Goal: Task Accomplishment & Management: Complete application form

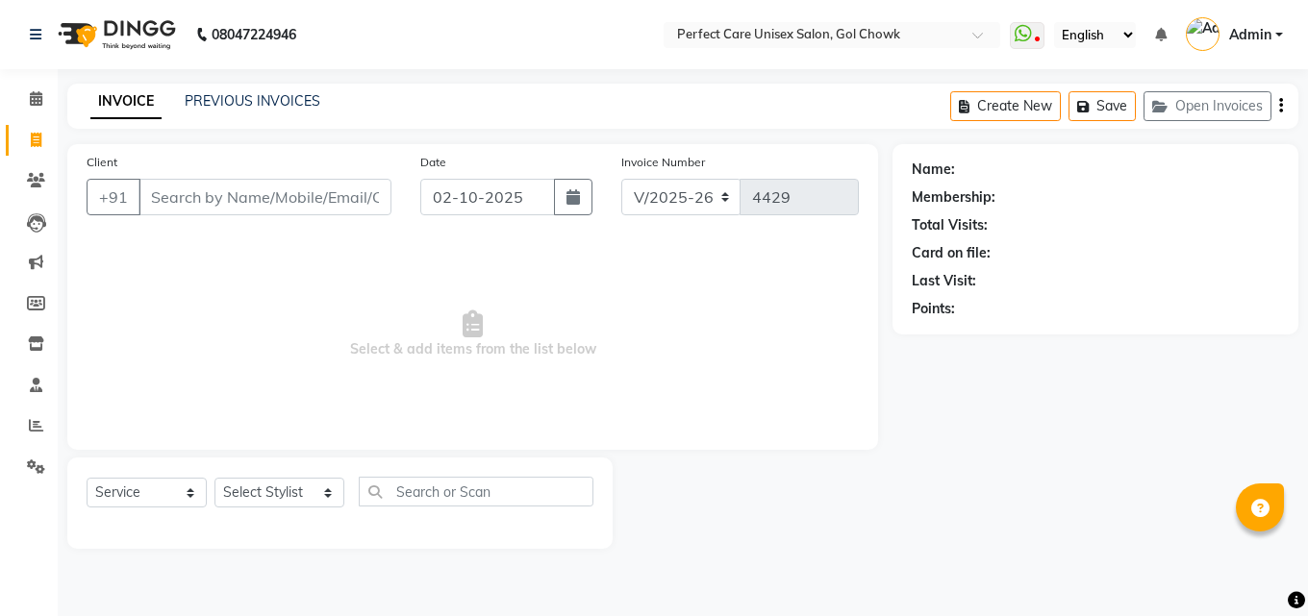
select select "4751"
select select "service"
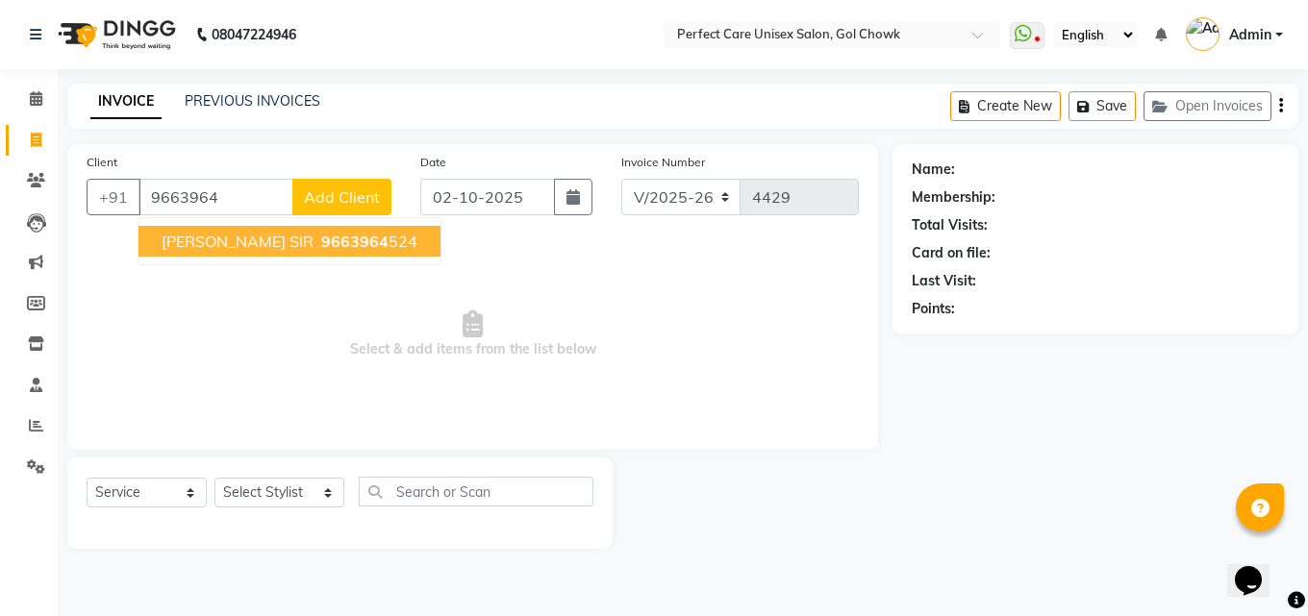
click at [337, 238] on ngb-highlight "9663964 524" at bounding box center [367, 241] width 100 height 19
type input "9663964524"
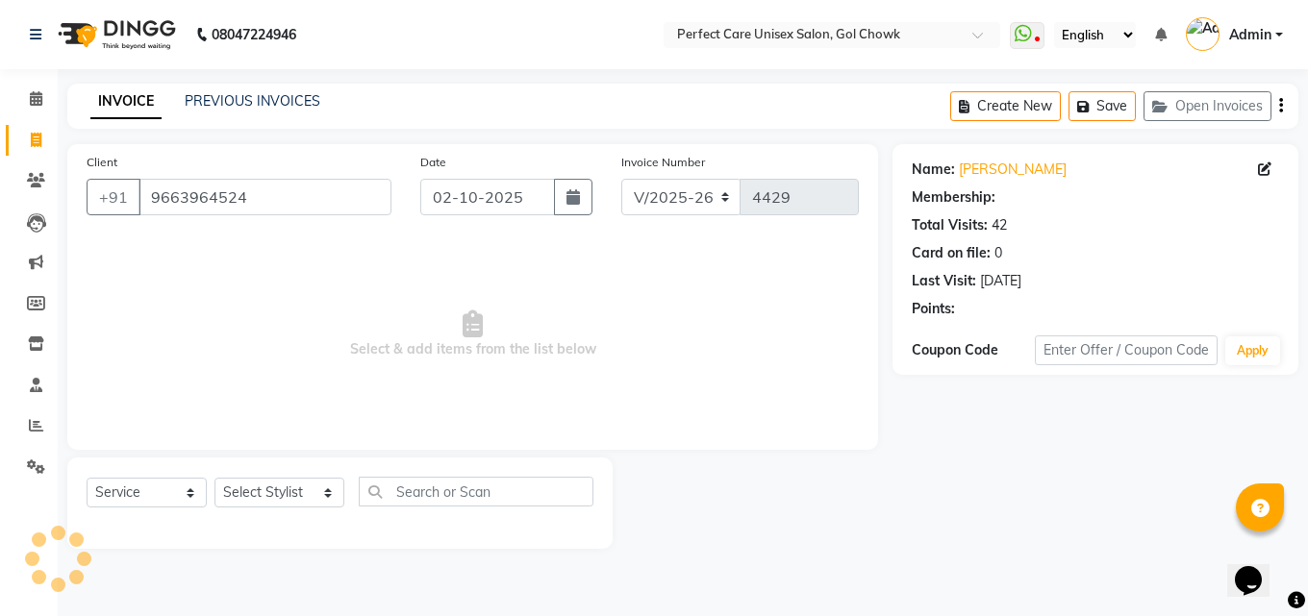
select select "1: Object"
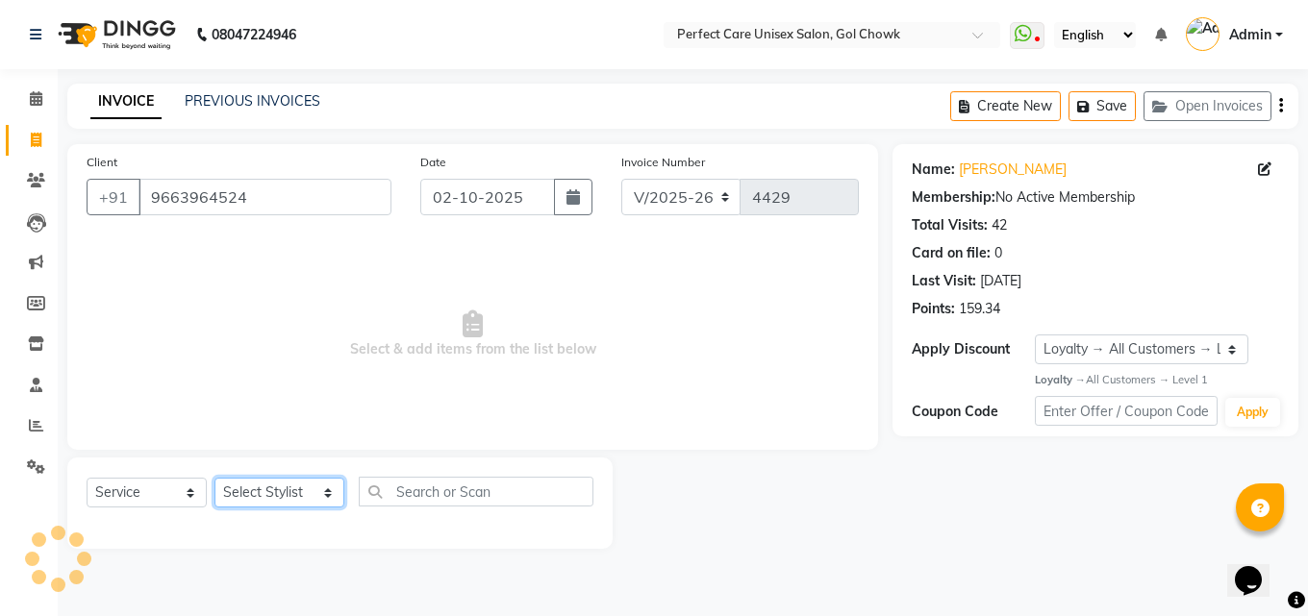
click at [278, 489] on select "Select Stylist MISS. [PERSON_NAME] [PERSON_NAME] MISS [PERSON_NAME] MISS [PERSO…" at bounding box center [279, 493] width 130 height 30
select select "86172"
click at [214, 478] on select "Select Stylist MISS. [PERSON_NAME] [PERSON_NAME] MISS [PERSON_NAME] MISS [PERSO…" at bounding box center [279, 493] width 130 height 30
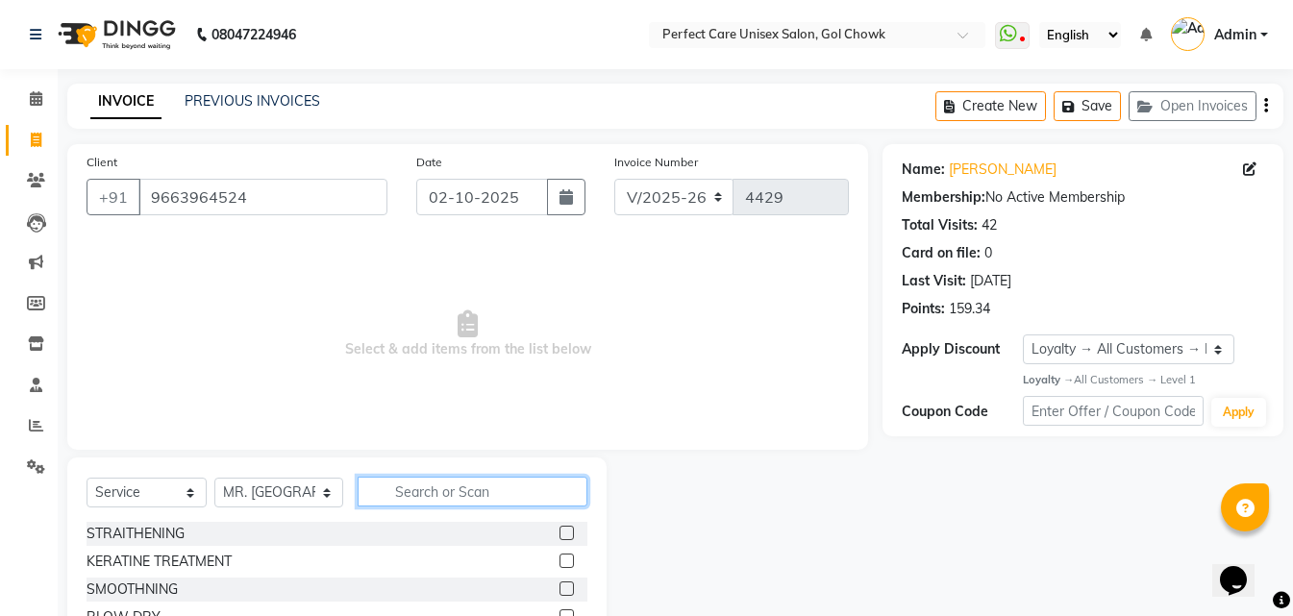
click at [455, 495] on input "text" at bounding box center [472, 492] width 229 height 30
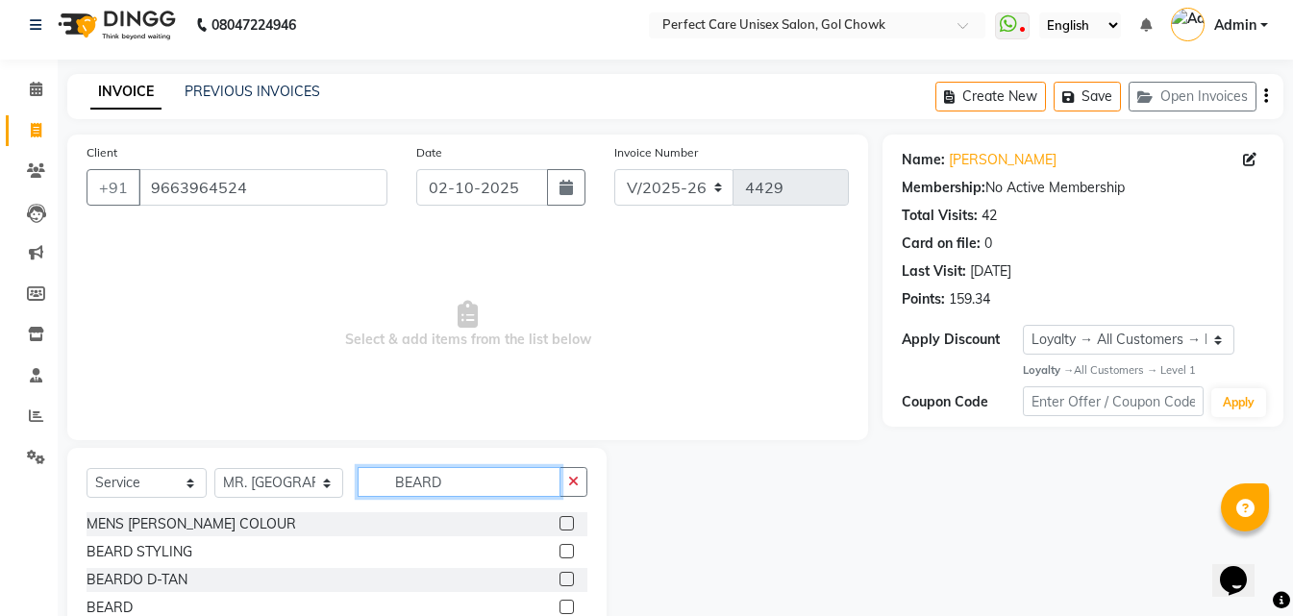
scroll to position [73, 0]
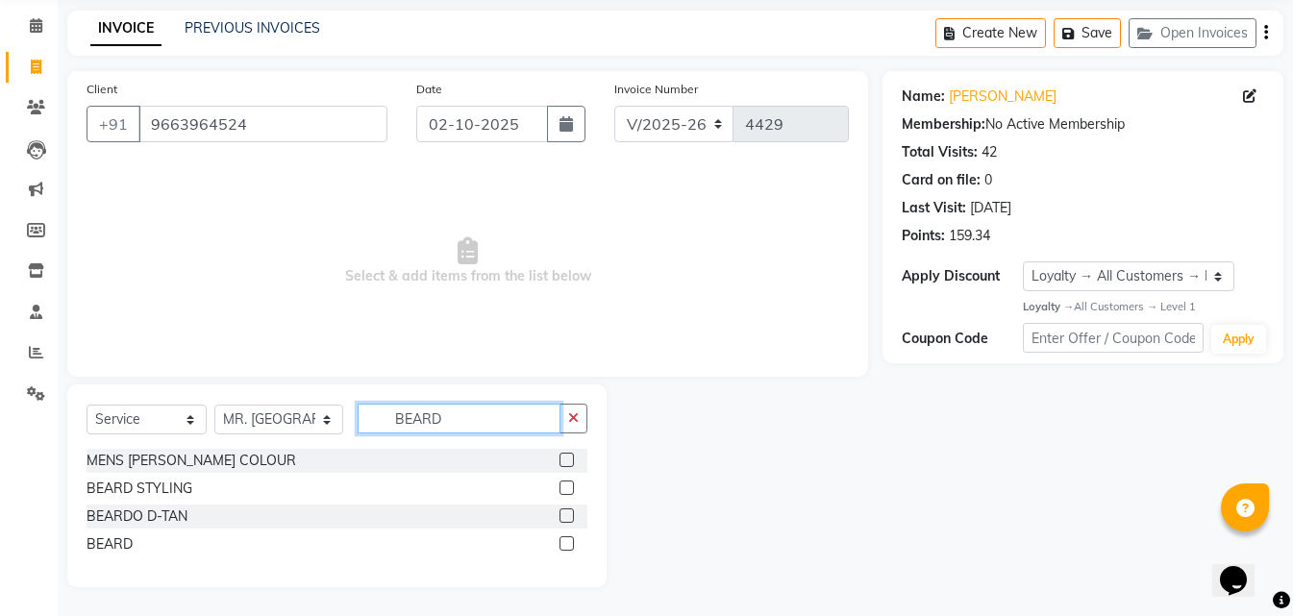
type input "BEARD"
click at [572, 539] on label at bounding box center [567, 544] width 14 height 14
click at [572, 539] on input "checkbox" at bounding box center [566, 545] width 13 height 13
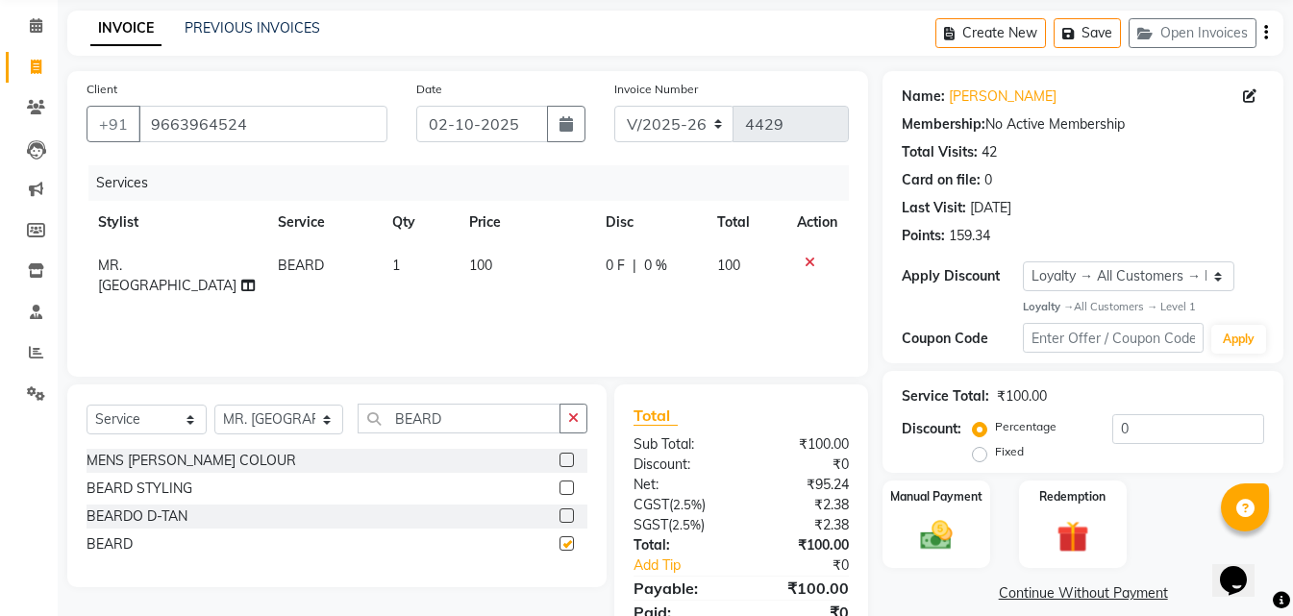
checkbox input "false"
click at [197, 117] on input "9663964524" at bounding box center [262, 124] width 249 height 37
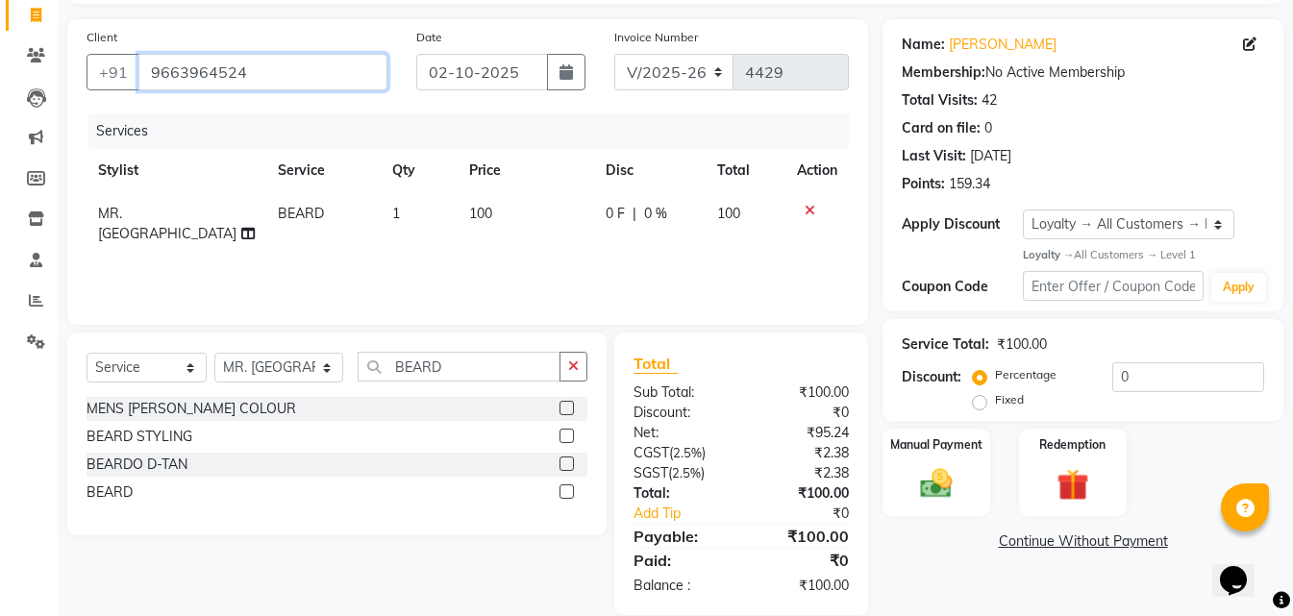
scroll to position [153, 0]
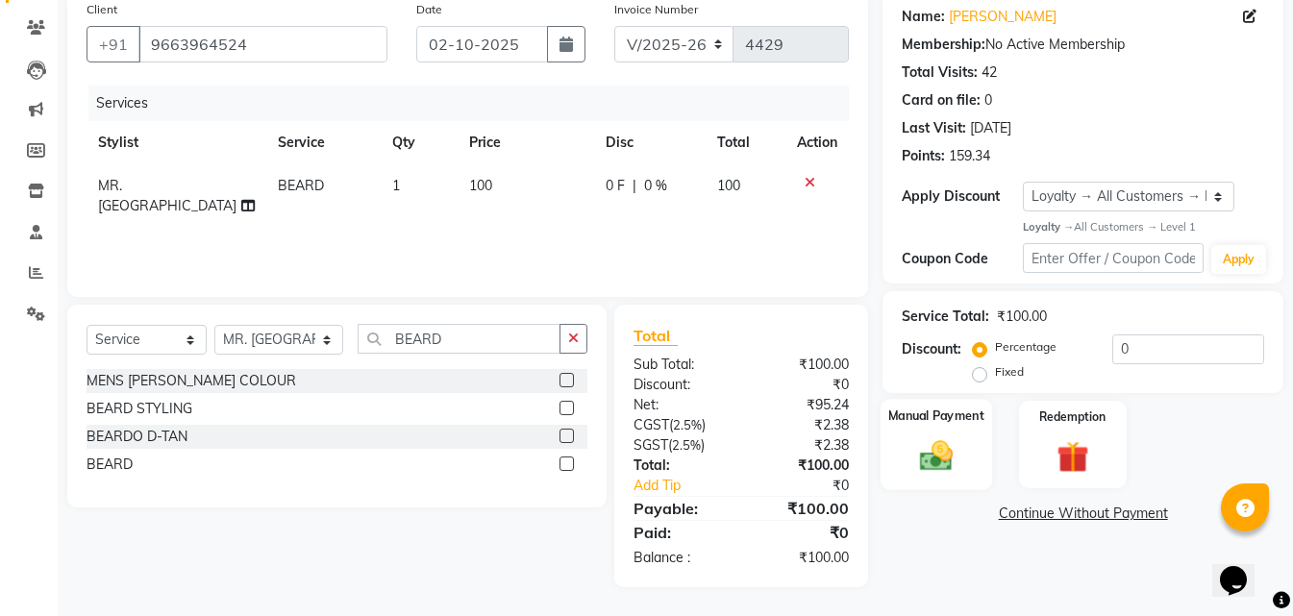
click at [964, 474] on div "Manual Payment" at bounding box center [937, 444] width 112 height 91
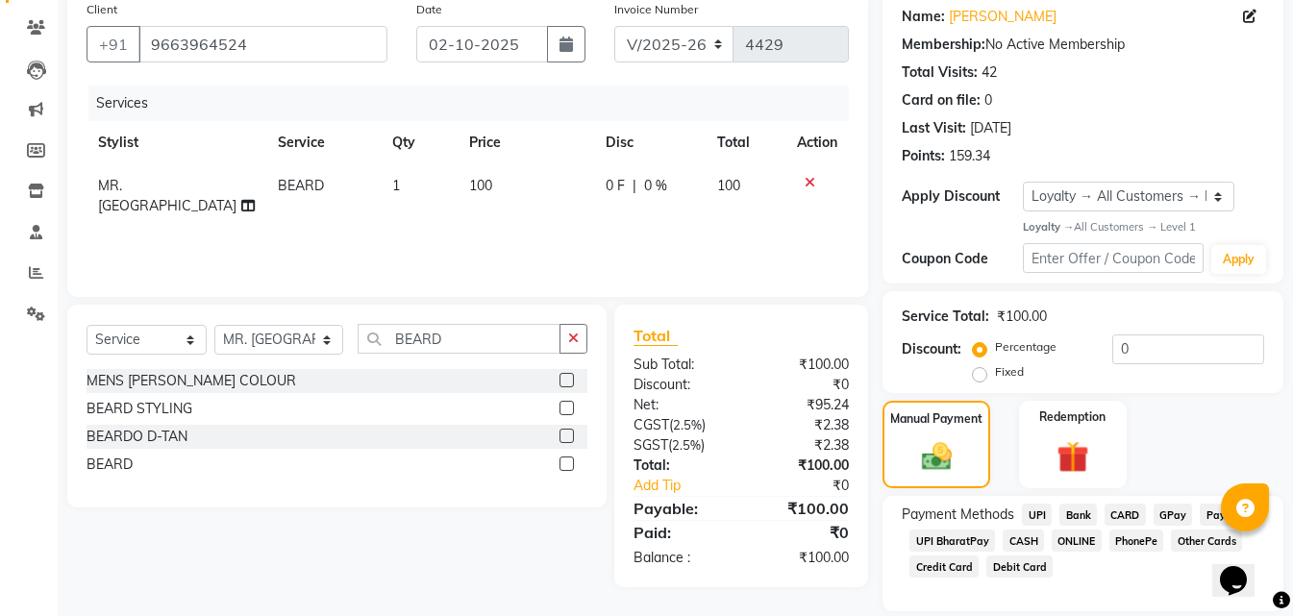
click at [1080, 539] on span "ONLINE" at bounding box center [1077, 541] width 50 height 22
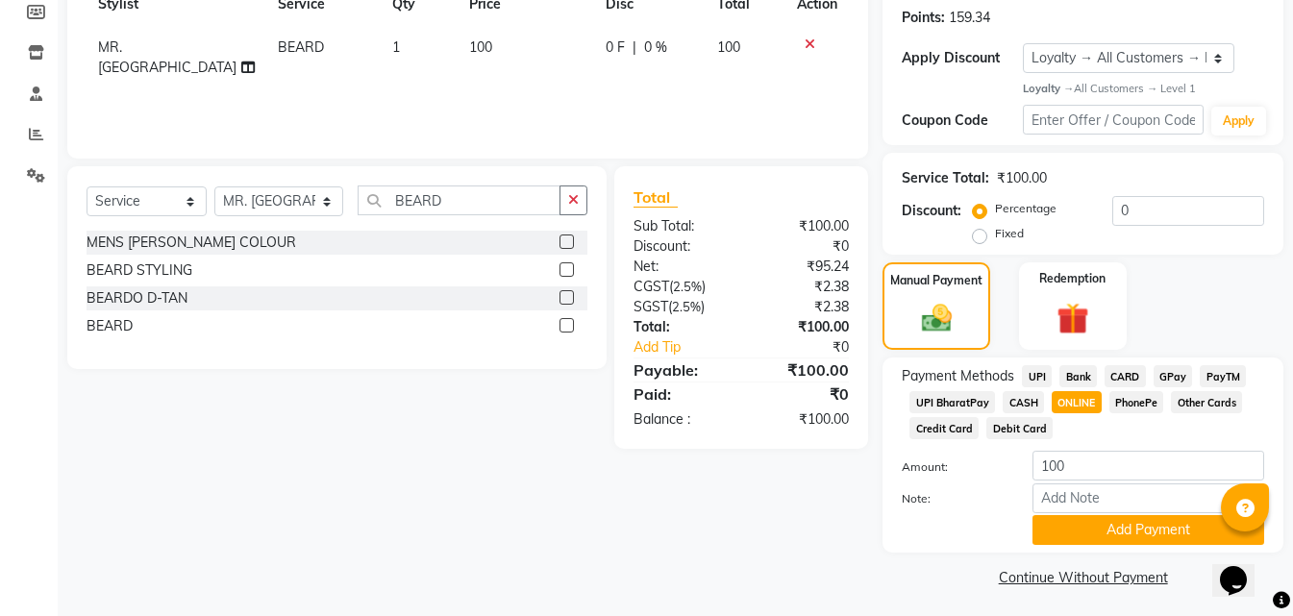
scroll to position [296, 0]
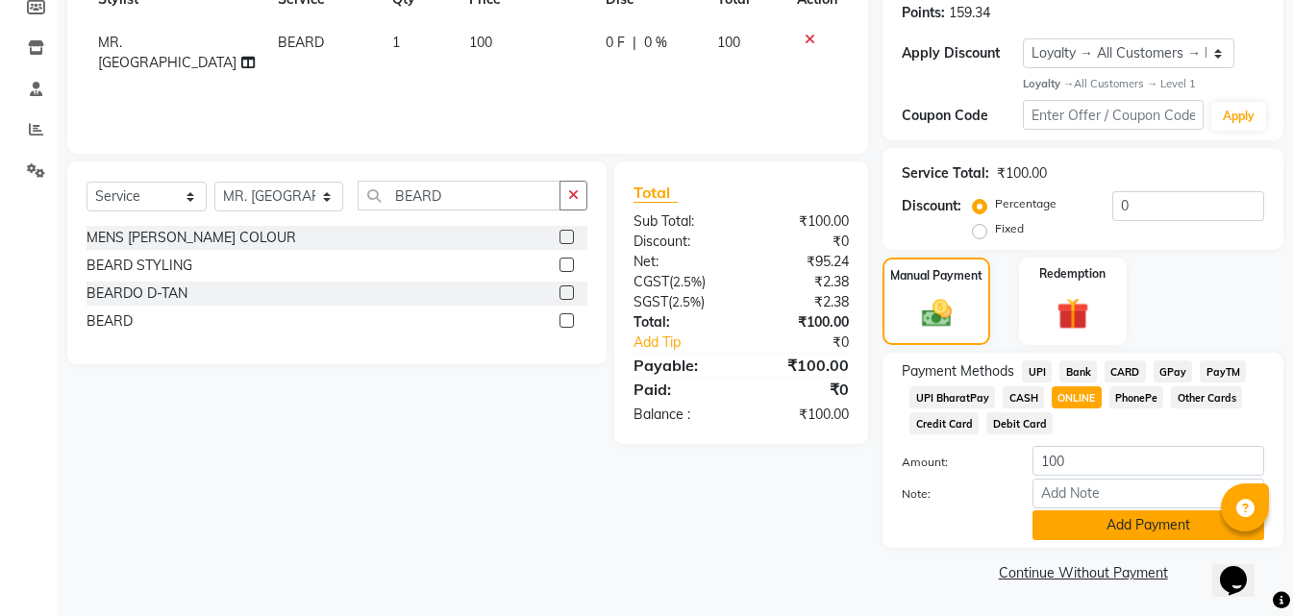
click at [1135, 532] on button "Add Payment" at bounding box center [1149, 526] width 232 height 30
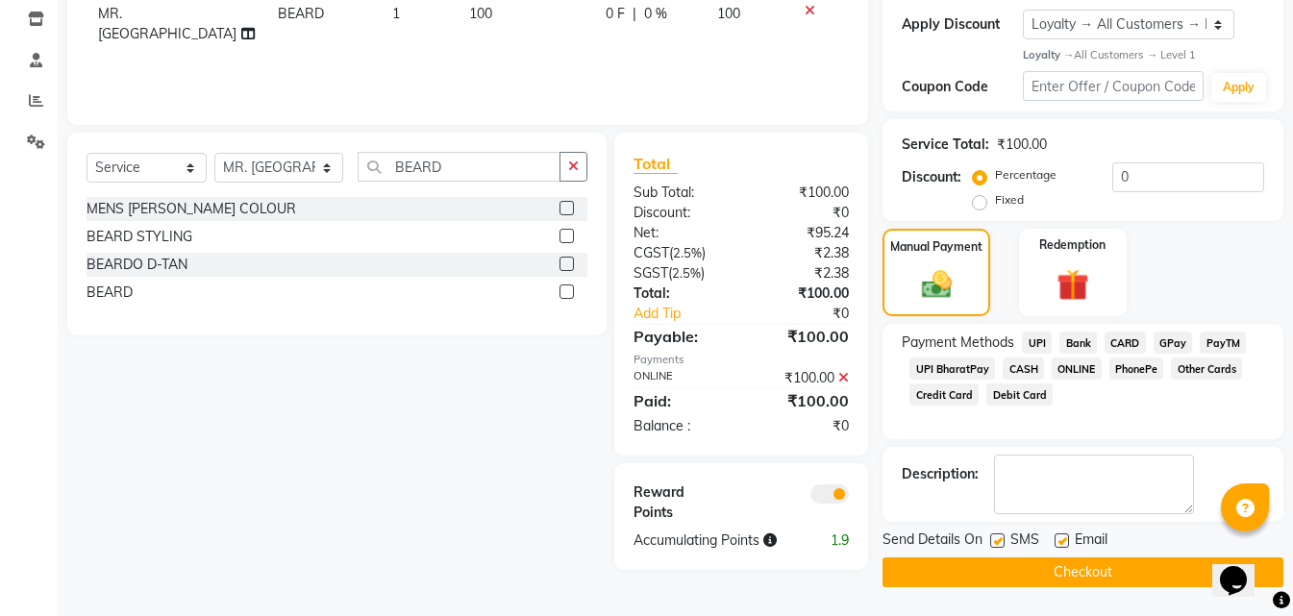
click at [1088, 570] on button "Checkout" at bounding box center [1083, 573] width 401 height 30
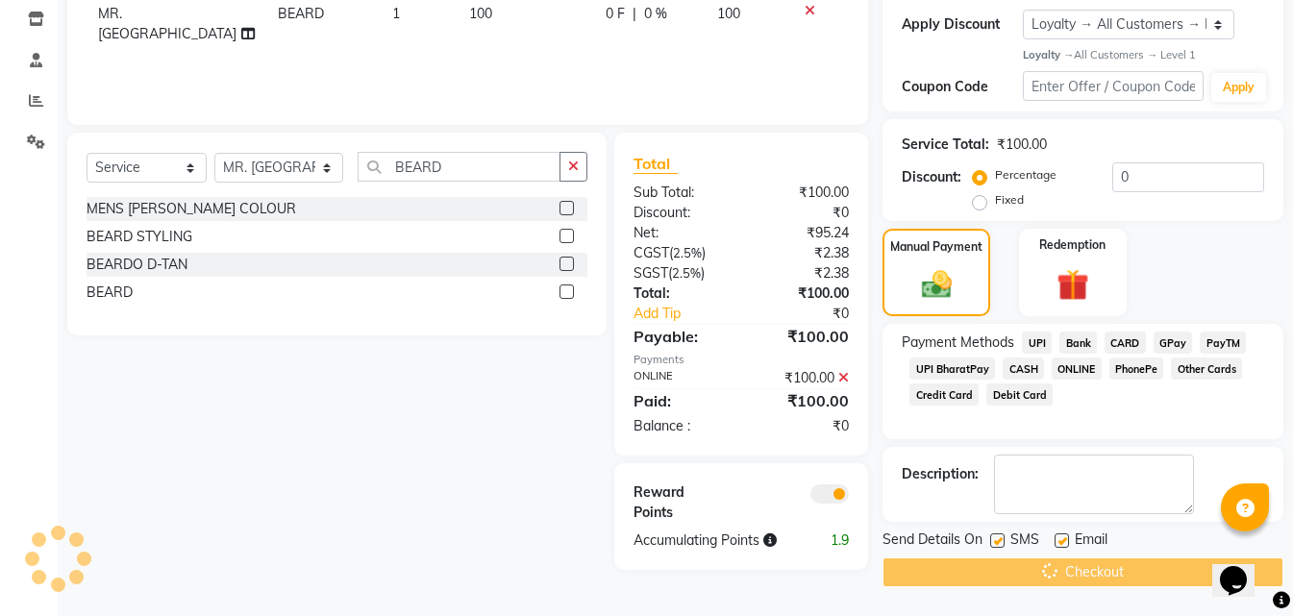
scroll to position [19, 0]
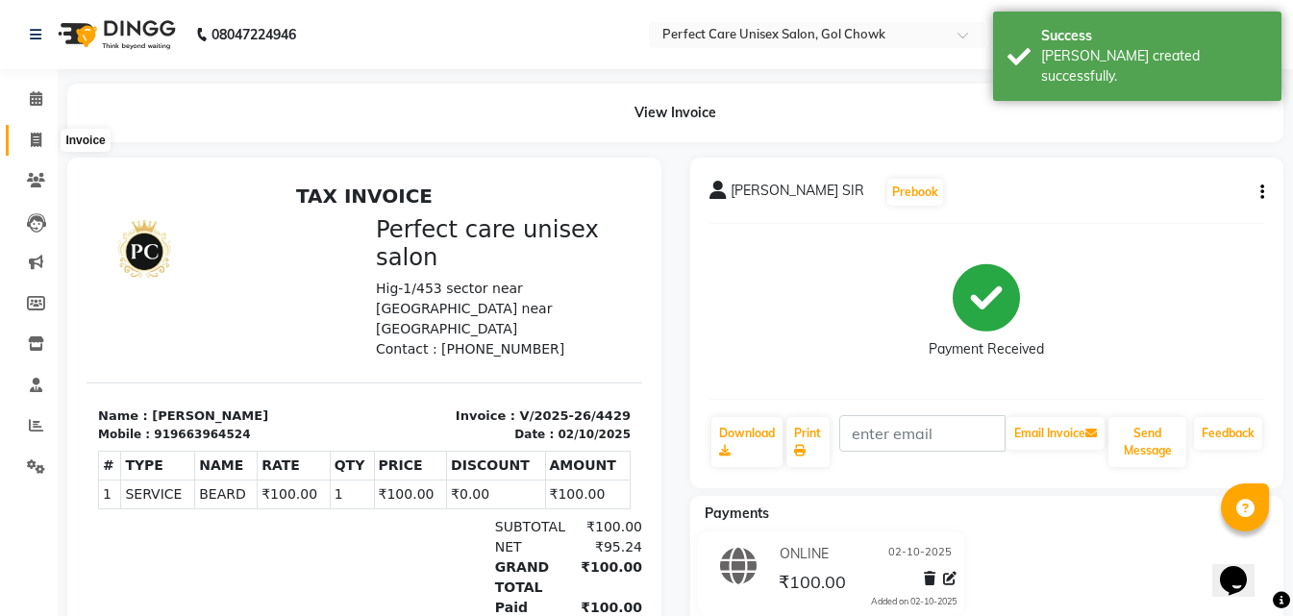
click at [40, 148] on span at bounding box center [36, 141] width 34 height 22
select select "service"
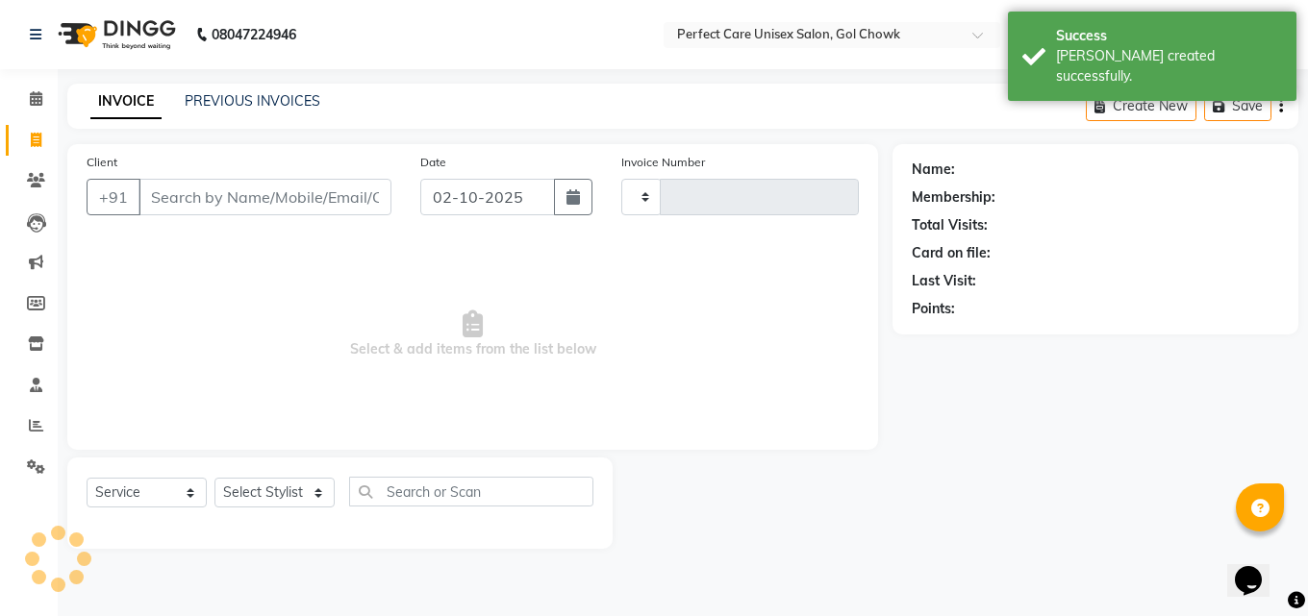
type input "4430"
select select "4751"
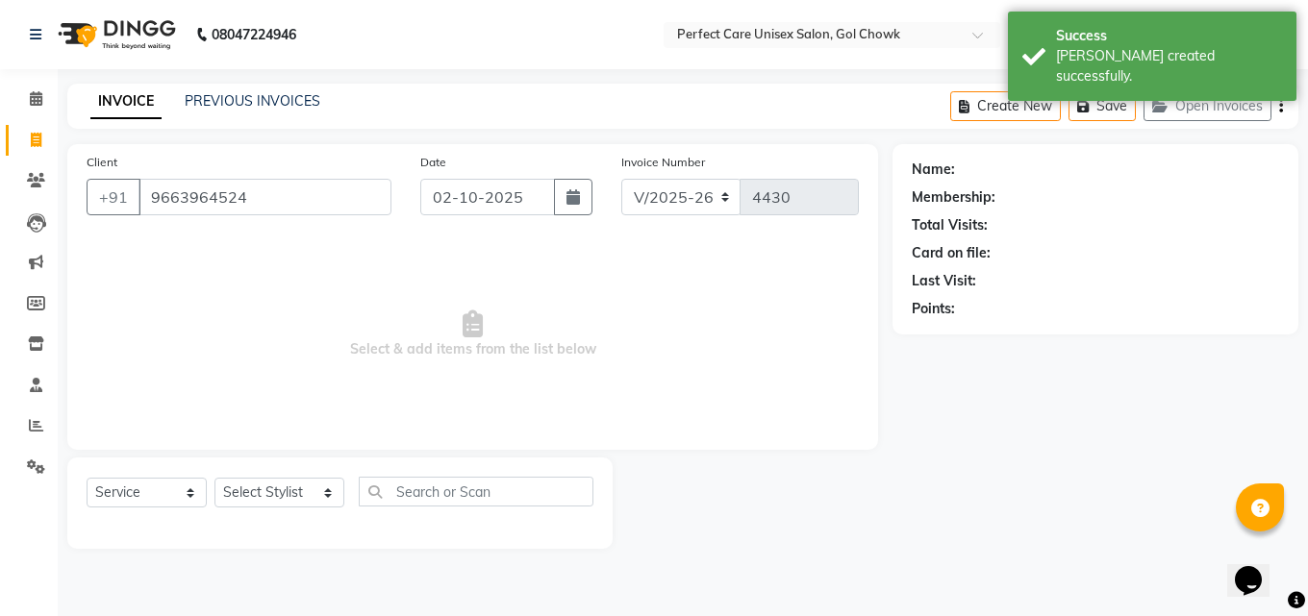
type input "9663964524"
select select "1: Object"
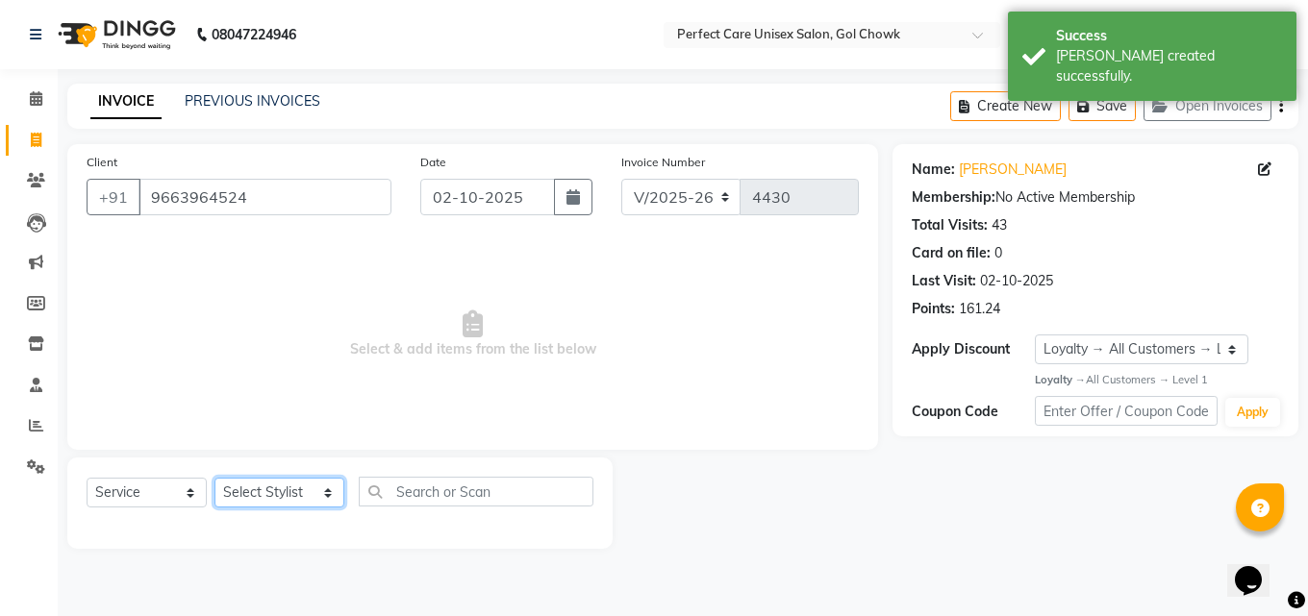
click at [272, 495] on select "Select Stylist MISS. [PERSON_NAME] [PERSON_NAME] MISS [PERSON_NAME] MISS [PERSO…" at bounding box center [279, 493] width 130 height 30
select select "70841"
click at [214, 478] on select "Select Stylist MISS. [PERSON_NAME] [PERSON_NAME] MISS [PERSON_NAME] MISS [PERSO…" at bounding box center [279, 493] width 130 height 30
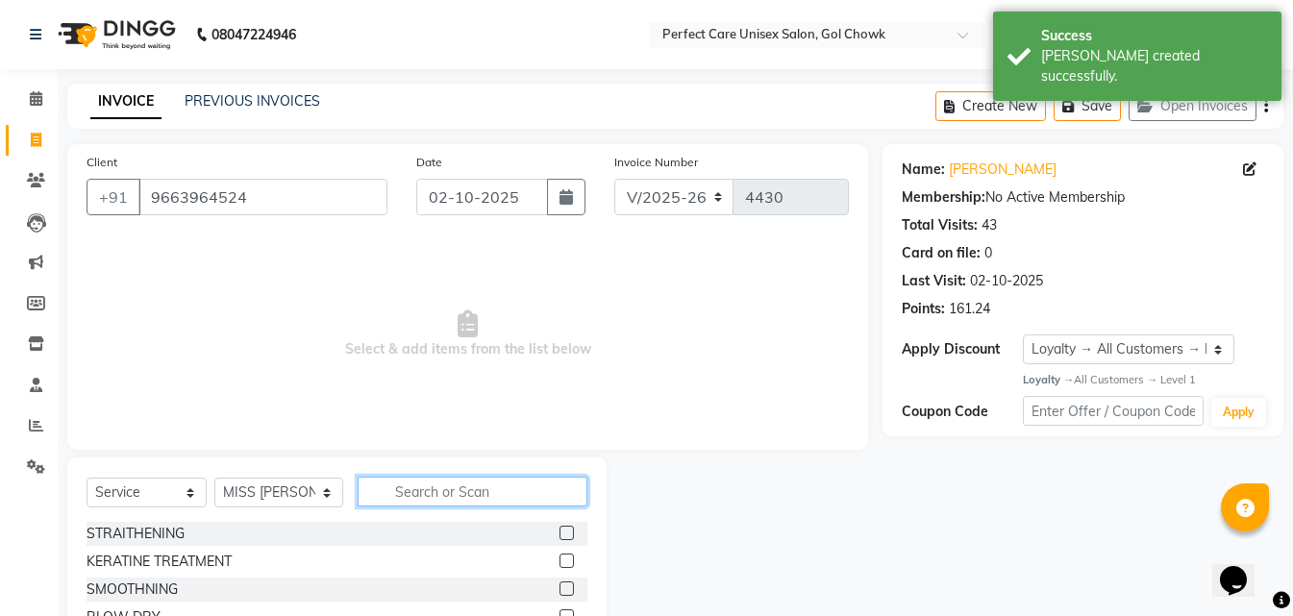
click at [400, 497] on input "text" at bounding box center [472, 492] width 229 height 30
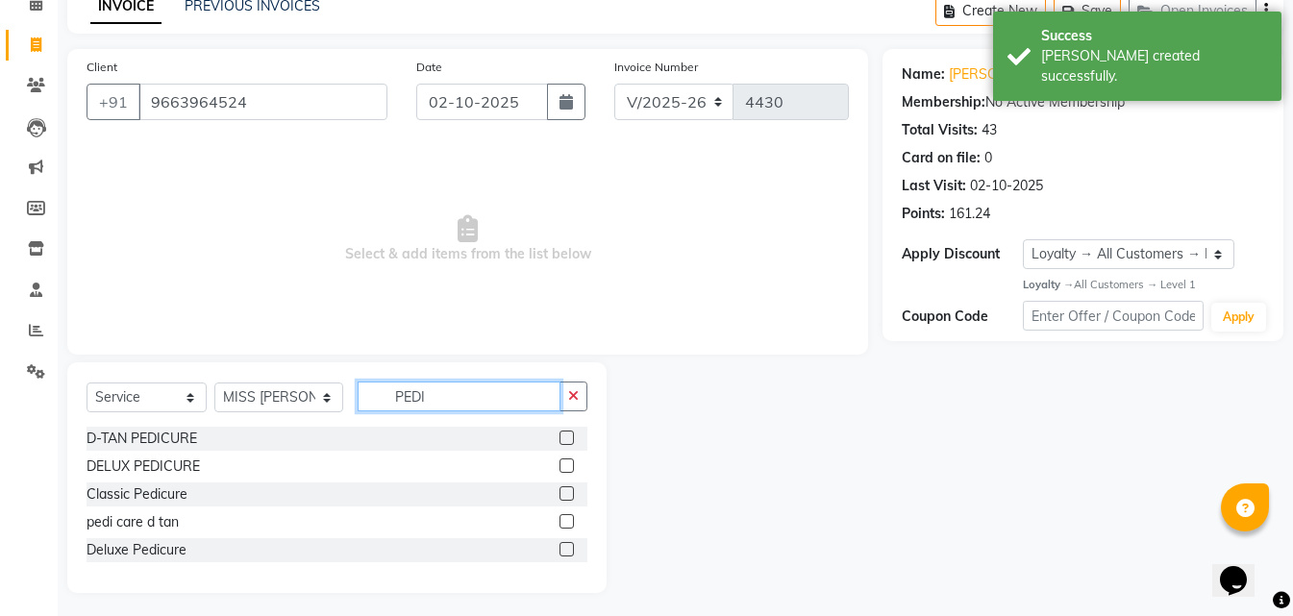
scroll to position [96, 0]
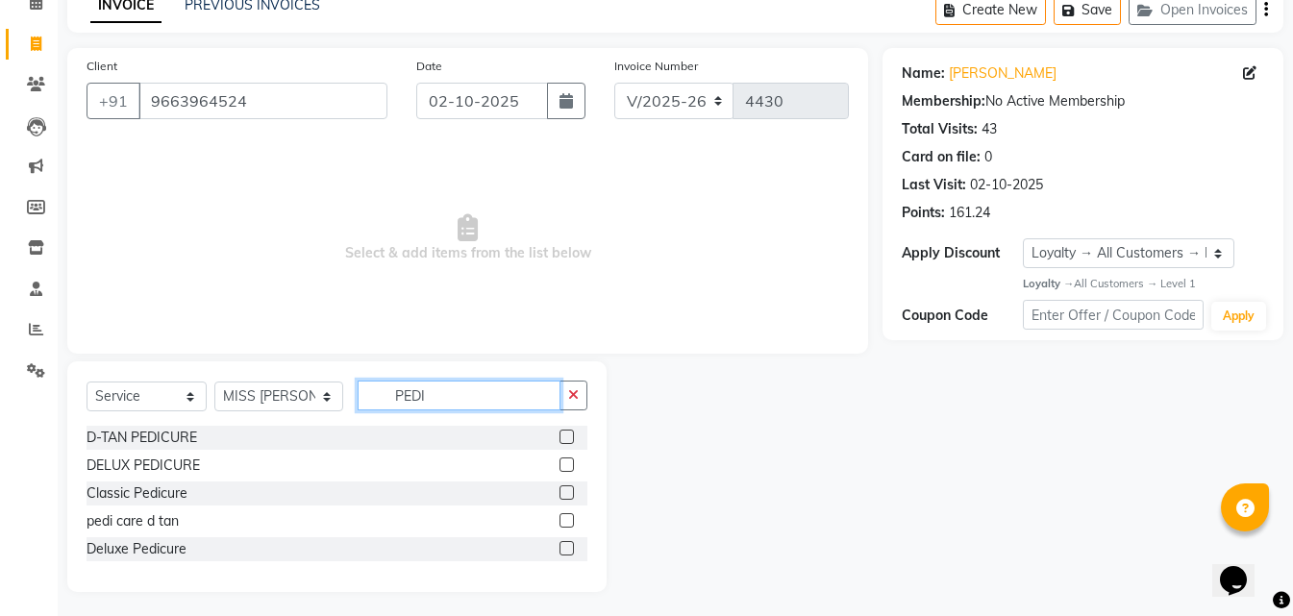
type input "PEDI"
click at [564, 489] on label at bounding box center [567, 493] width 14 height 14
click at [564, 489] on input "checkbox" at bounding box center [566, 494] width 13 height 13
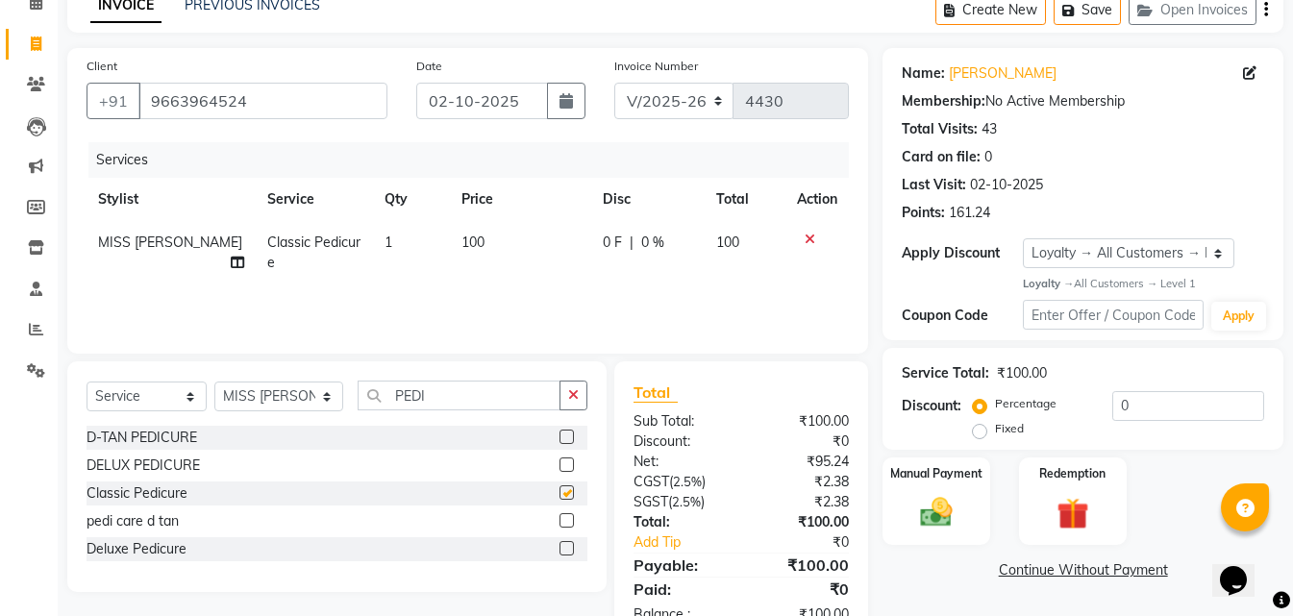
checkbox input "false"
click at [459, 226] on td "100" at bounding box center [520, 252] width 141 height 63
select select "70841"
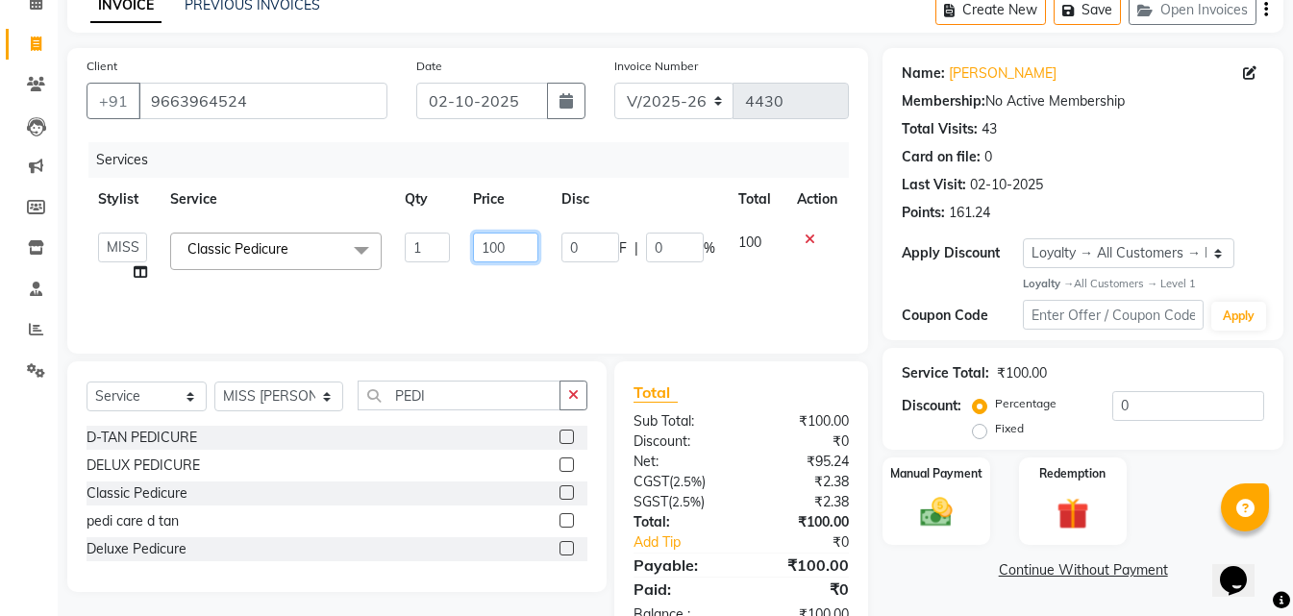
drag, startPoint x: 489, startPoint y: 243, endPoint x: 464, endPoint y: 248, distance: 25.5
click at [464, 248] on td "100" at bounding box center [506, 257] width 88 height 73
type input "800"
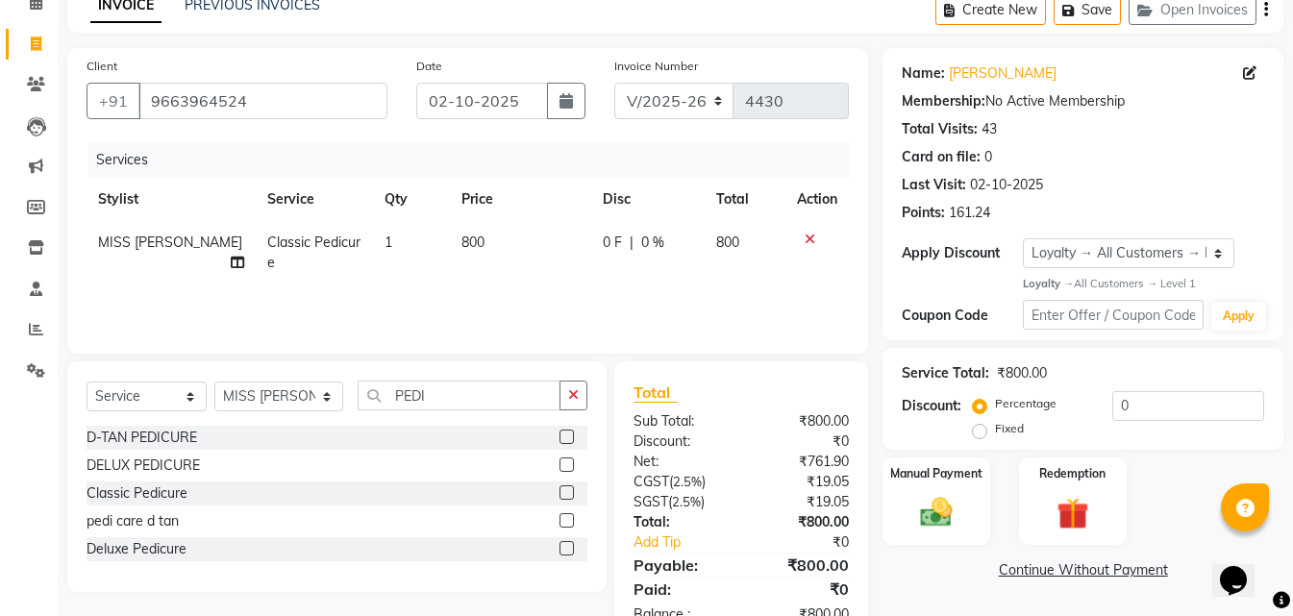
click at [542, 310] on div "Services Stylist Service Qty Price Disc Total Action MISS SUDHA Classic Pedicur…" at bounding box center [468, 238] width 763 height 192
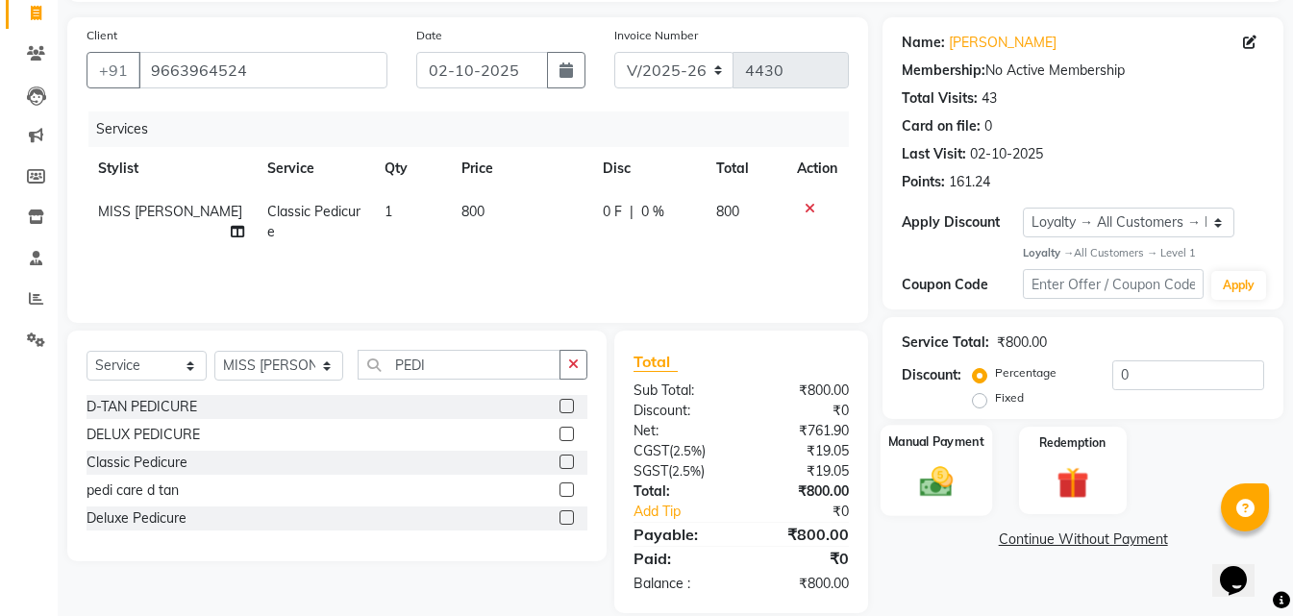
scroll to position [153, 0]
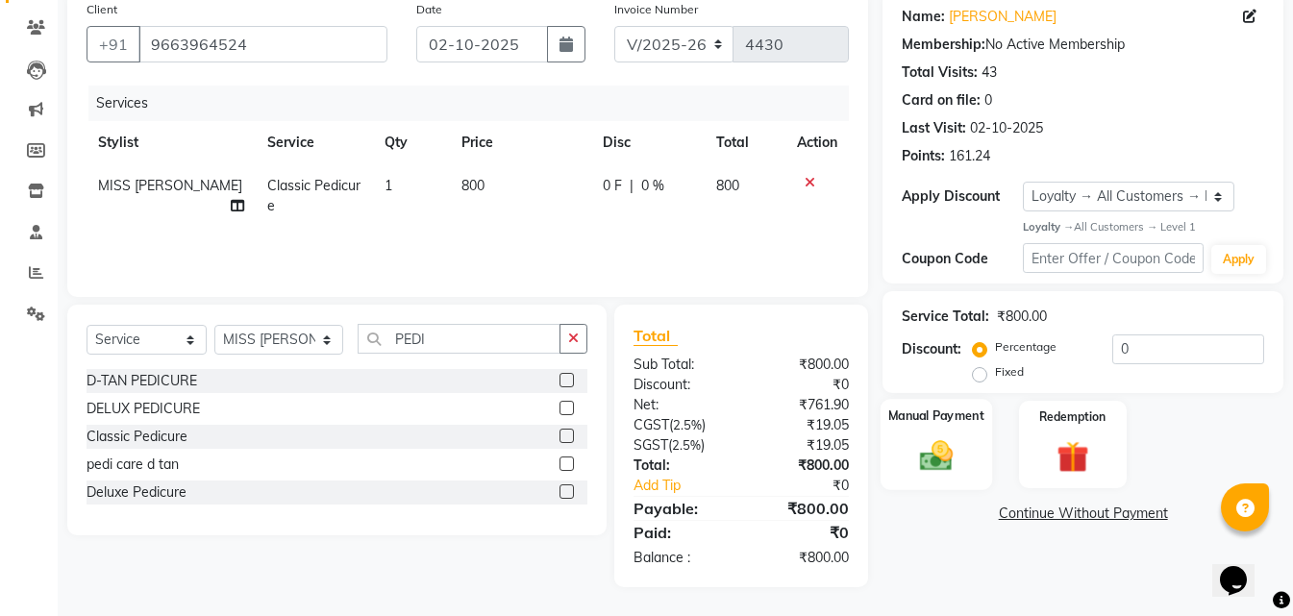
drag, startPoint x: 973, startPoint y: 460, endPoint x: 974, endPoint y: 482, distance: 22.1
click at [973, 464] on div "Manual Payment" at bounding box center [937, 444] width 112 height 91
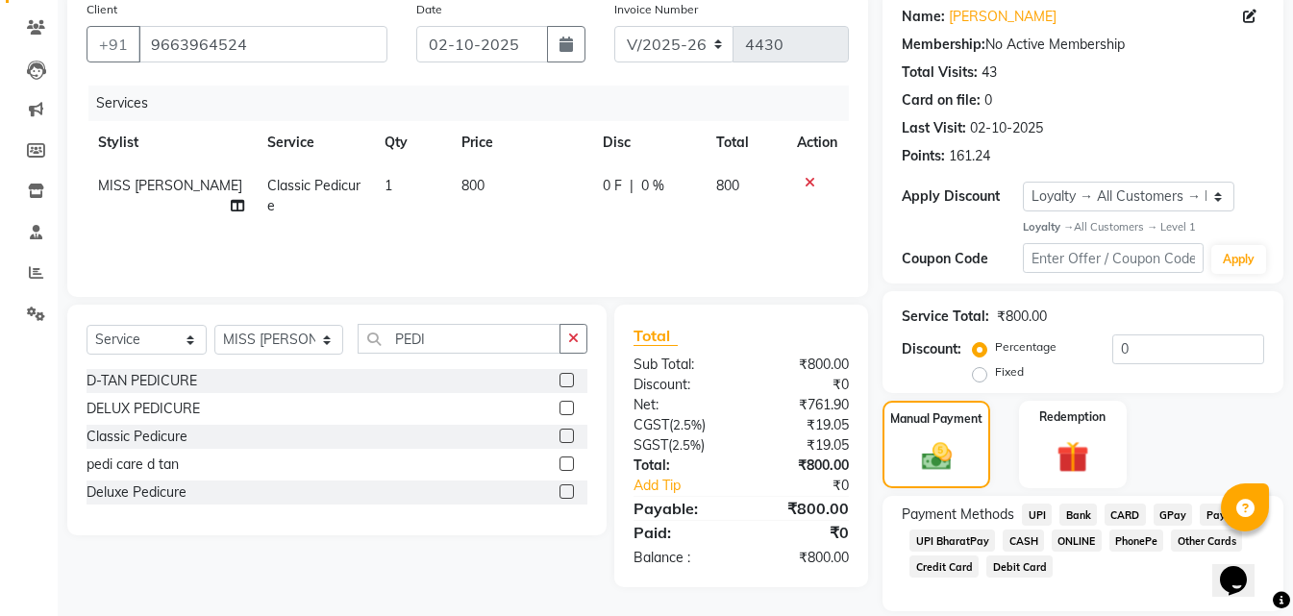
drag, startPoint x: 1070, startPoint y: 540, endPoint x: 1109, endPoint y: 540, distance: 38.5
click at [1071, 540] on span "ONLINE" at bounding box center [1077, 541] width 50 height 22
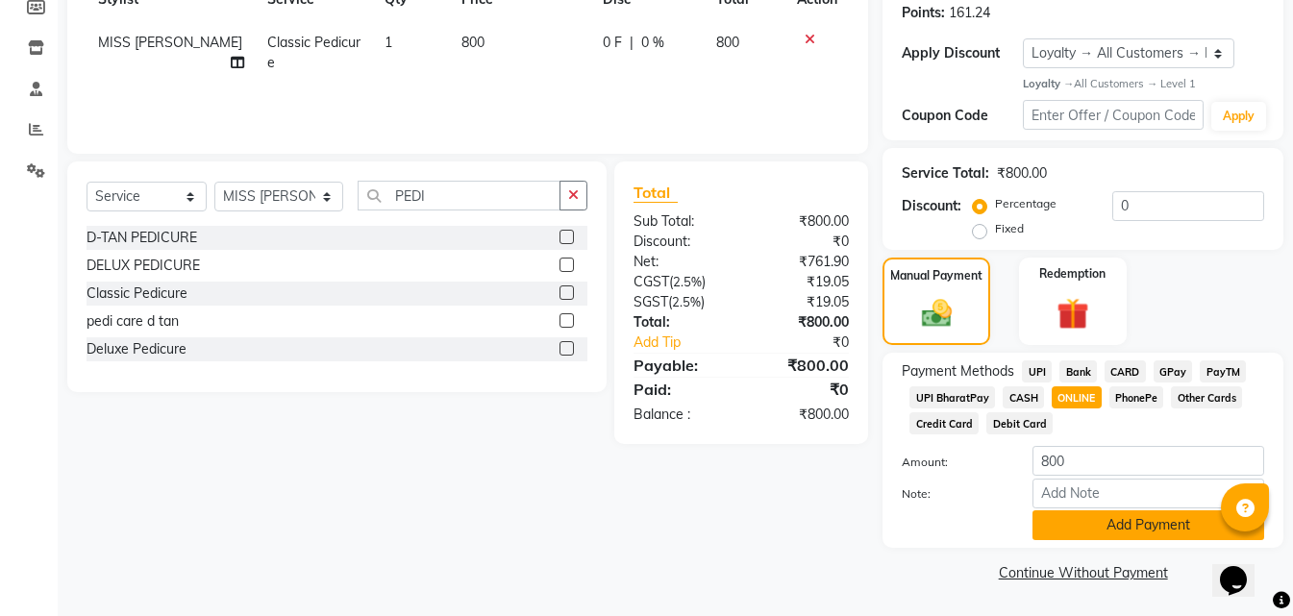
click at [1091, 533] on button "Add Payment" at bounding box center [1149, 526] width 232 height 30
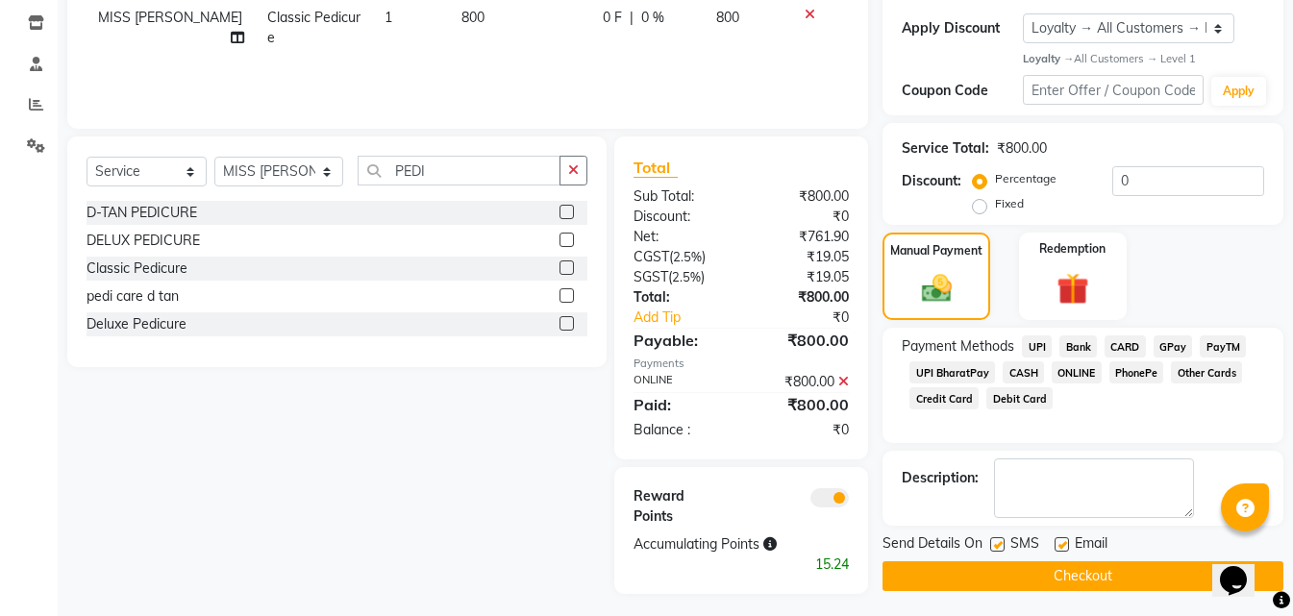
scroll to position [328, 0]
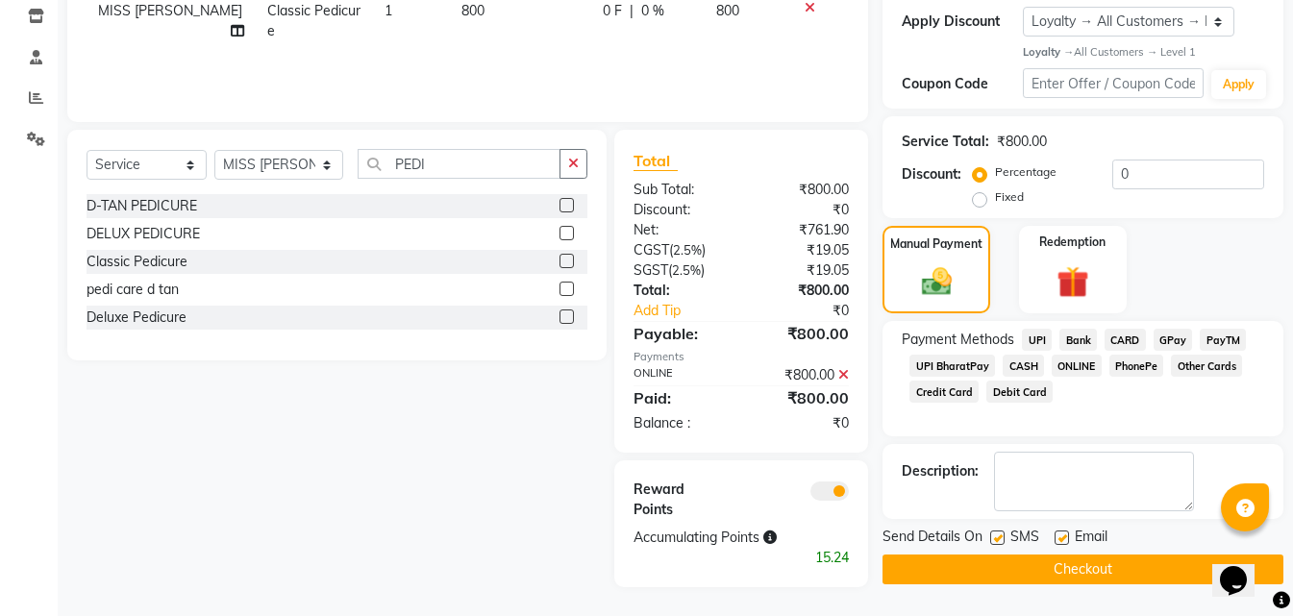
click at [1023, 558] on button "Checkout" at bounding box center [1083, 570] width 401 height 30
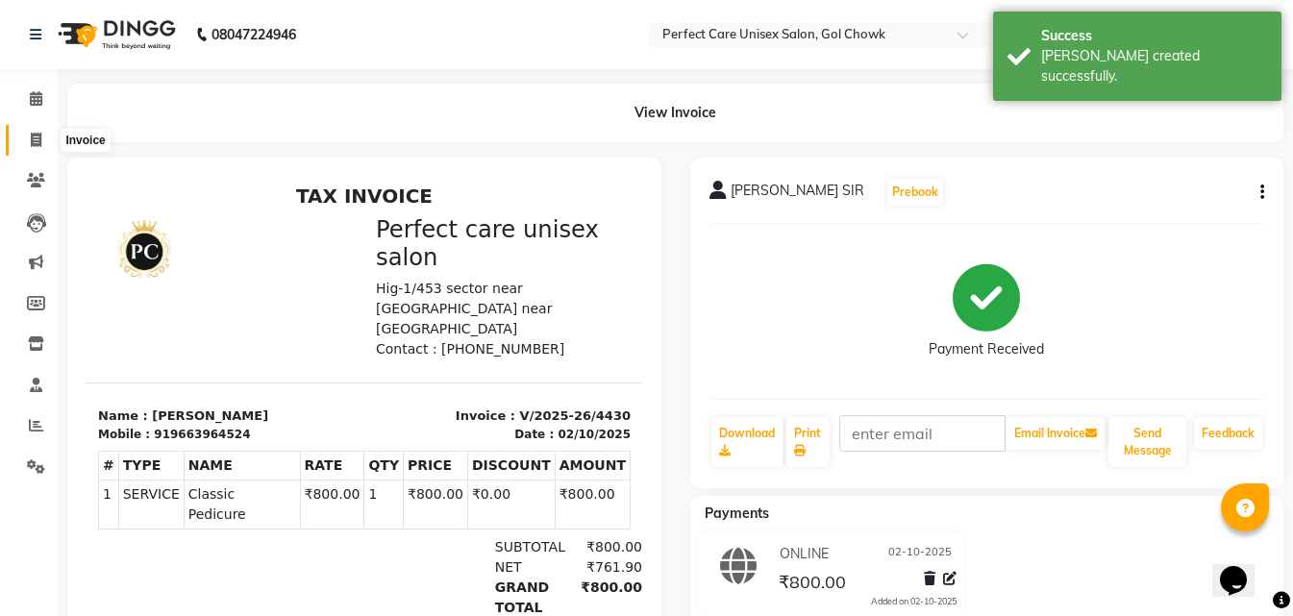
click at [28, 140] on span at bounding box center [36, 141] width 34 height 22
select select "4751"
select select "service"
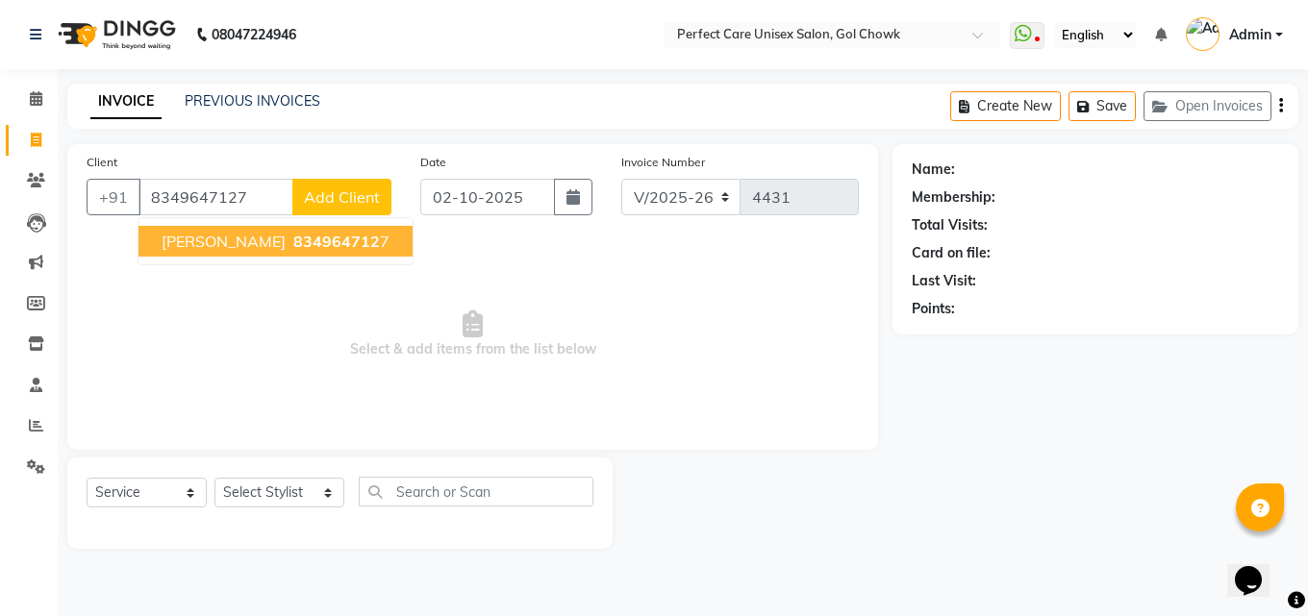
type input "8349647127"
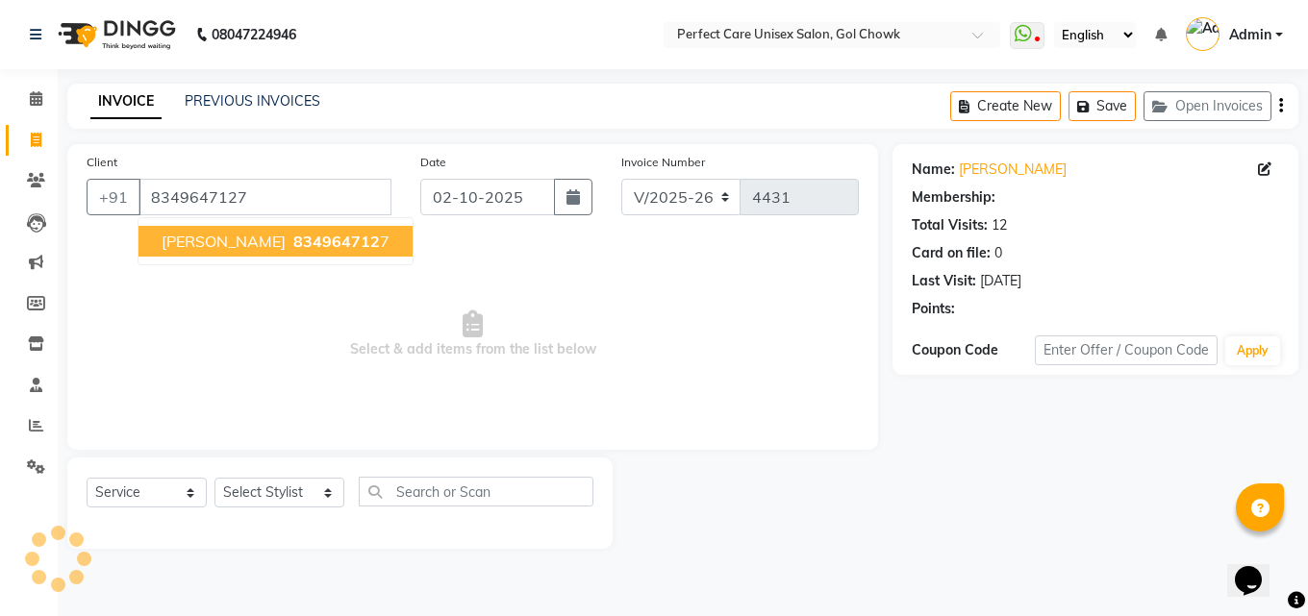
select select "1: Object"
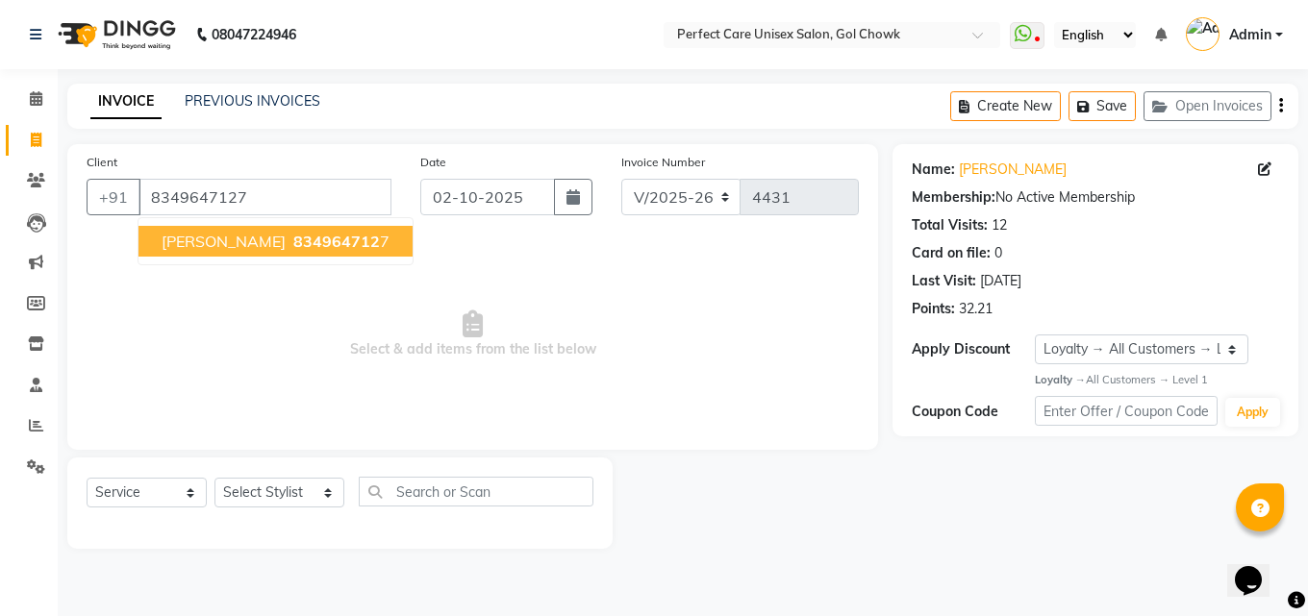
click at [271, 249] on span "[PERSON_NAME]" at bounding box center [224, 241] width 124 height 19
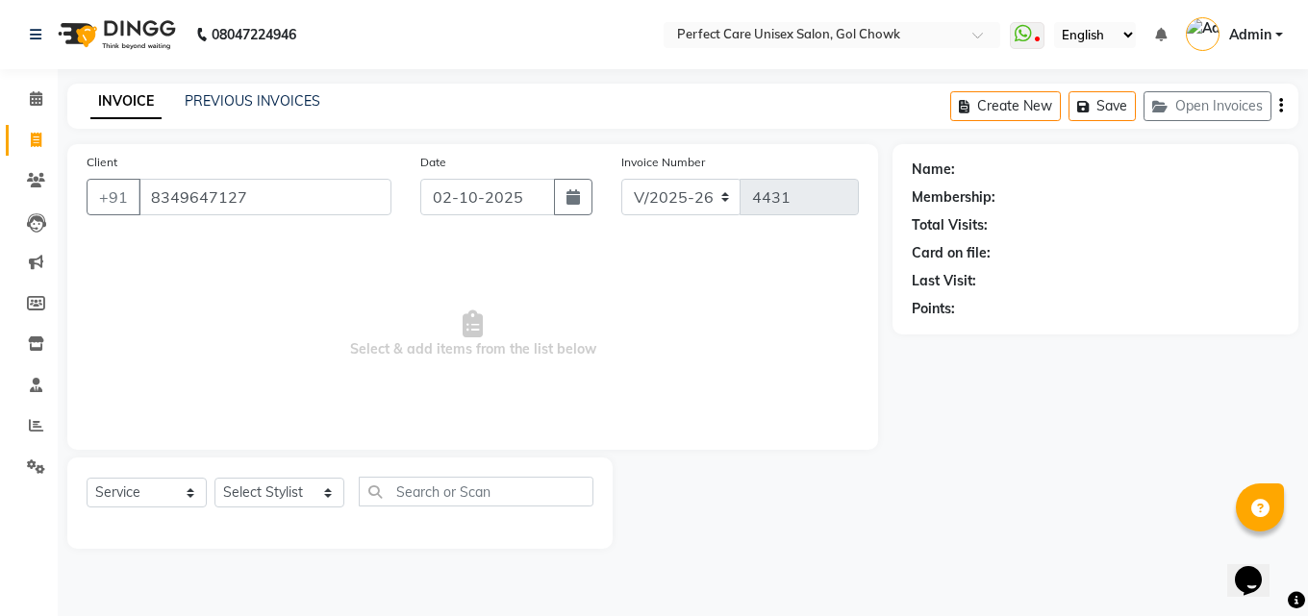
select select "1: Object"
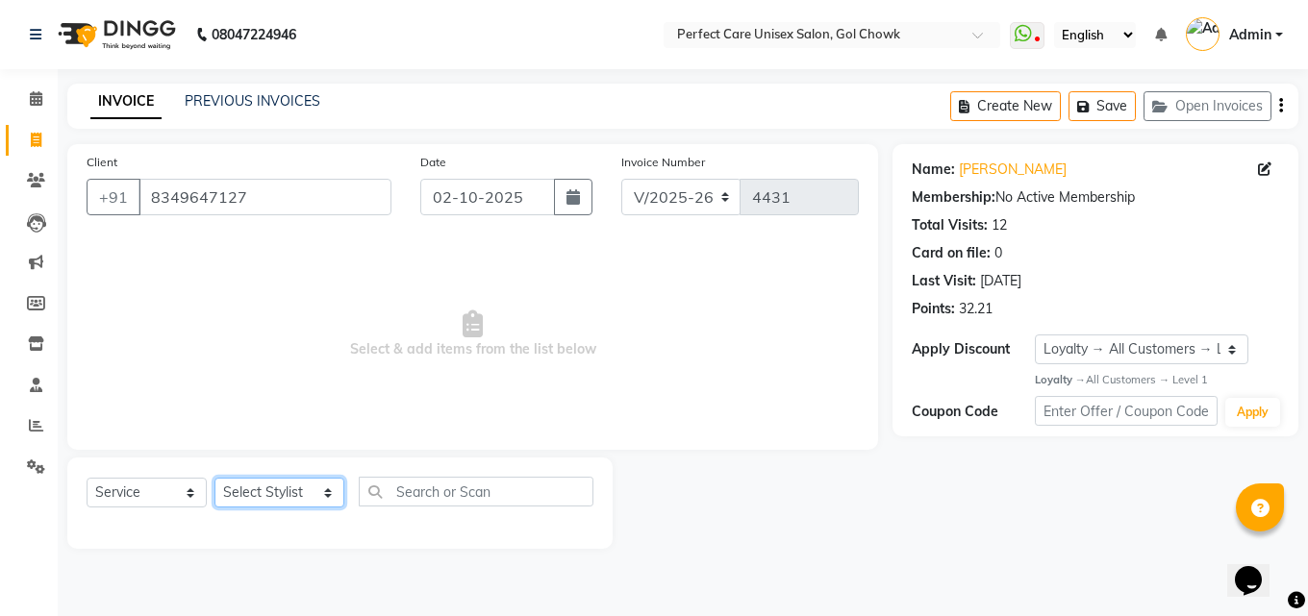
click at [278, 499] on select "Select Stylist MISS. [PERSON_NAME] [PERSON_NAME] MISS [PERSON_NAME] MISS [PERSO…" at bounding box center [279, 493] width 130 height 30
select select "78640"
click at [214, 478] on select "Select Stylist MISS. [PERSON_NAME] [PERSON_NAME] MISS [PERSON_NAME] MISS [PERSO…" at bounding box center [279, 493] width 130 height 30
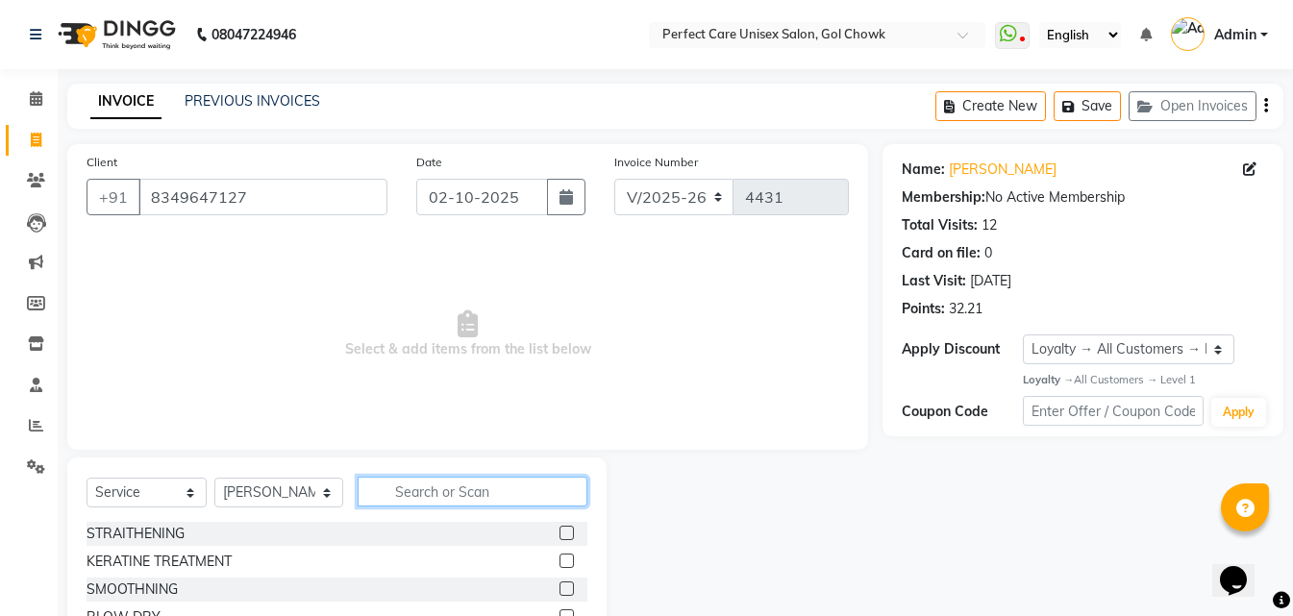
click at [445, 504] on input "text" at bounding box center [472, 492] width 229 height 30
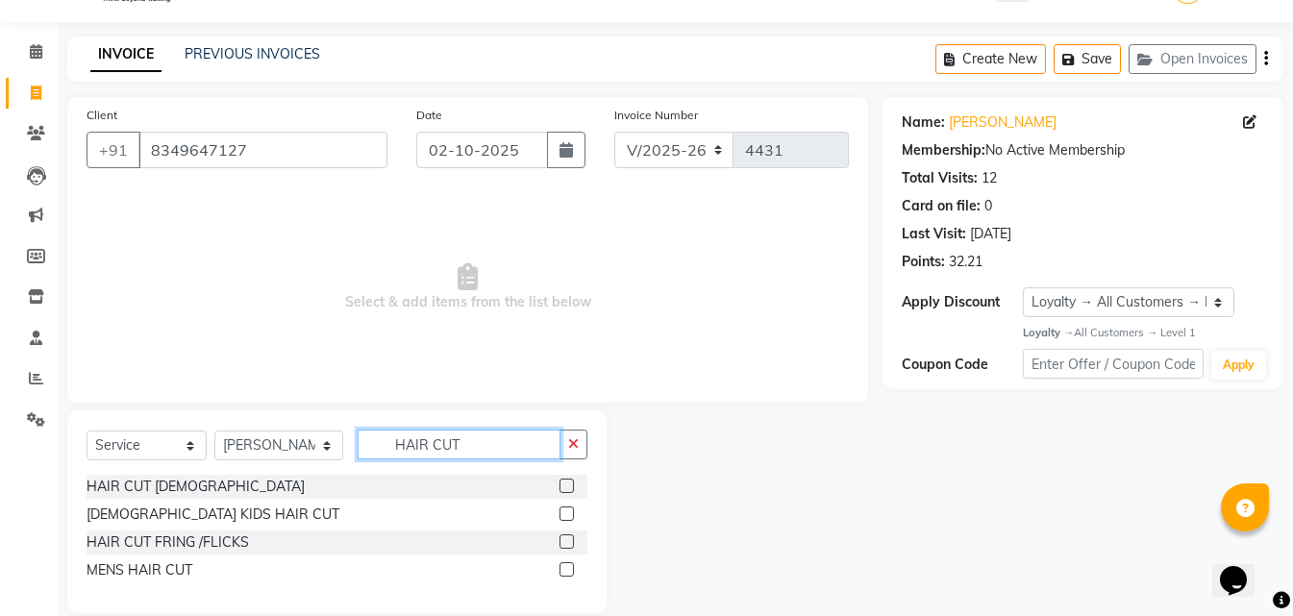
scroll to position [73, 0]
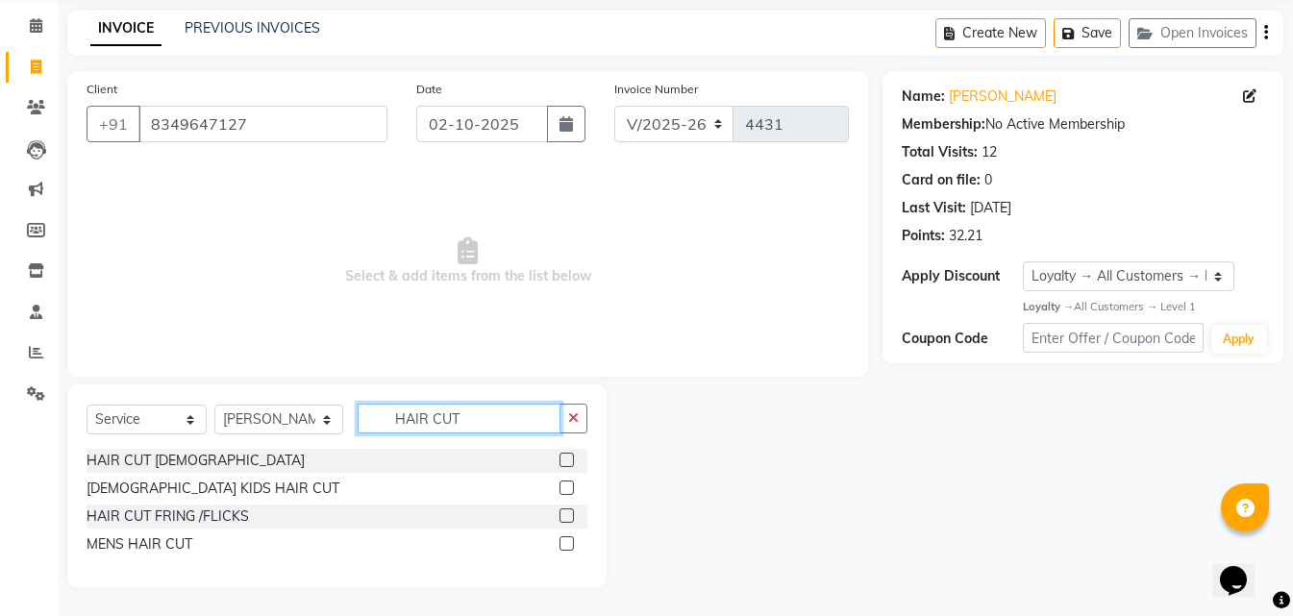
type input "HAIR CUT"
click at [562, 546] on label at bounding box center [567, 544] width 14 height 14
click at [562, 546] on input "checkbox" at bounding box center [566, 545] width 13 height 13
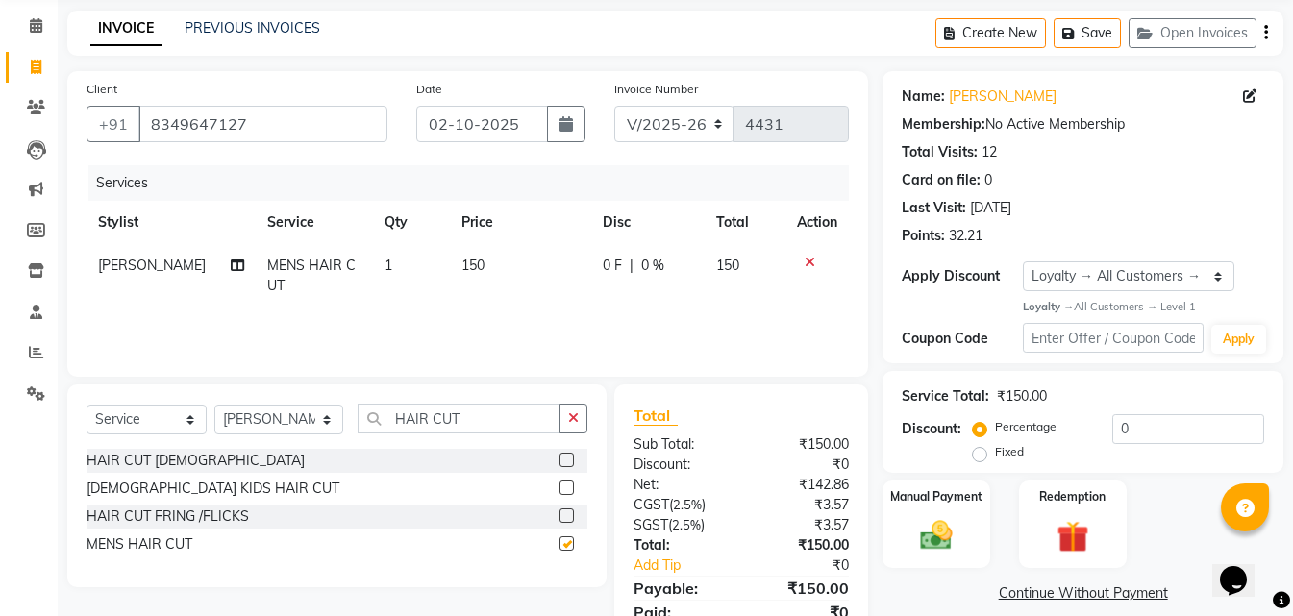
checkbox input "false"
click at [469, 278] on td "150" at bounding box center [520, 275] width 141 height 63
select select "78640"
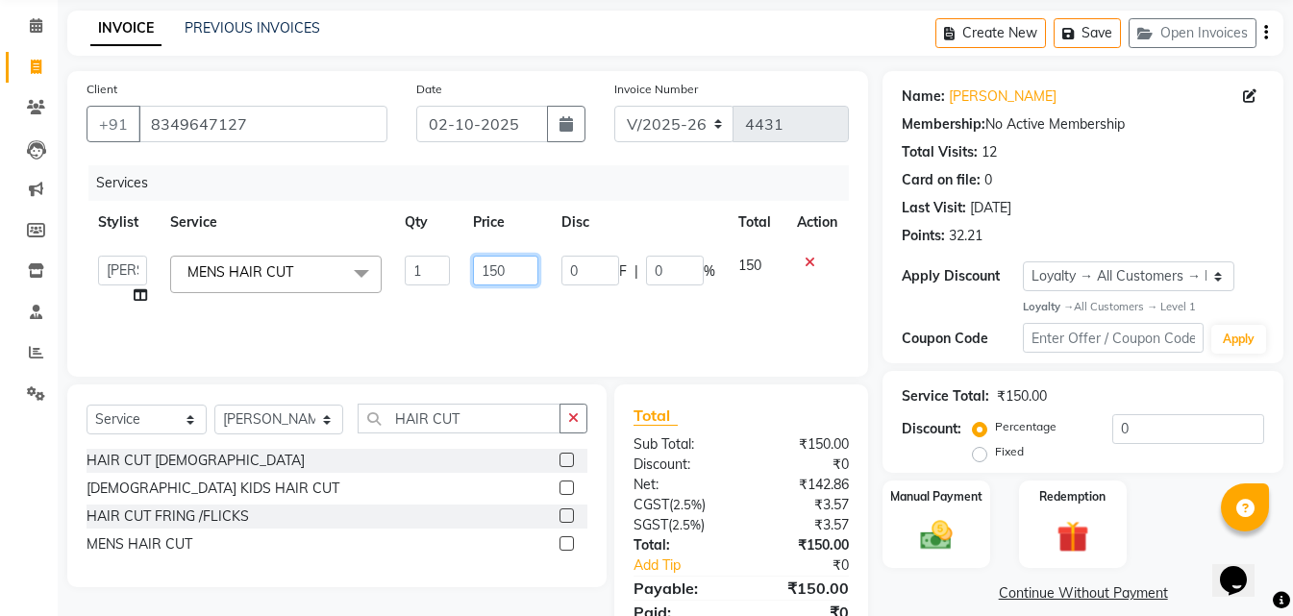
drag, startPoint x: 517, startPoint y: 268, endPoint x: 439, endPoint y: 269, distance: 77.9
click at [439, 269] on tr "MISS. [PERSON_NAME] [PERSON_NAME] MISS [PERSON_NAME] MISS [PERSON_NAME] MISS PI…" at bounding box center [468, 280] width 763 height 73
type input "200"
click at [524, 317] on div "Services Stylist Service Qty Price Disc Total Action MISS. [PERSON_NAME] [PERSO…" at bounding box center [468, 261] width 763 height 192
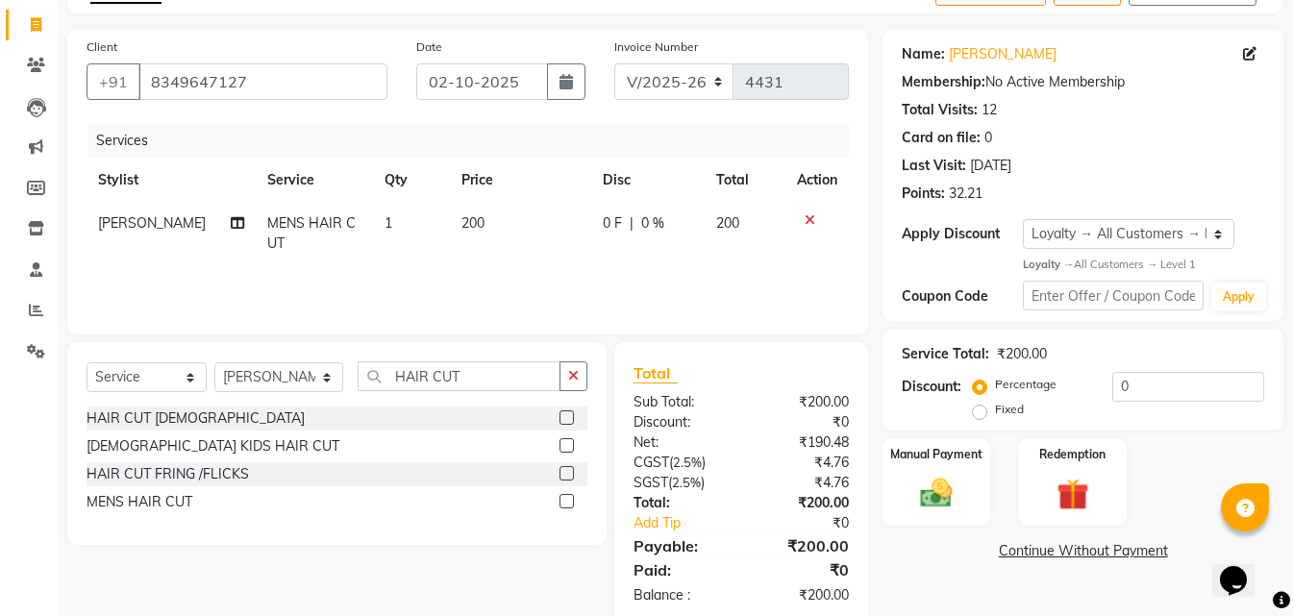
scroll to position [153, 0]
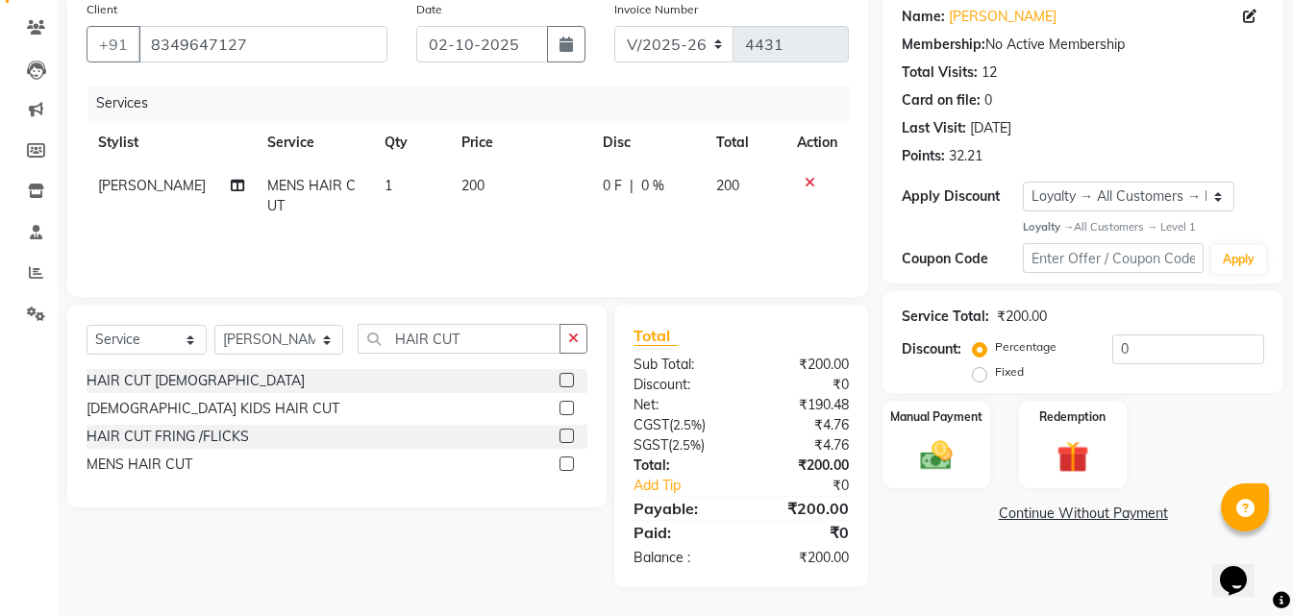
click at [947, 491] on div "Name: [PERSON_NAME] Membership: No Active Membership Total Visits: 12 Card on f…" at bounding box center [1090, 289] width 415 height 596
click at [951, 477] on div "Manual Payment" at bounding box center [937, 444] width 112 height 91
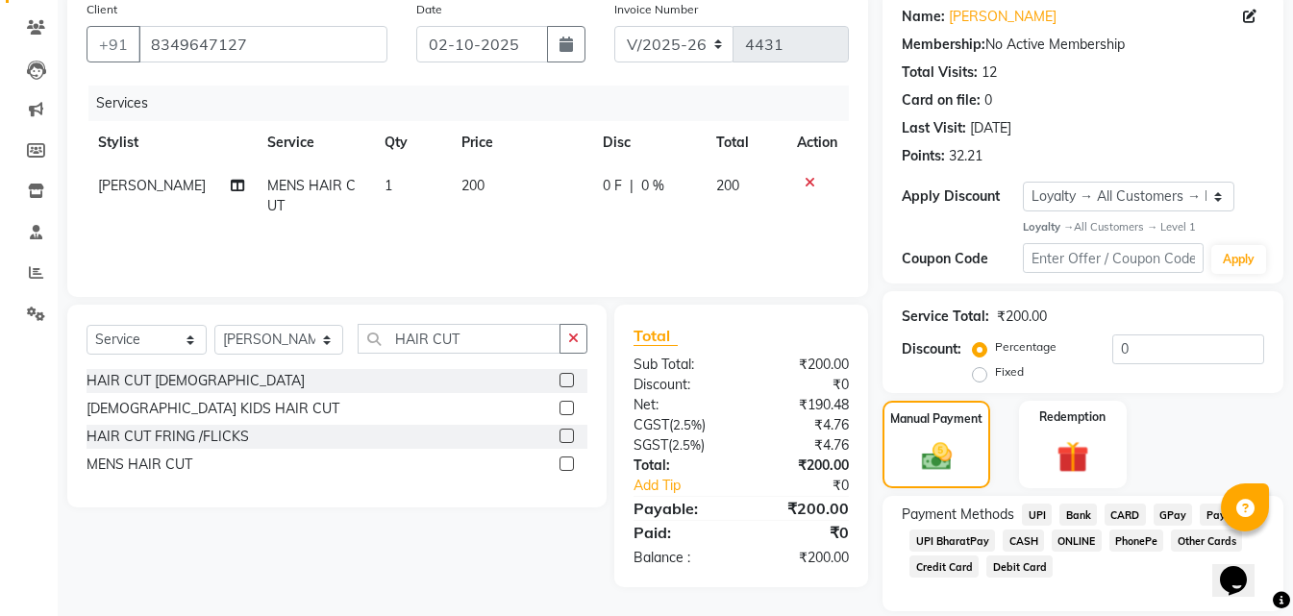
click at [1075, 538] on span "ONLINE" at bounding box center [1077, 541] width 50 height 22
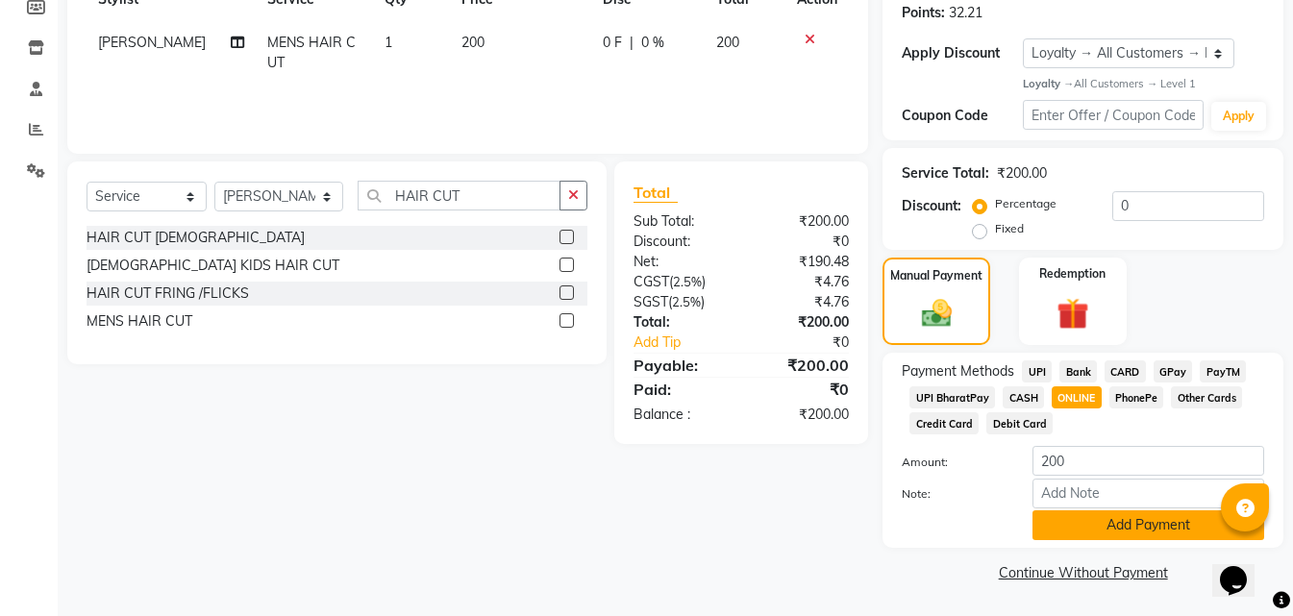
click at [1086, 533] on button "Add Payment" at bounding box center [1149, 526] width 232 height 30
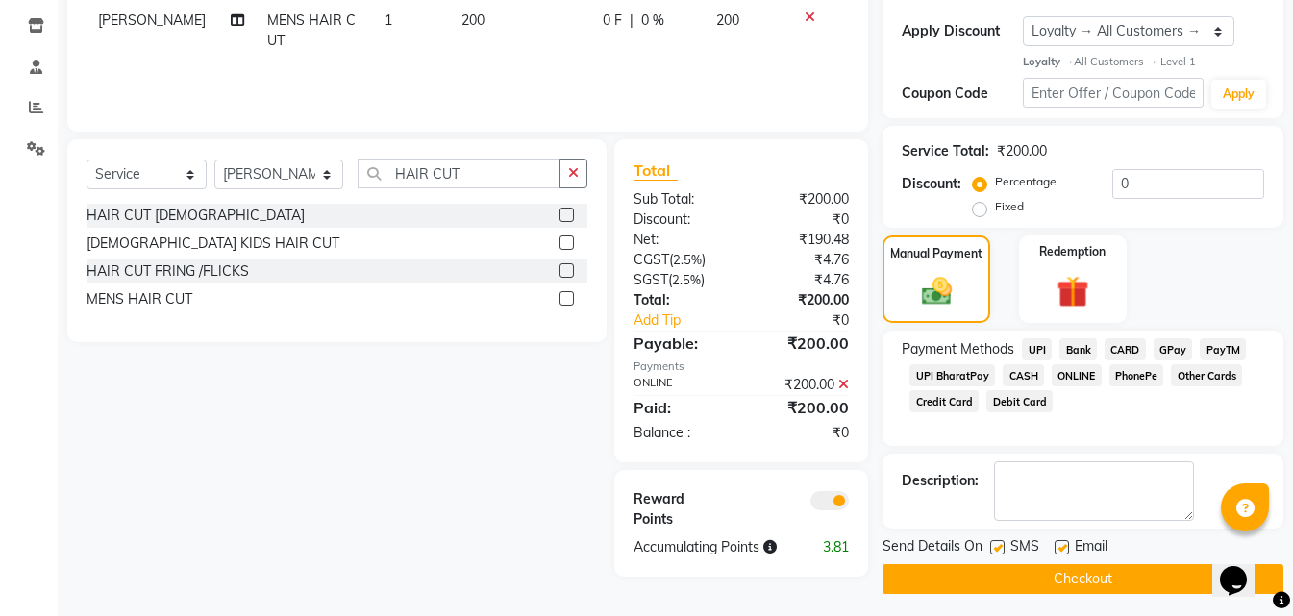
scroll to position [325, 0]
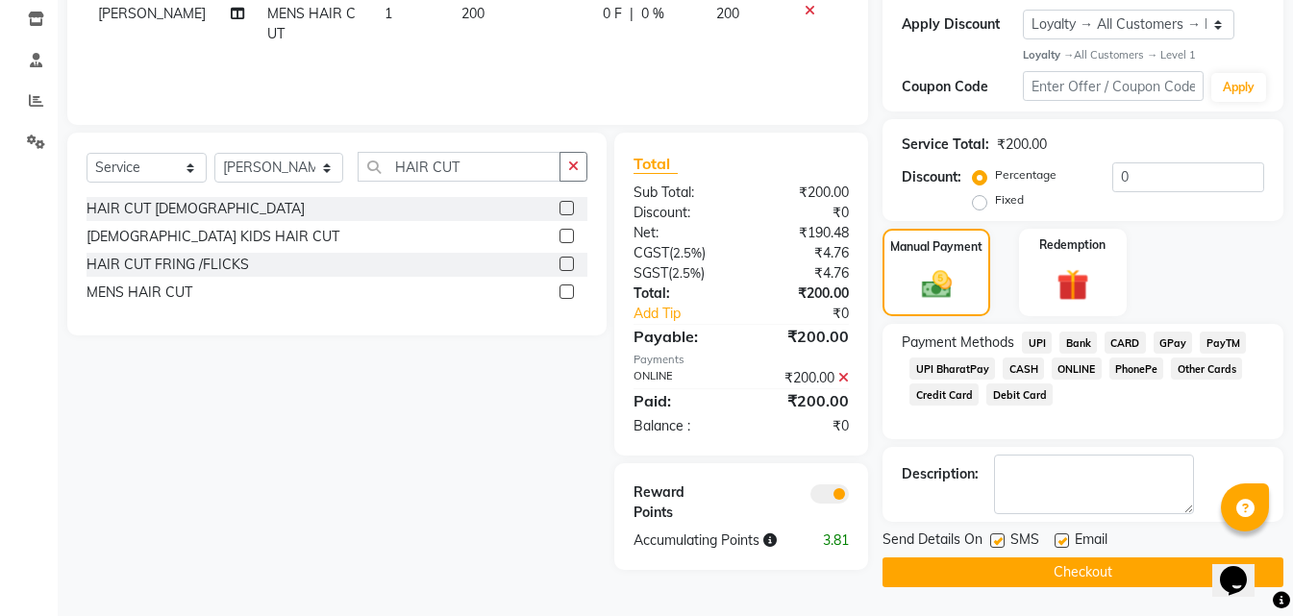
click at [1039, 567] on button "Checkout" at bounding box center [1083, 573] width 401 height 30
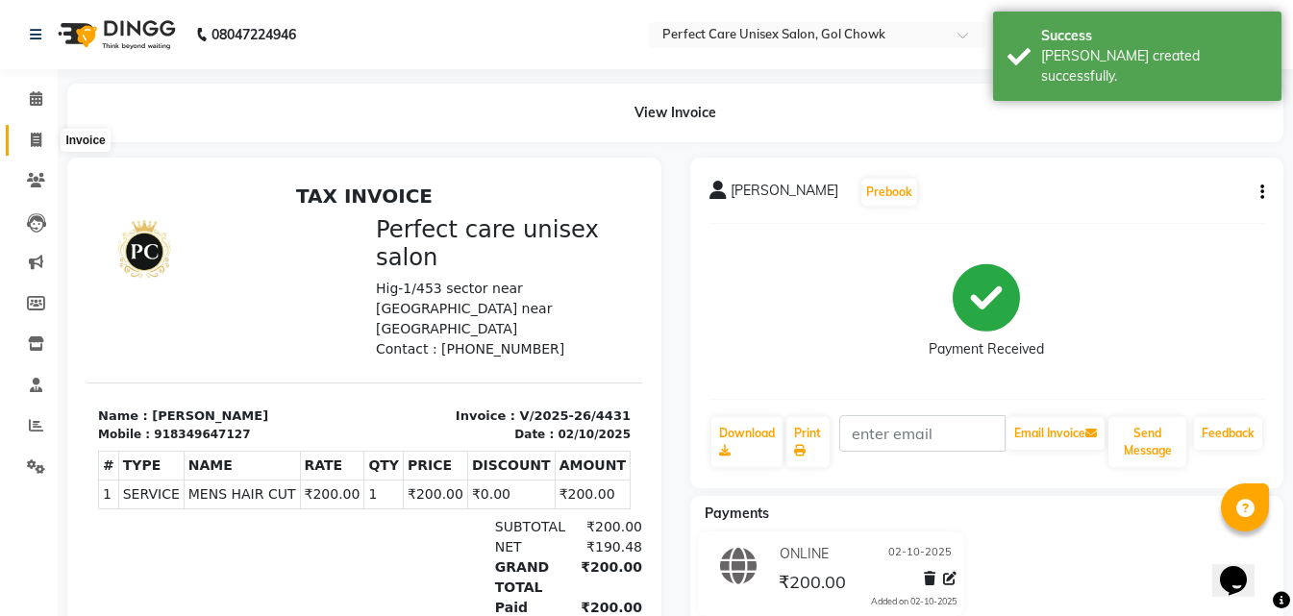
click at [28, 139] on span at bounding box center [36, 141] width 34 height 22
select select "service"
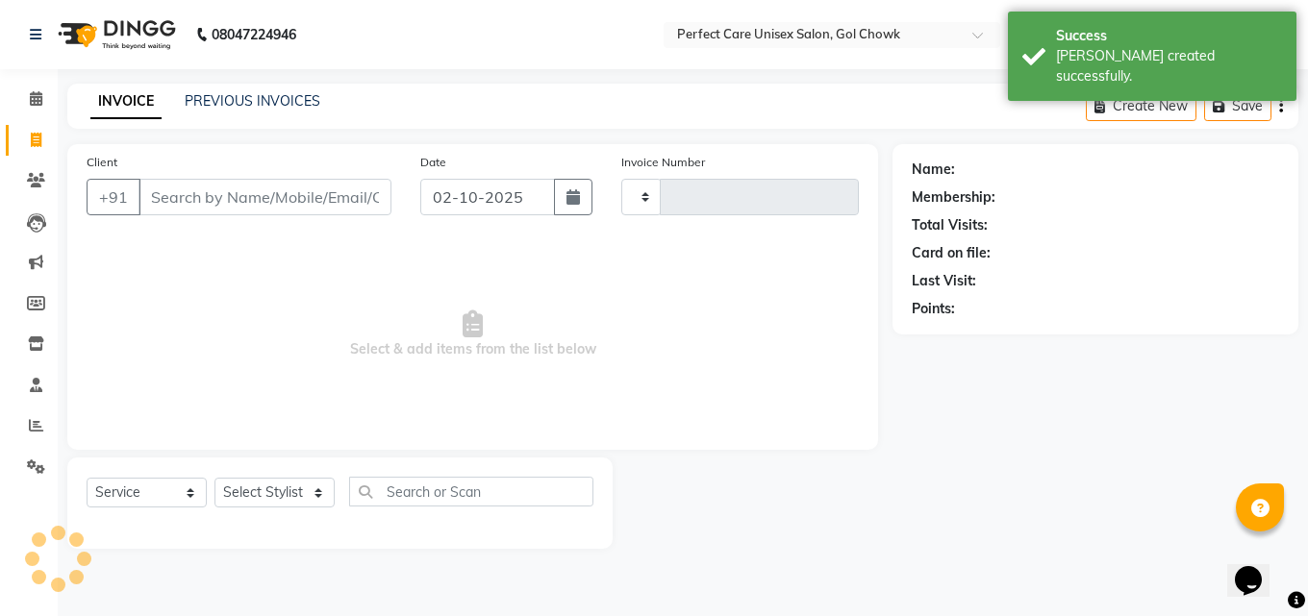
type input "4432"
select select "4751"
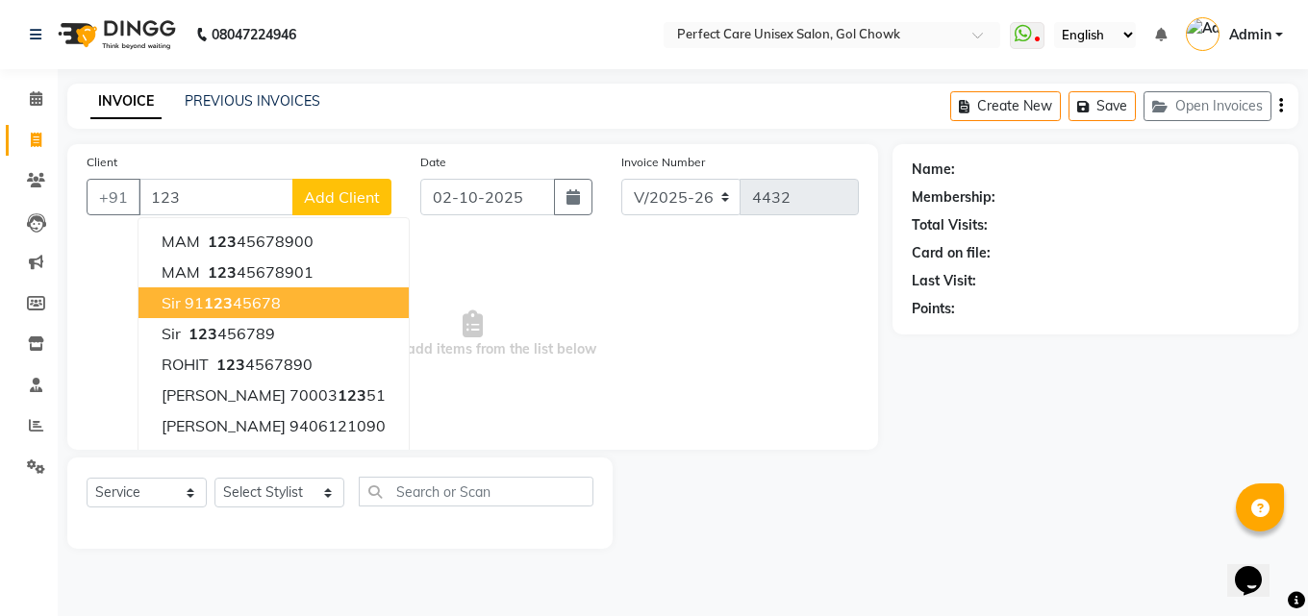
drag, startPoint x: 271, startPoint y: 307, endPoint x: 278, endPoint y: 384, distance: 77.2
click at [271, 309] on ngb-highlight "91 123 45678" at bounding box center [233, 302] width 96 height 19
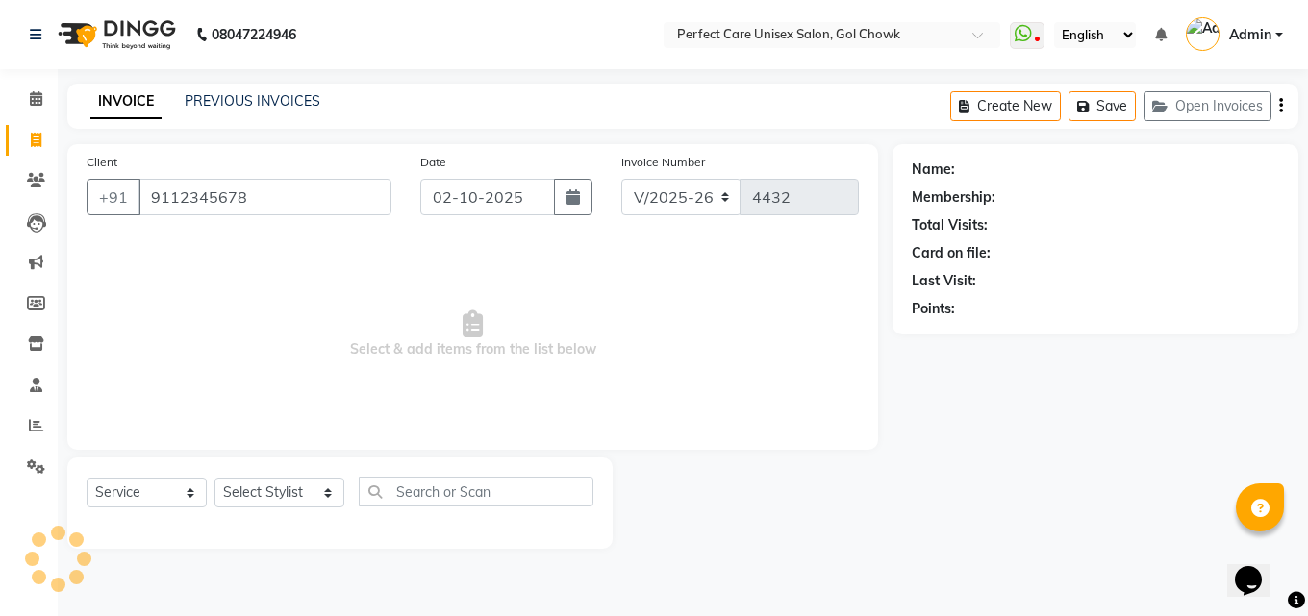
type input "9112345678"
click at [272, 489] on select "Select Stylist MISS. [PERSON_NAME] [PERSON_NAME] MISS [PERSON_NAME] MISS [PERSO…" at bounding box center [279, 493] width 130 height 30
select select "28404"
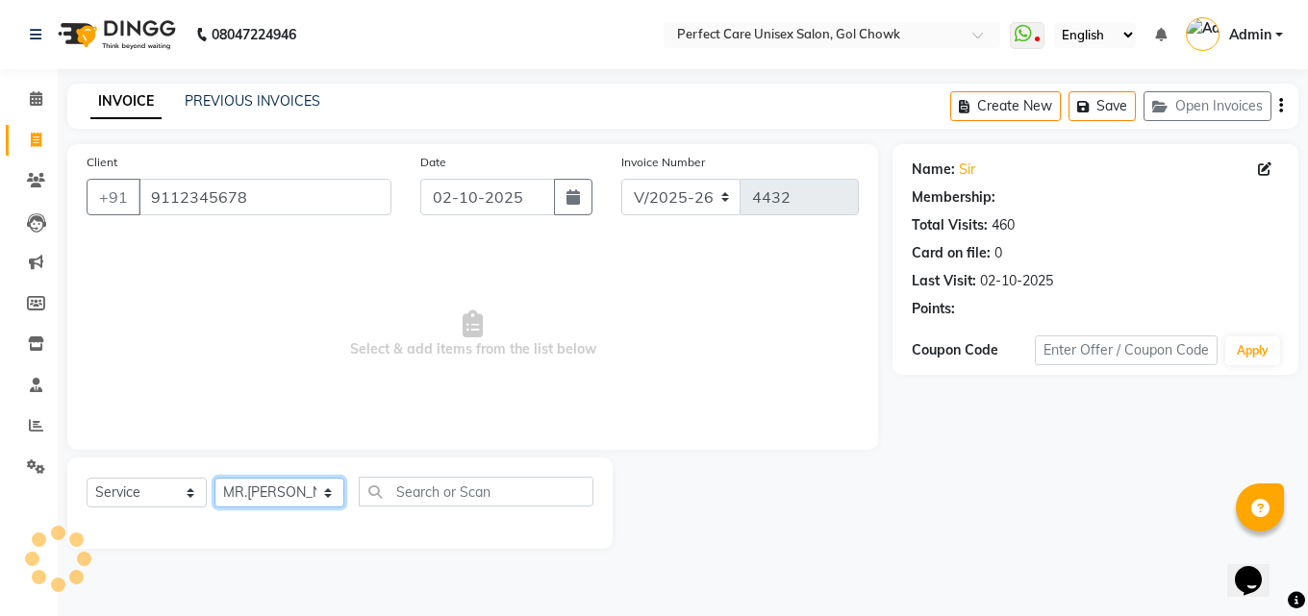
click at [214, 478] on select "Select Stylist MISS. [PERSON_NAME] [PERSON_NAME] MISS [PERSON_NAME] MISS [PERSO…" at bounding box center [279, 493] width 130 height 30
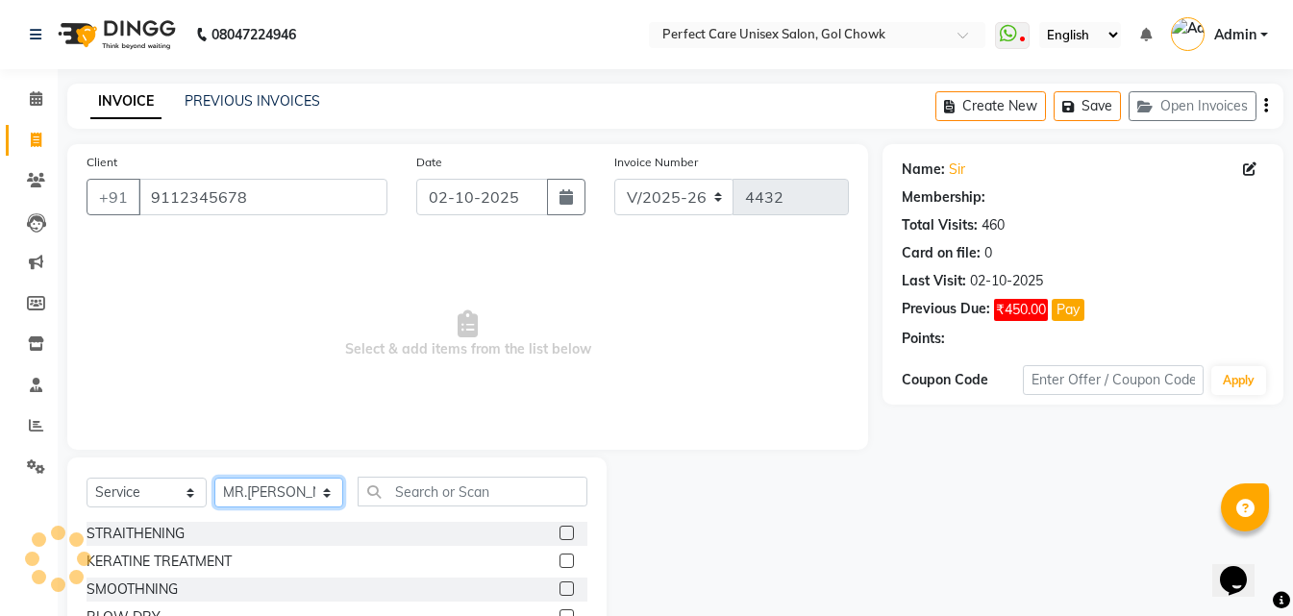
select select "1: Object"
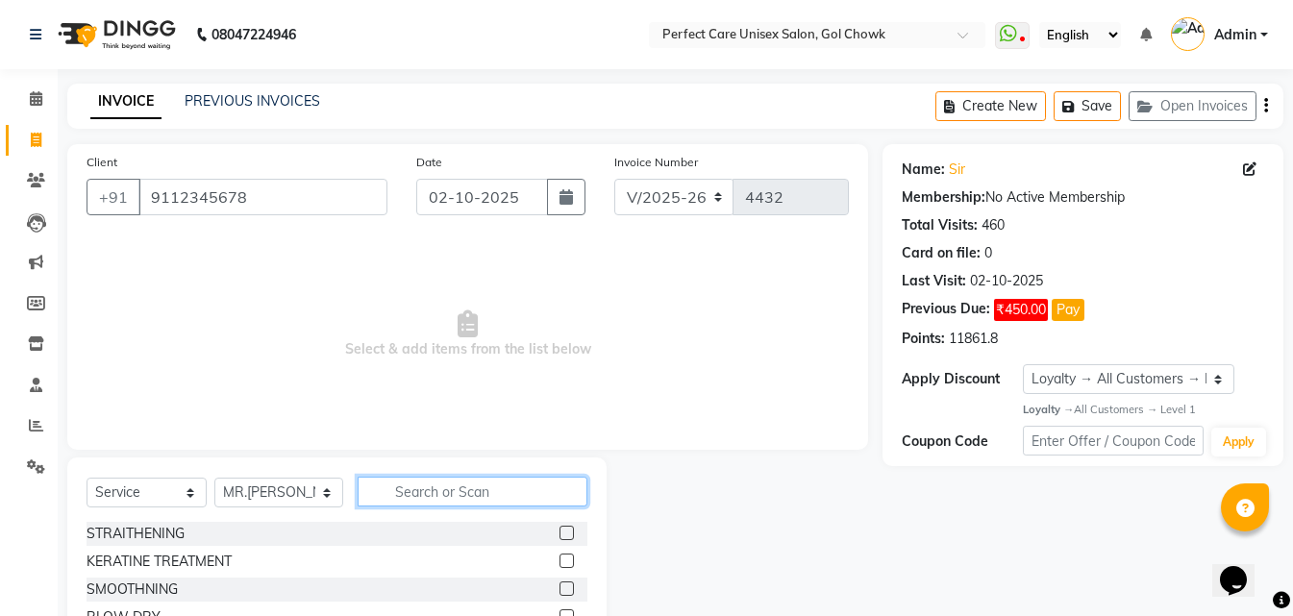
click at [443, 497] on input "text" at bounding box center [472, 492] width 229 height 30
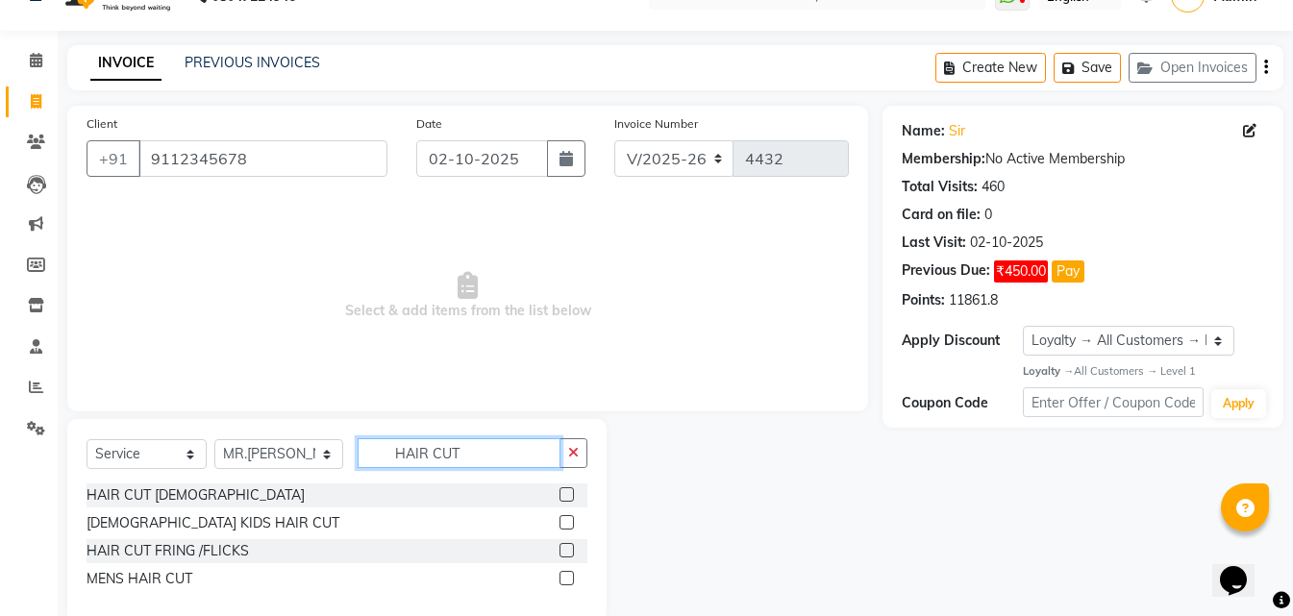
scroll to position [73, 0]
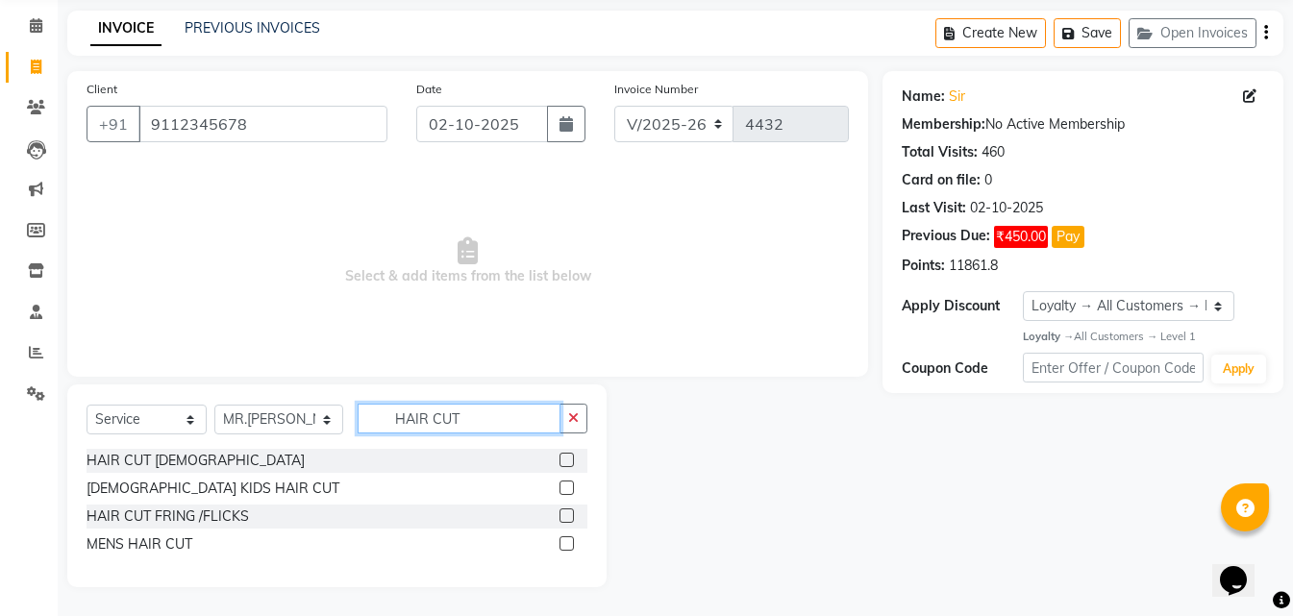
type input "HAIR CUT"
click at [569, 539] on label at bounding box center [567, 544] width 14 height 14
click at [569, 539] on input "checkbox" at bounding box center [566, 545] width 13 height 13
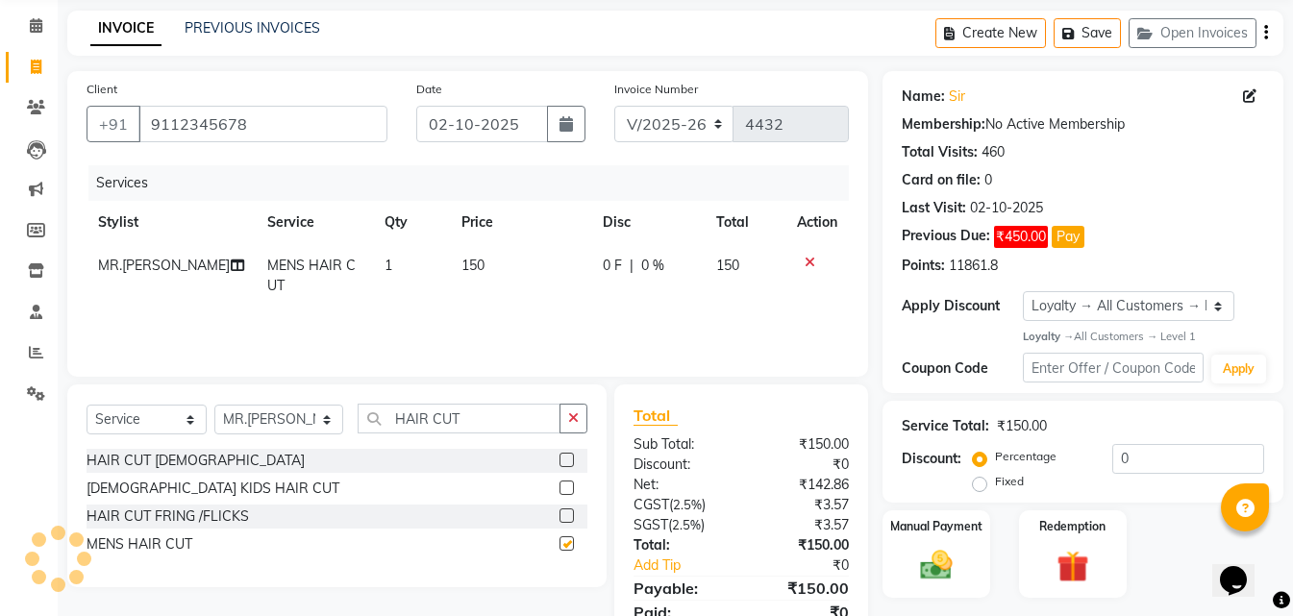
checkbox input "false"
click at [472, 270] on span "150" at bounding box center [473, 265] width 23 height 17
select select "28404"
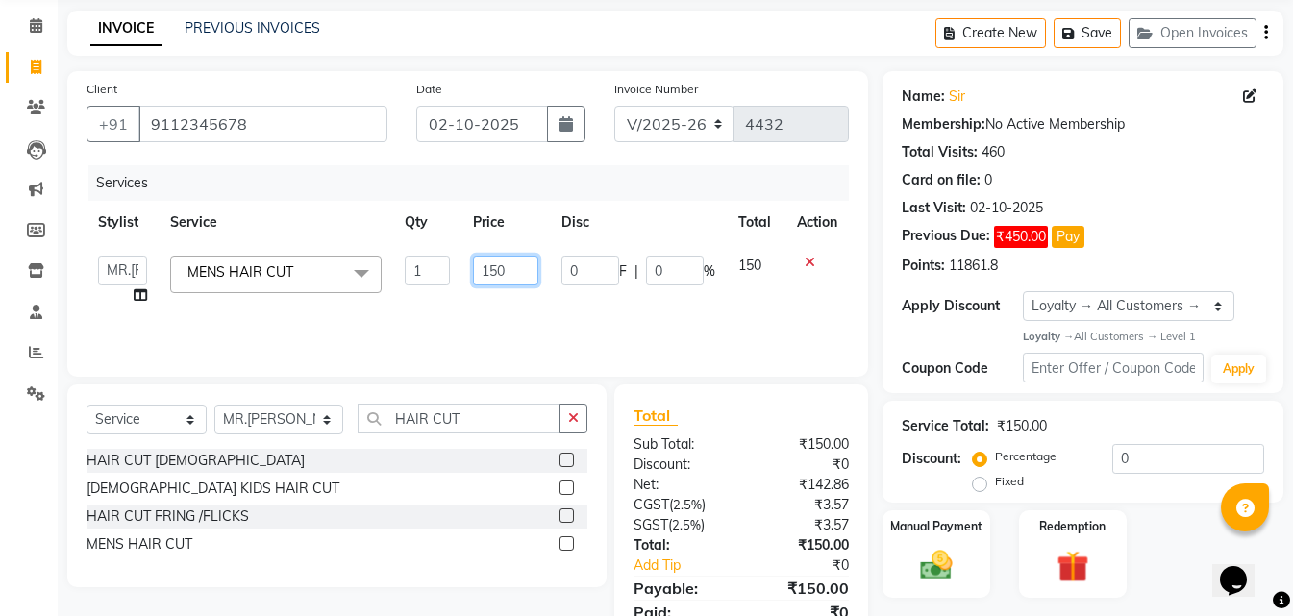
click at [446, 273] on tr "MISS. [PERSON_NAME] [PERSON_NAME] MISS [PERSON_NAME] MISS [PERSON_NAME] MISS PI…" at bounding box center [468, 280] width 763 height 73
type input "200"
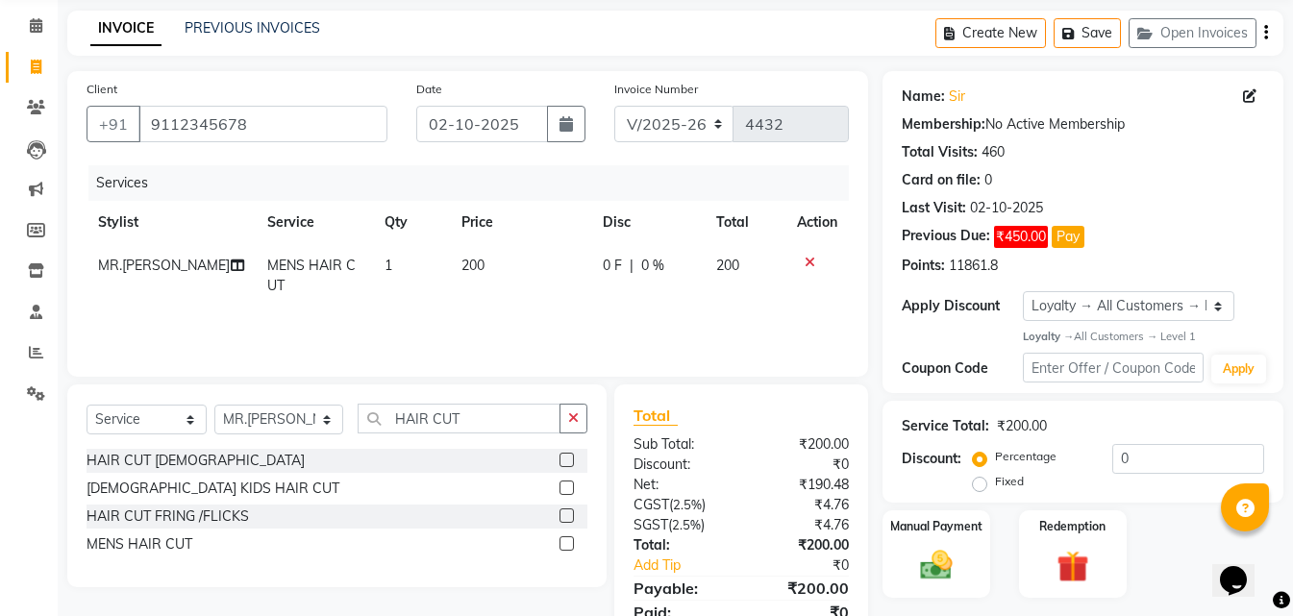
click at [524, 313] on div "Services Stylist Service Qty Price Disc Total Action MR.[PERSON_NAME] MENS HAIR…" at bounding box center [468, 261] width 763 height 192
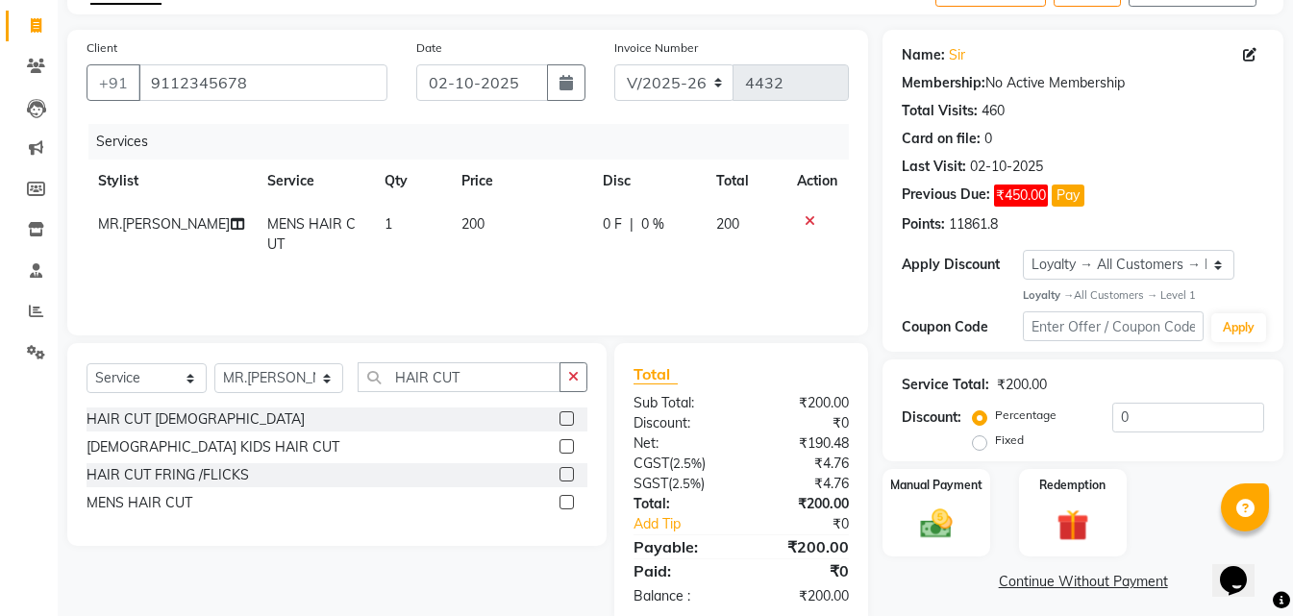
scroll to position [153, 0]
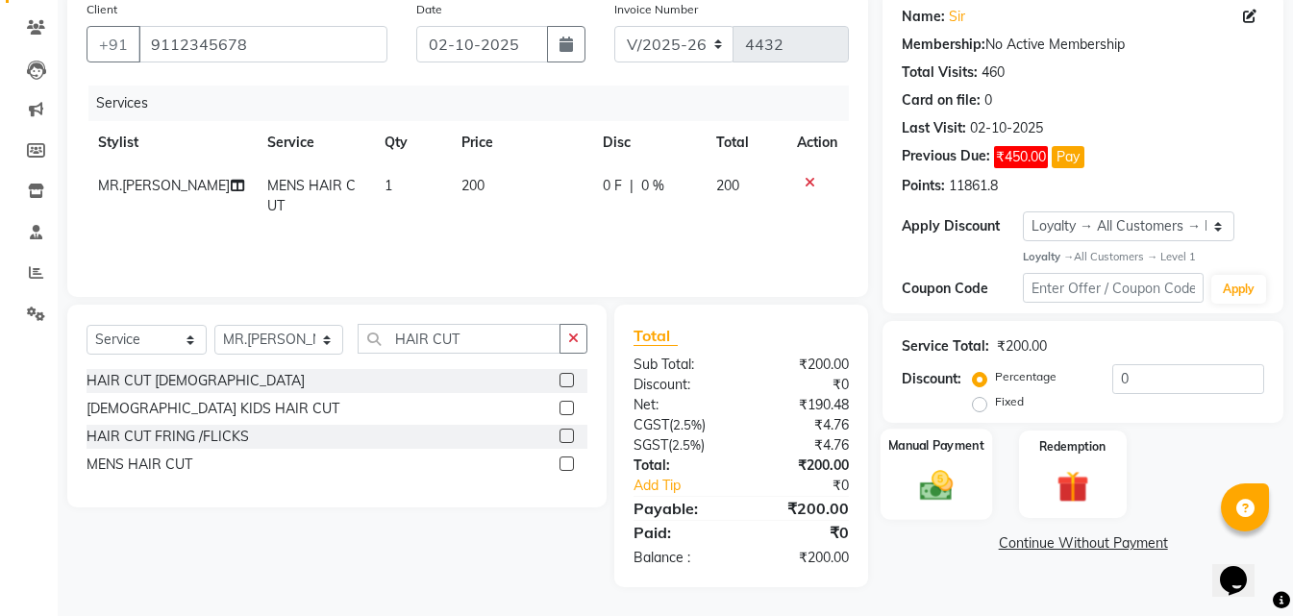
drag, startPoint x: 915, startPoint y: 450, endPoint x: 940, endPoint y: 485, distance: 43.3
click at [922, 465] on div "Manual Payment" at bounding box center [937, 474] width 112 height 91
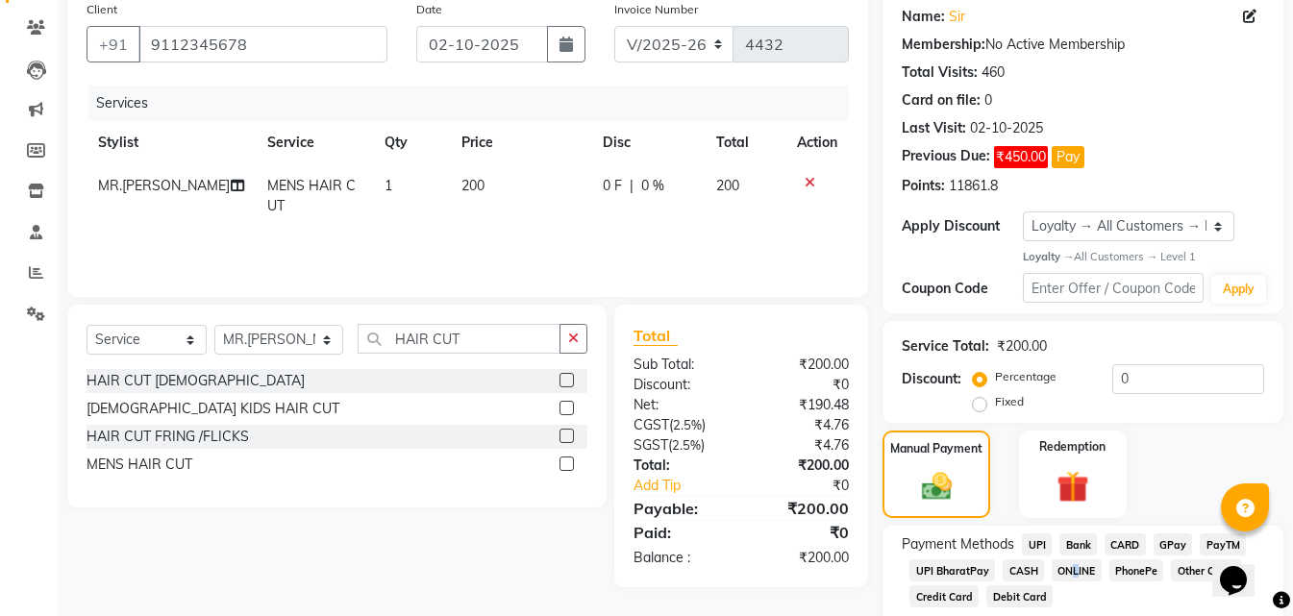
click at [1068, 575] on span "ONLINE" at bounding box center [1077, 571] width 50 height 22
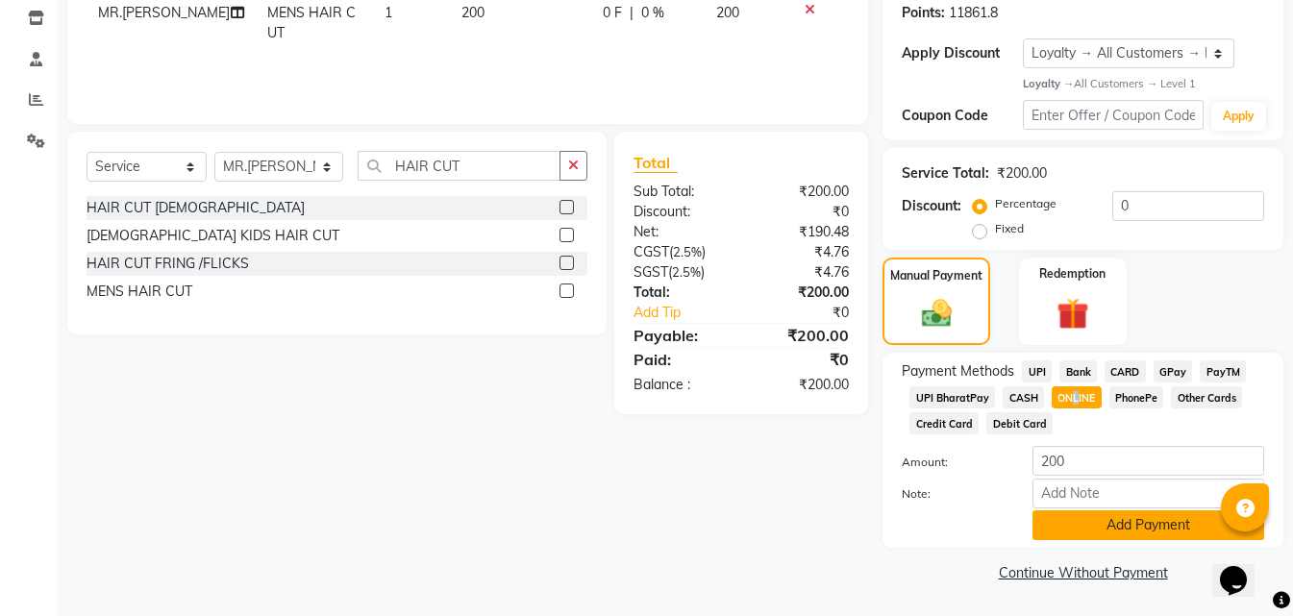
click at [1101, 526] on button "Add Payment" at bounding box center [1149, 526] width 232 height 30
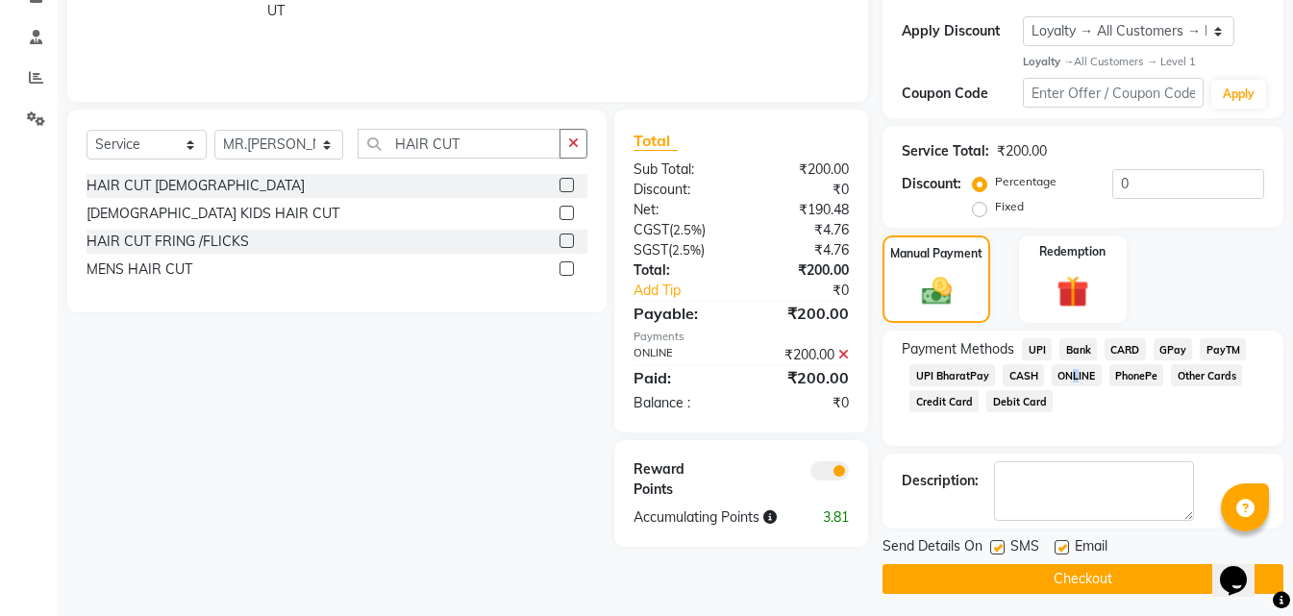
scroll to position [355, 0]
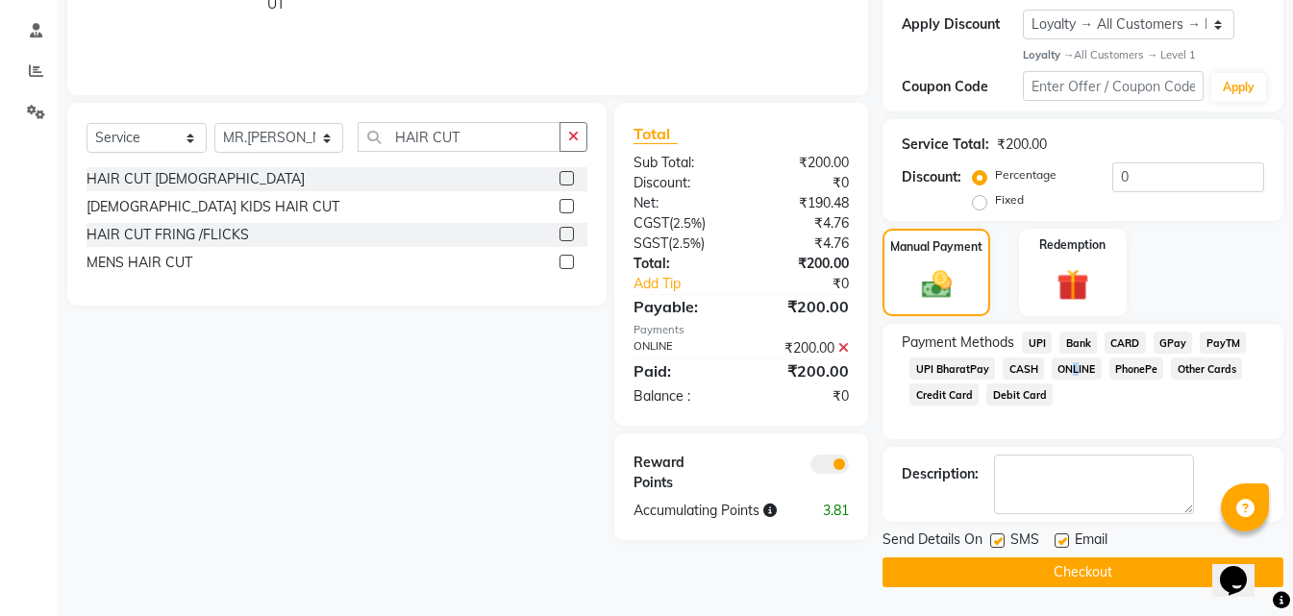
click at [1046, 565] on button "Checkout" at bounding box center [1083, 573] width 401 height 30
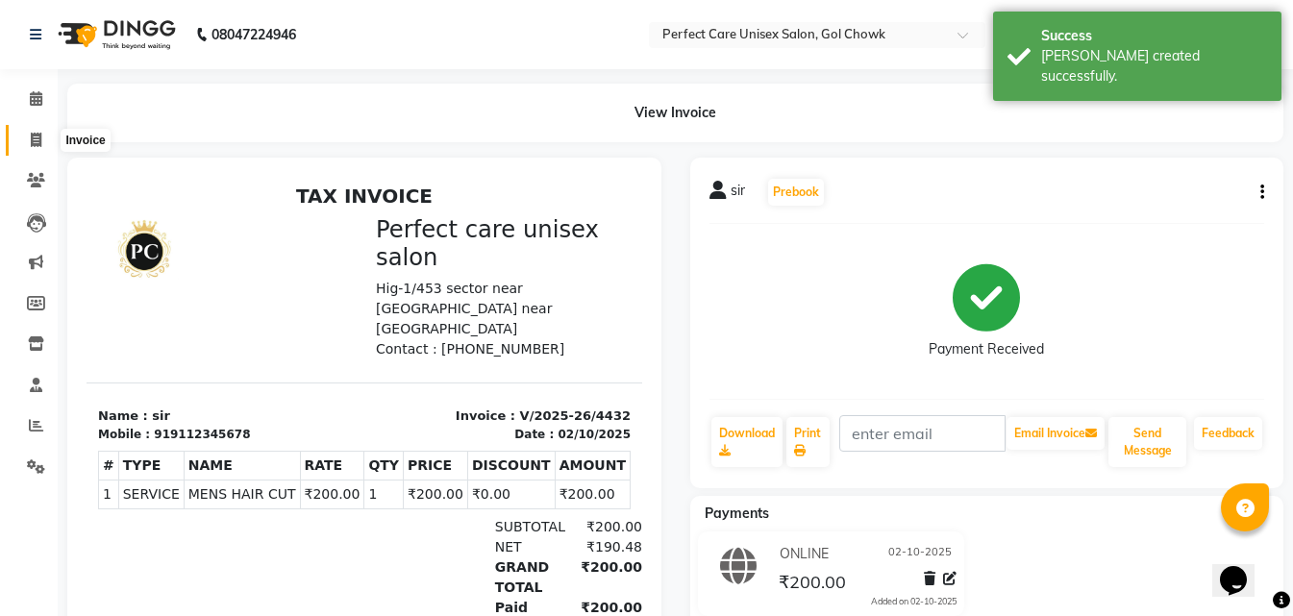
click at [31, 134] on icon at bounding box center [36, 140] width 11 height 14
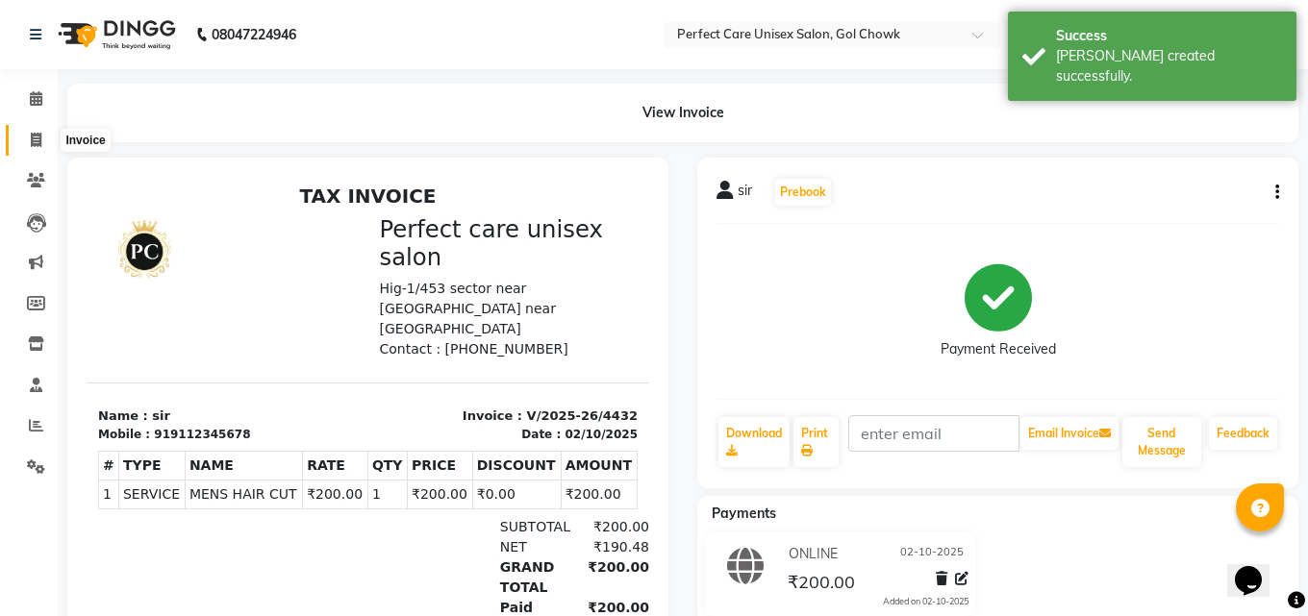
select select "4751"
select select "service"
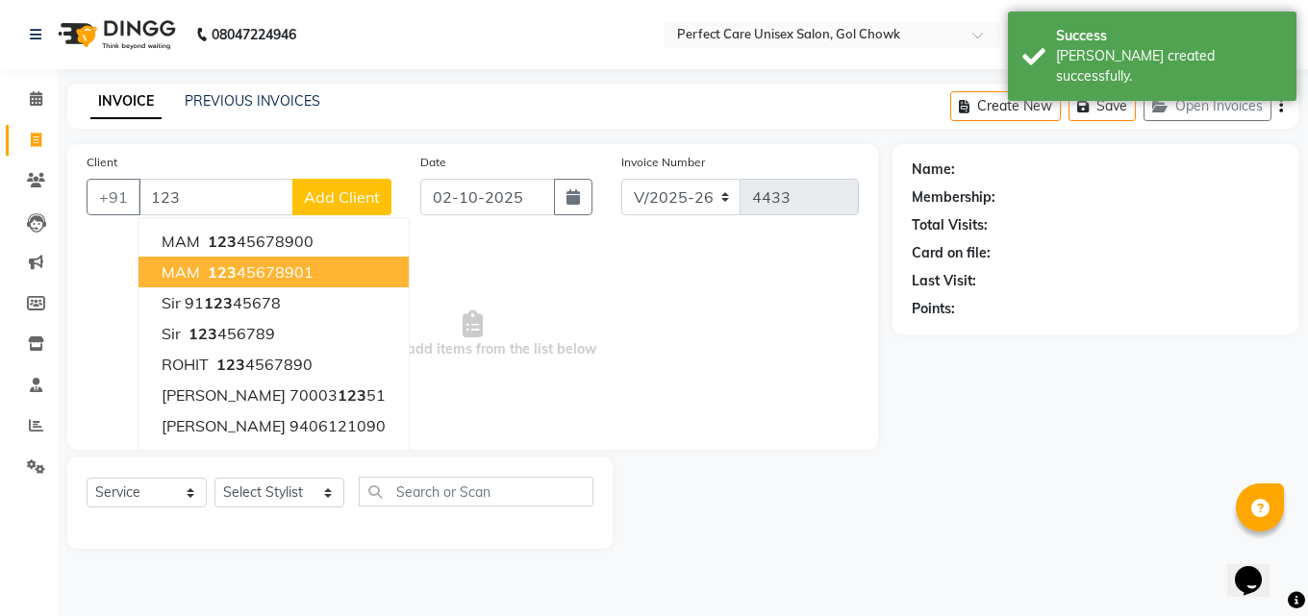
click at [222, 272] on span "123" at bounding box center [222, 272] width 29 height 19
type input "12345678901"
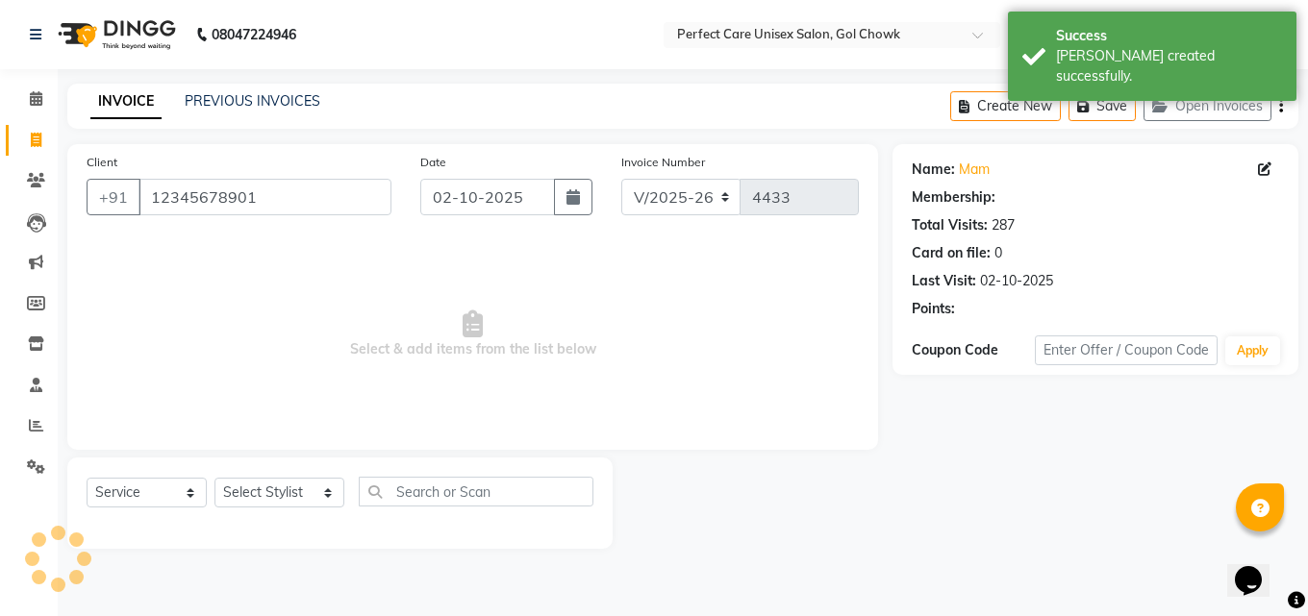
select select "1: Object"
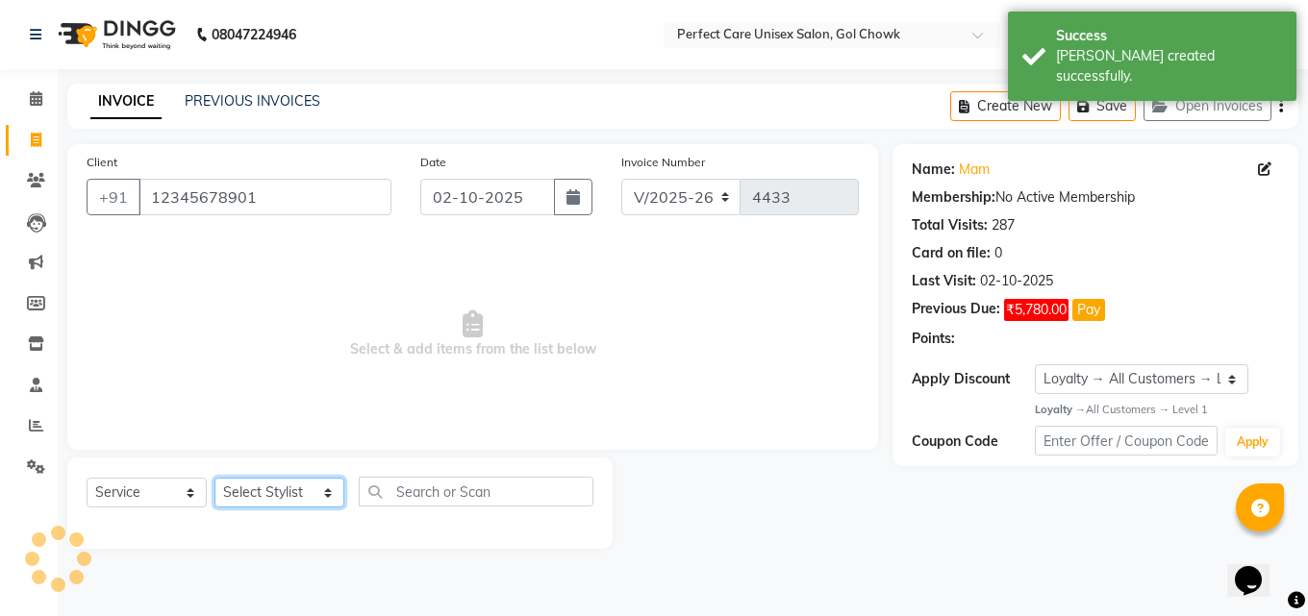
click at [274, 495] on select "Select Stylist MISS. [PERSON_NAME] [PERSON_NAME] MISS [PERSON_NAME] MISS [PERSO…" at bounding box center [279, 493] width 130 height 30
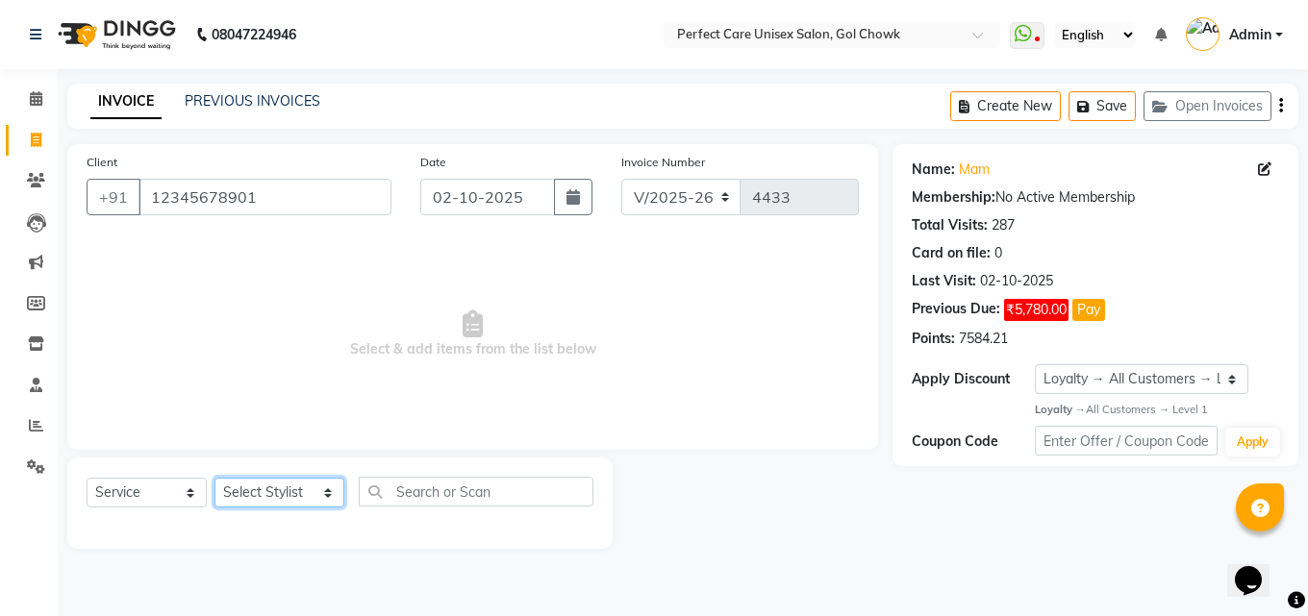
select select "70841"
click at [214, 478] on select "Select Stylist MISS. [PERSON_NAME] [PERSON_NAME] MISS [PERSON_NAME] MISS [PERSO…" at bounding box center [279, 493] width 130 height 30
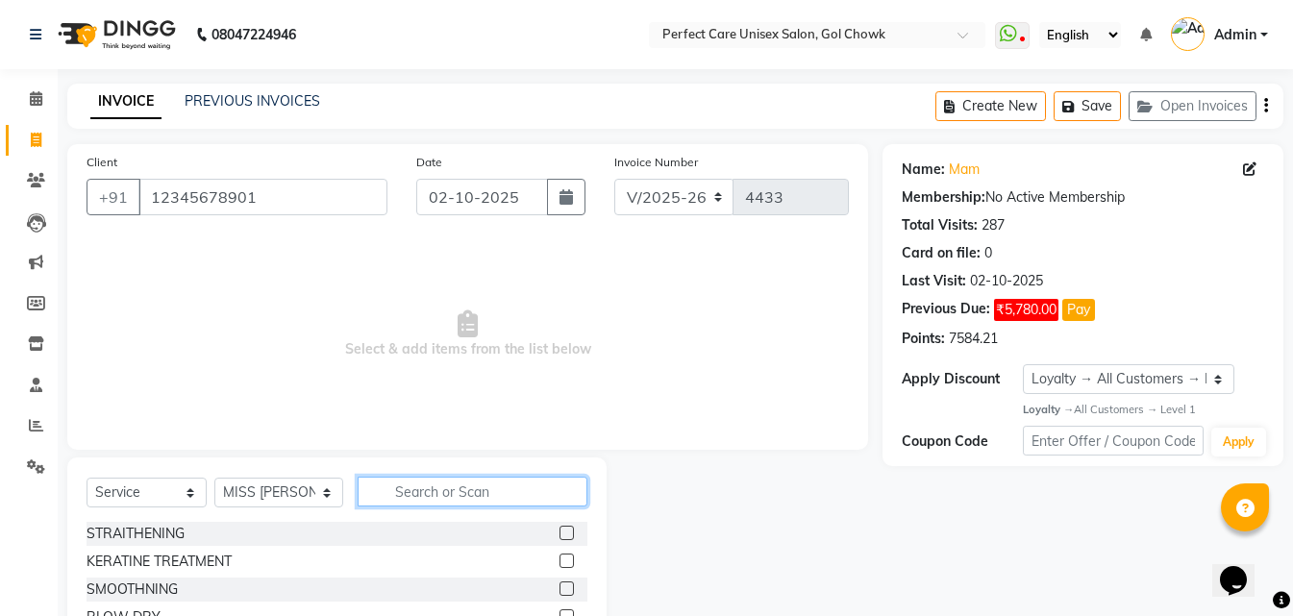
click at [426, 480] on input "text" at bounding box center [472, 492] width 229 height 30
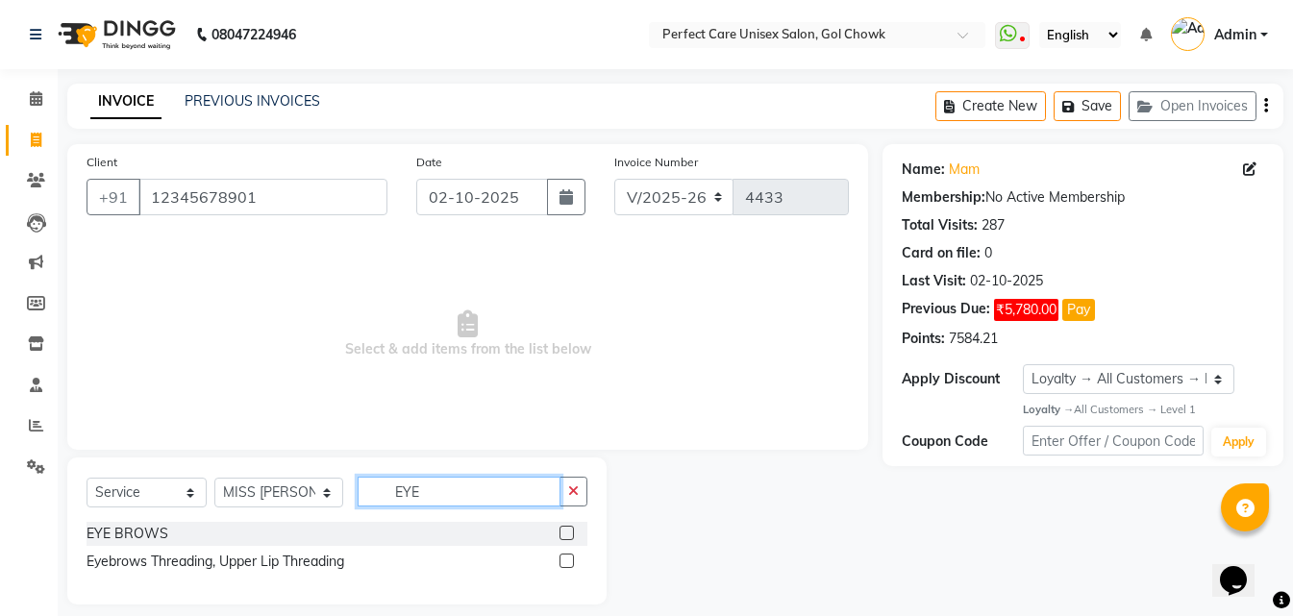
type input "EYE"
click at [566, 527] on label at bounding box center [567, 533] width 14 height 14
click at [566, 528] on input "checkbox" at bounding box center [566, 534] width 13 height 13
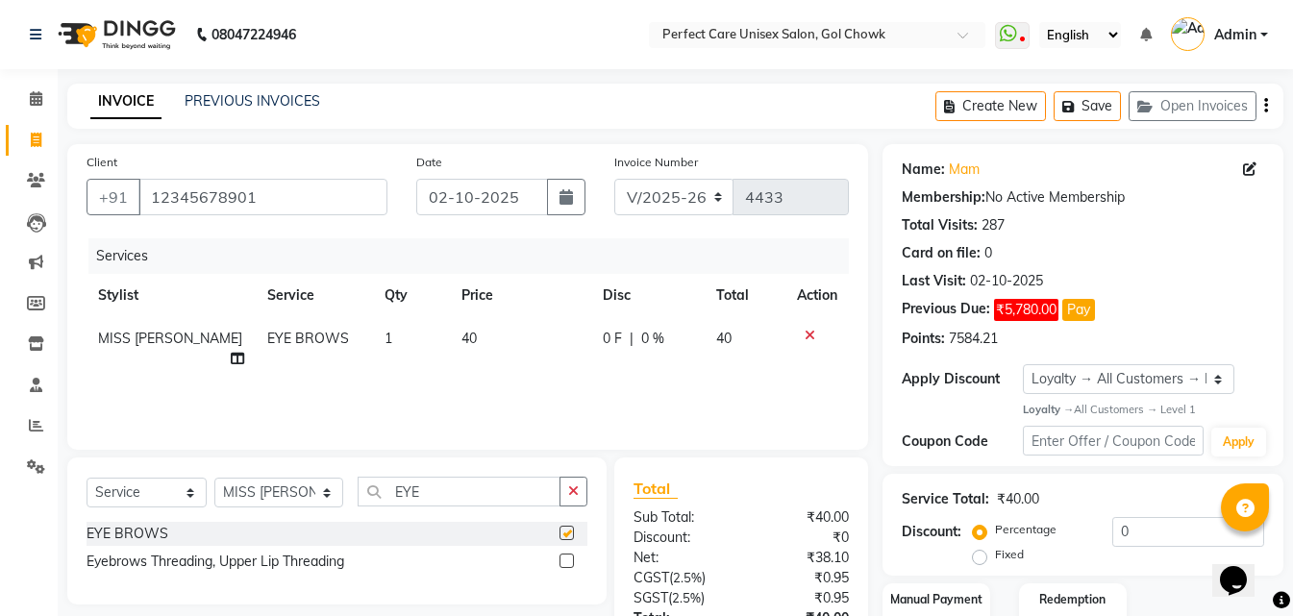
checkbox input "false"
click at [480, 328] on td "40" at bounding box center [520, 348] width 141 height 63
select select "70841"
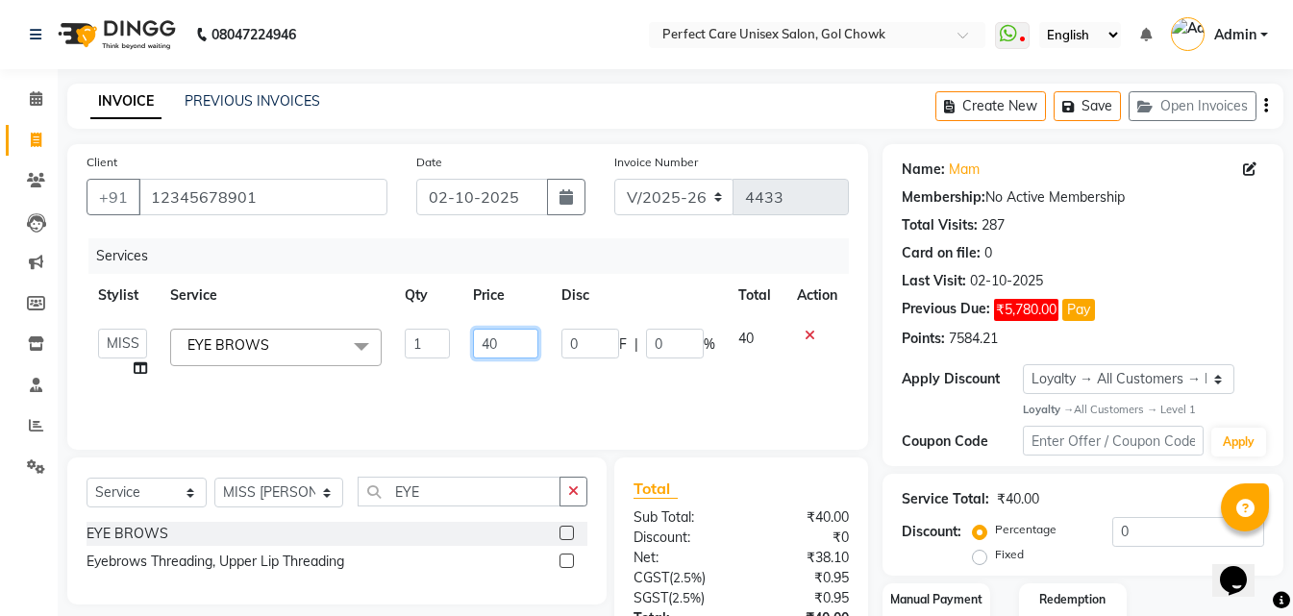
drag, startPoint x: 511, startPoint y: 343, endPoint x: 471, endPoint y: 353, distance: 40.6
click at [471, 353] on td "40" at bounding box center [506, 353] width 88 height 73
type input "50"
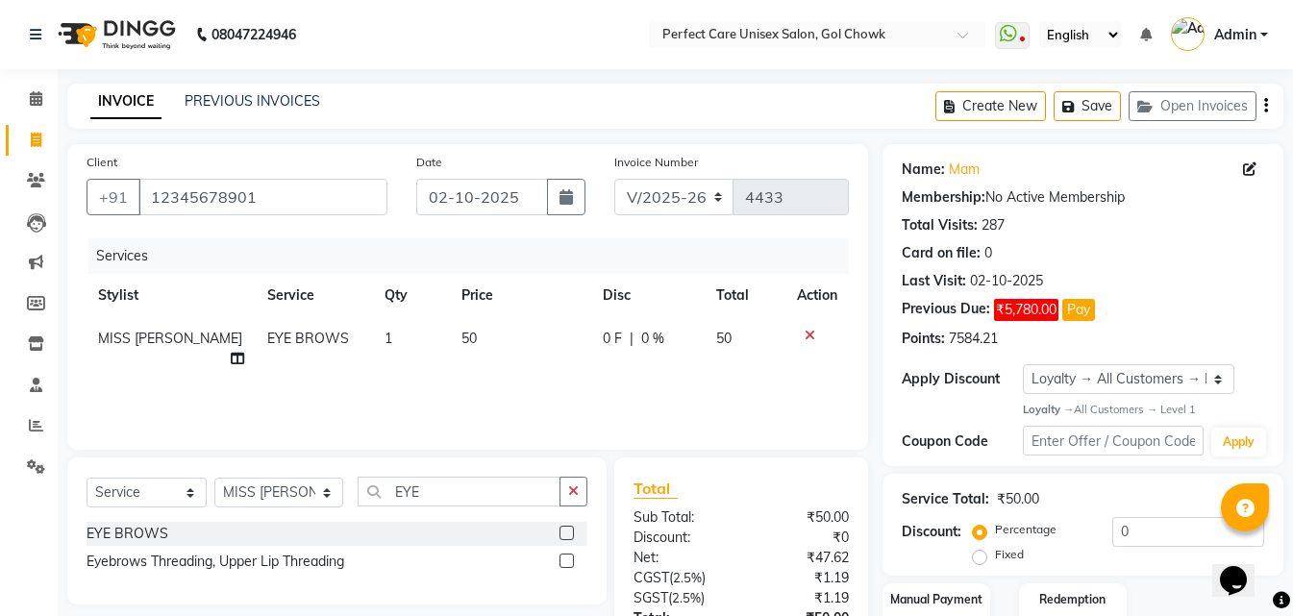
click at [550, 394] on div "Services Stylist Service Qty Price Disc Total Action MISS SUDHA EYE BROWS 1 50 …" at bounding box center [468, 334] width 763 height 192
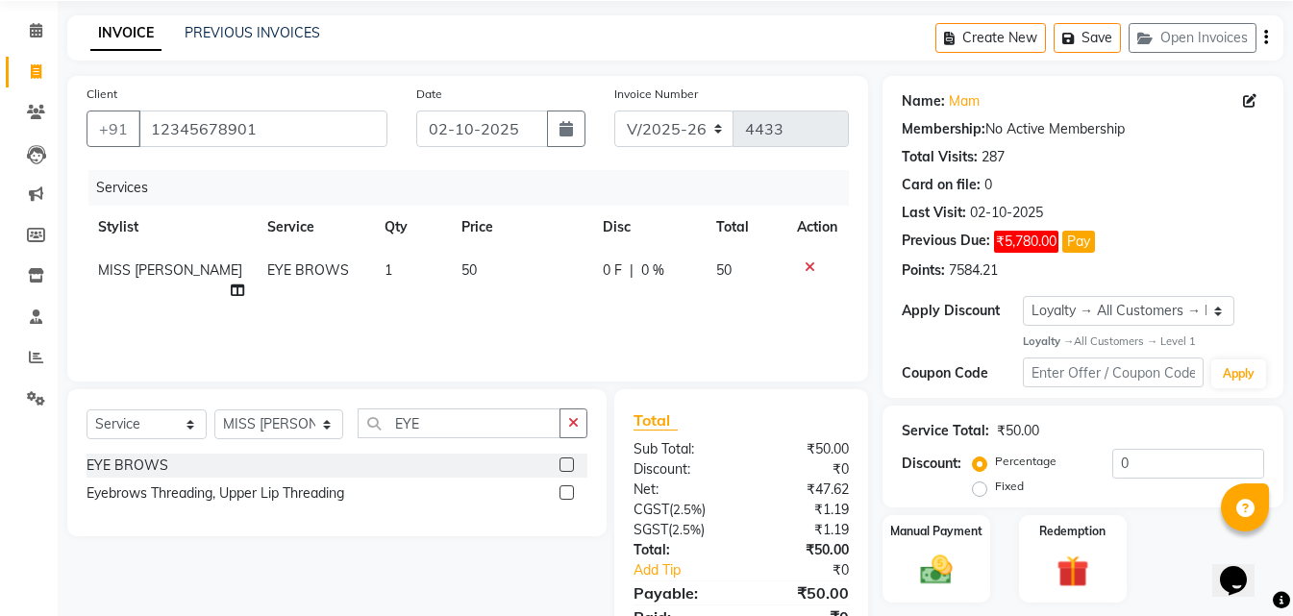
scroll to position [153, 0]
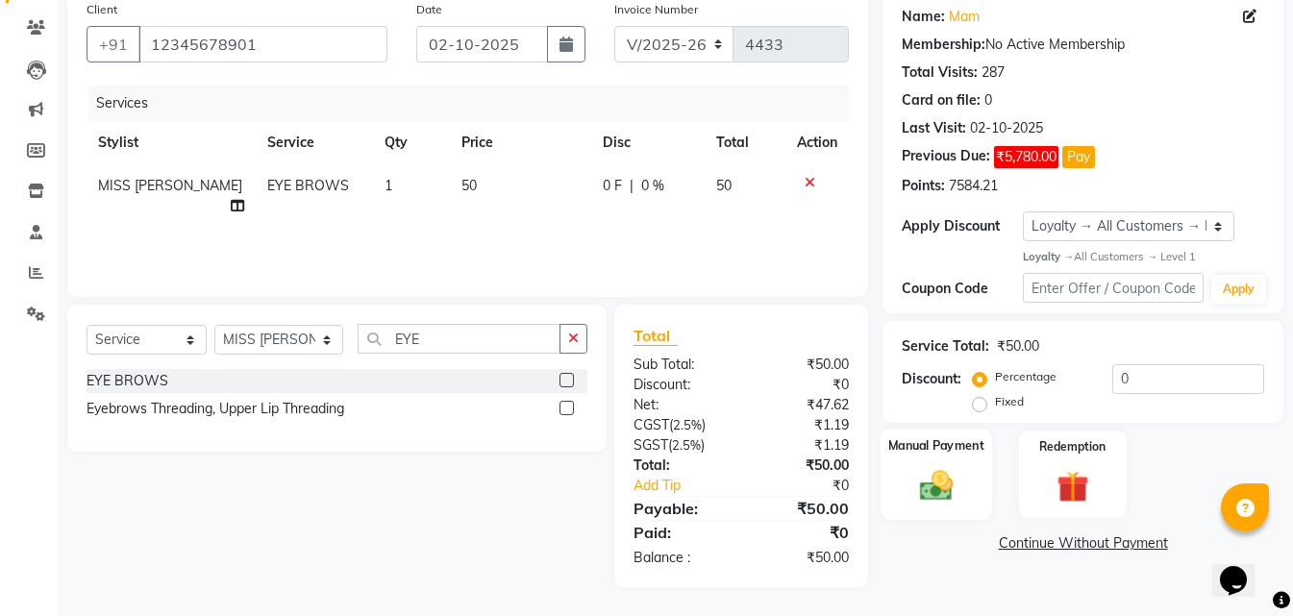
click at [949, 475] on img at bounding box center [937, 486] width 54 height 38
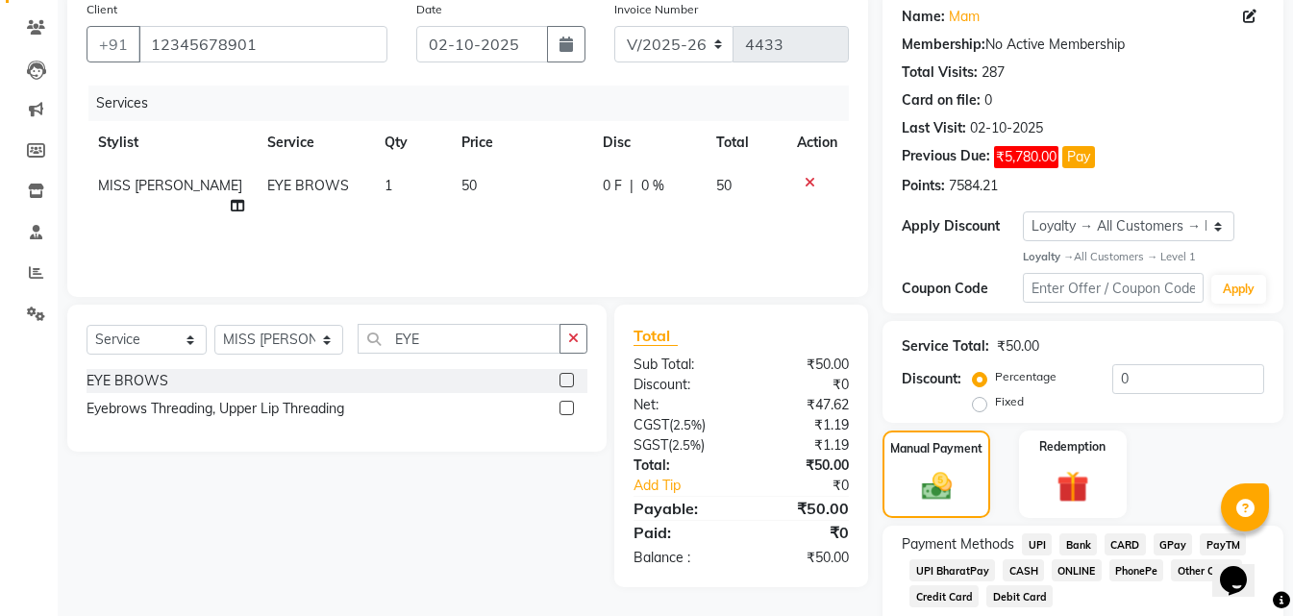
click at [1003, 569] on span "CASH" at bounding box center [1023, 571] width 41 height 22
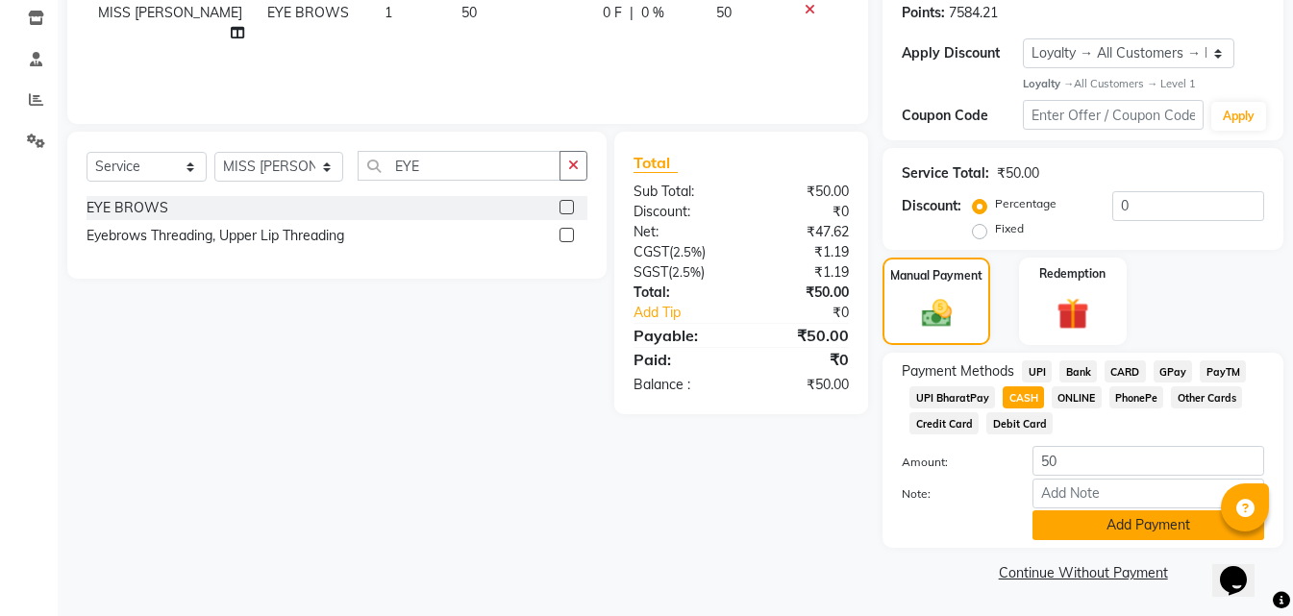
click at [1045, 531] on button "Add Payment" at bounding box center [1149, 526] width 232 height 30
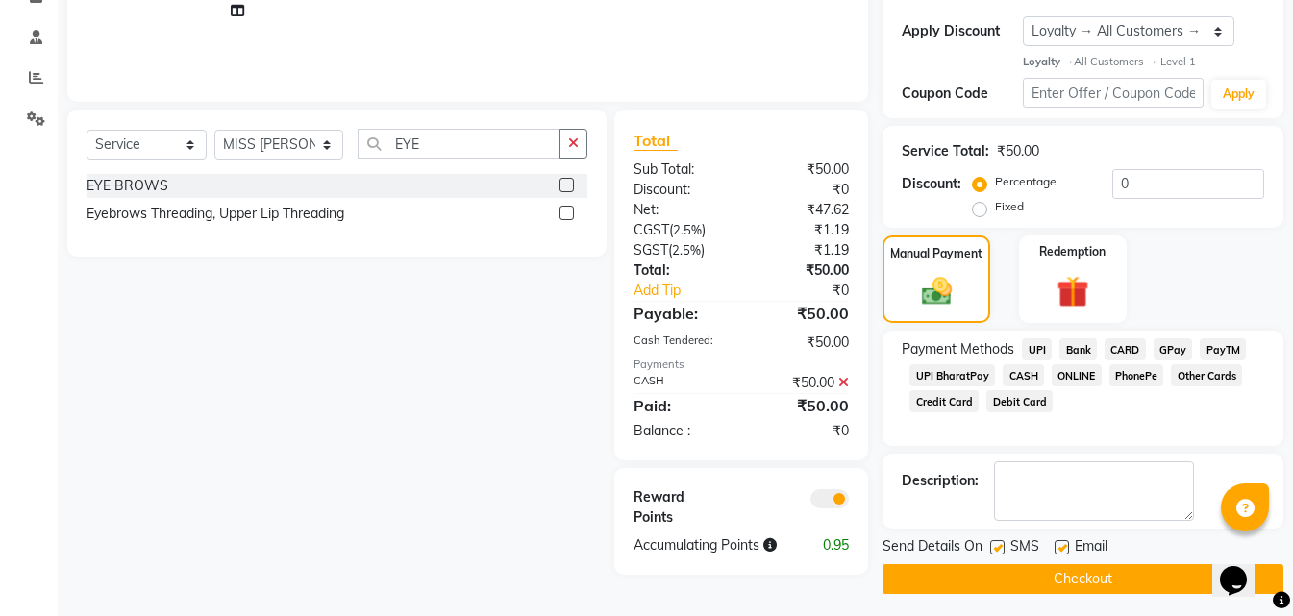
scroll to position [355, 0]
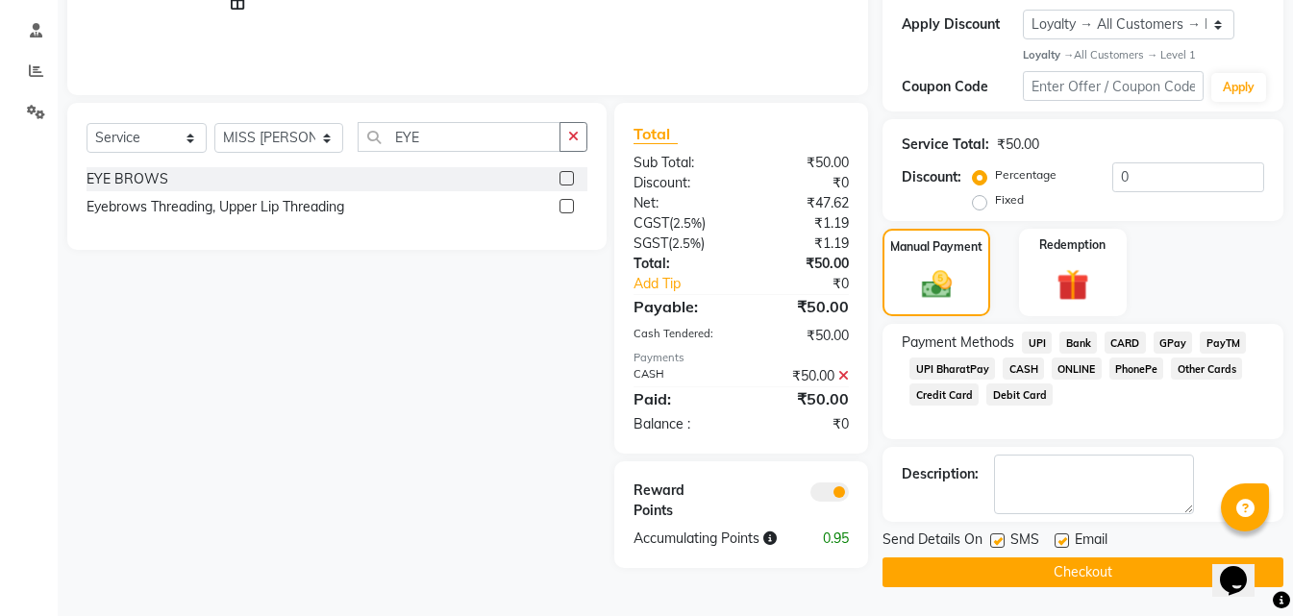
click at [977, 581] on button "Checkout" at bounding box center [1083, 573] width 401 height 30
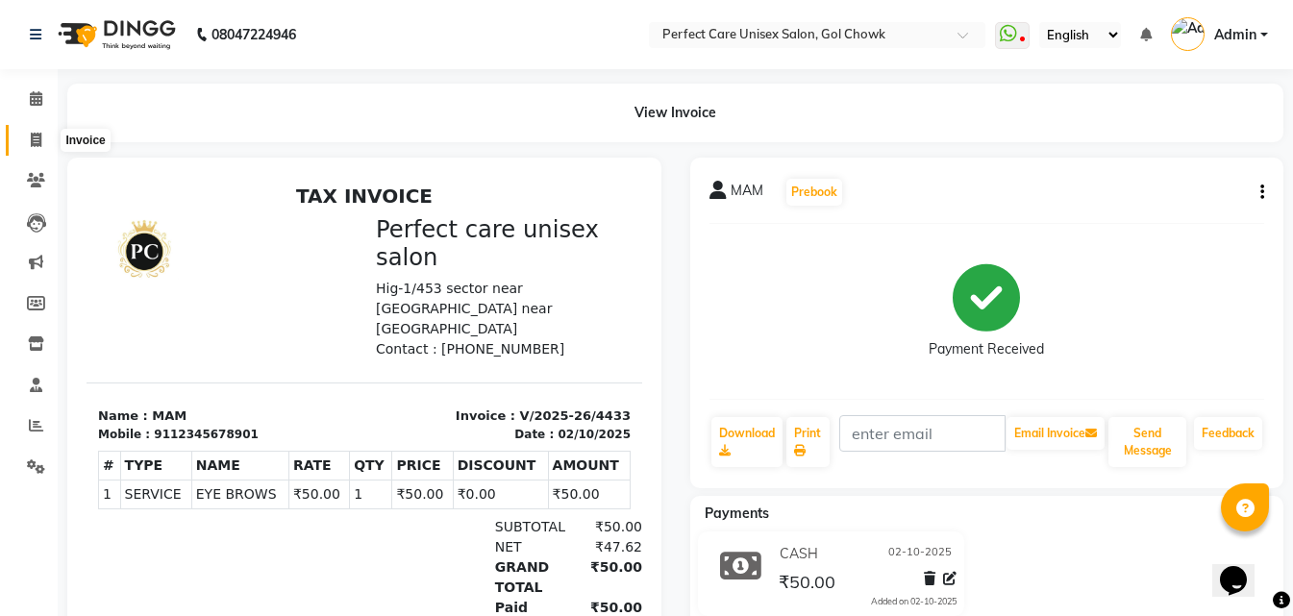
click at [35, 145] on icon at bounding box center [36, 140] width 11 height 14
select select "4751"
select select "service"
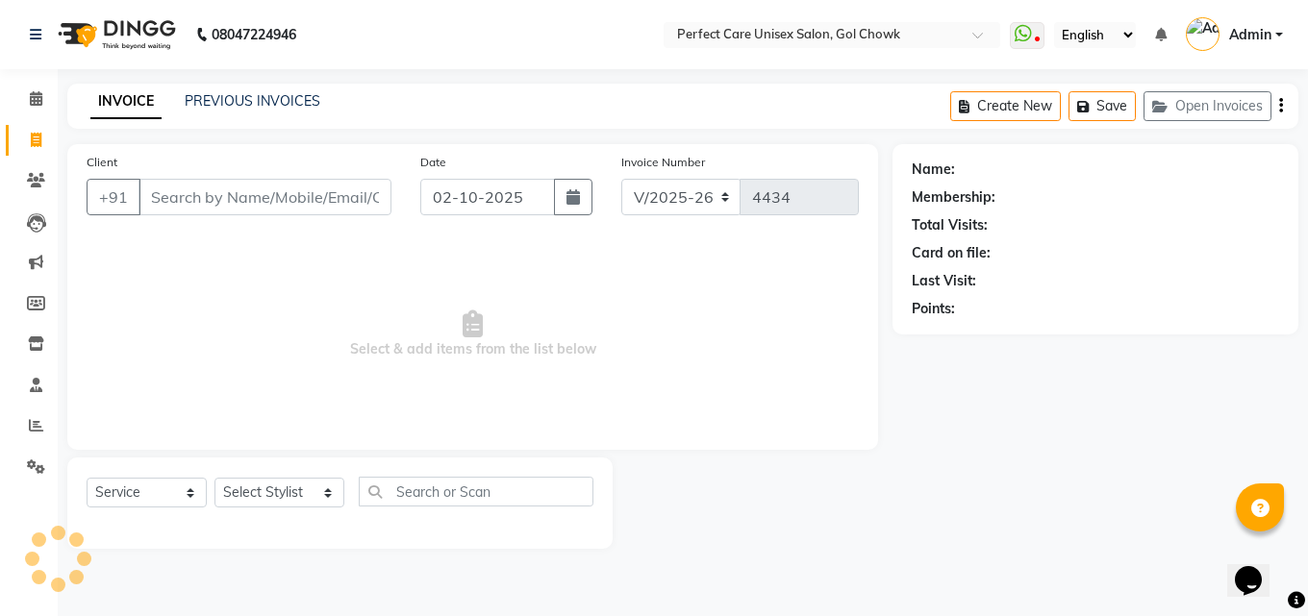
click at [249, 110] on div "PREVIOUS INVOICES" at bounding box center [253, 101] width 136 height 20
click at [255, 108] on link "PREVIOUS INVOICES" at bounding box center [253, 100] width 136 height 17
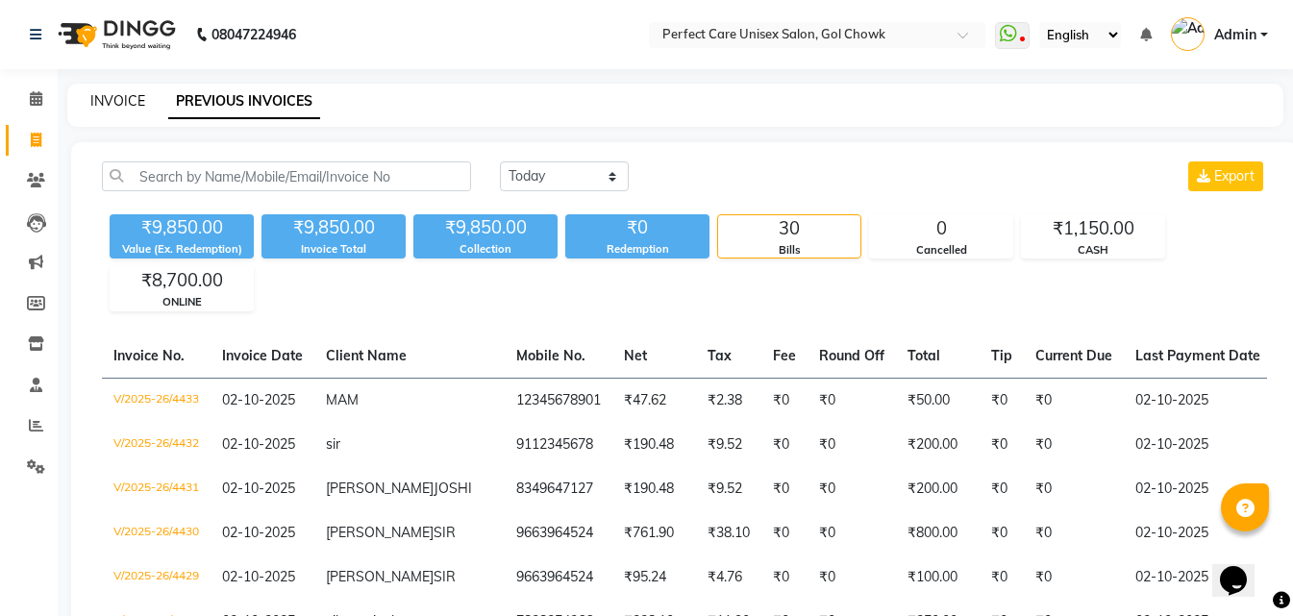
click at [120, 95] on link "INVOICE" at bounding box center [117, 100] width 55 height 17
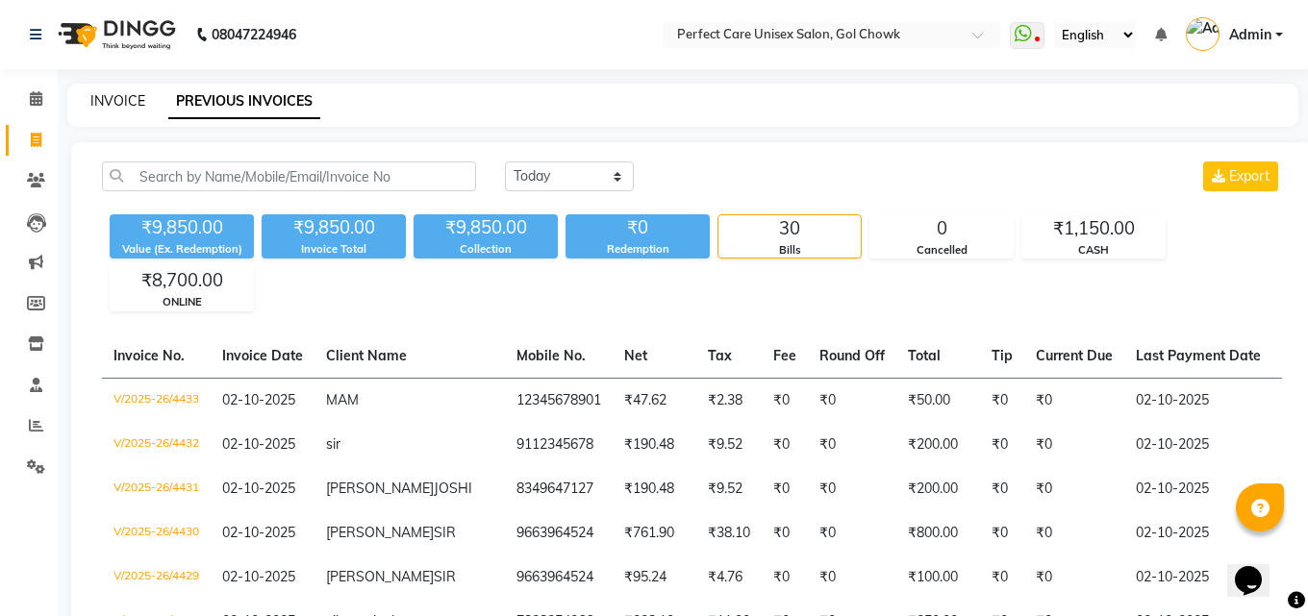
select select "4751"
select select "service"
